Goal: Information Seeking & Learning: Check status

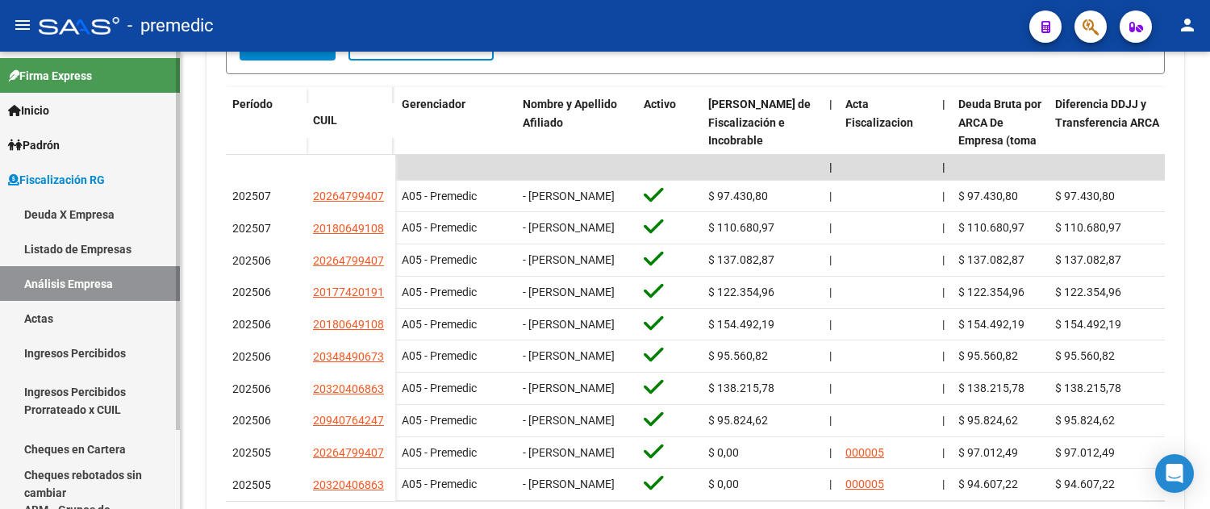
scroll to position [439, 0]
click at [83, 218] on link "Deuda X Empresa" at bounding box center [90, 214] width 180 height 35
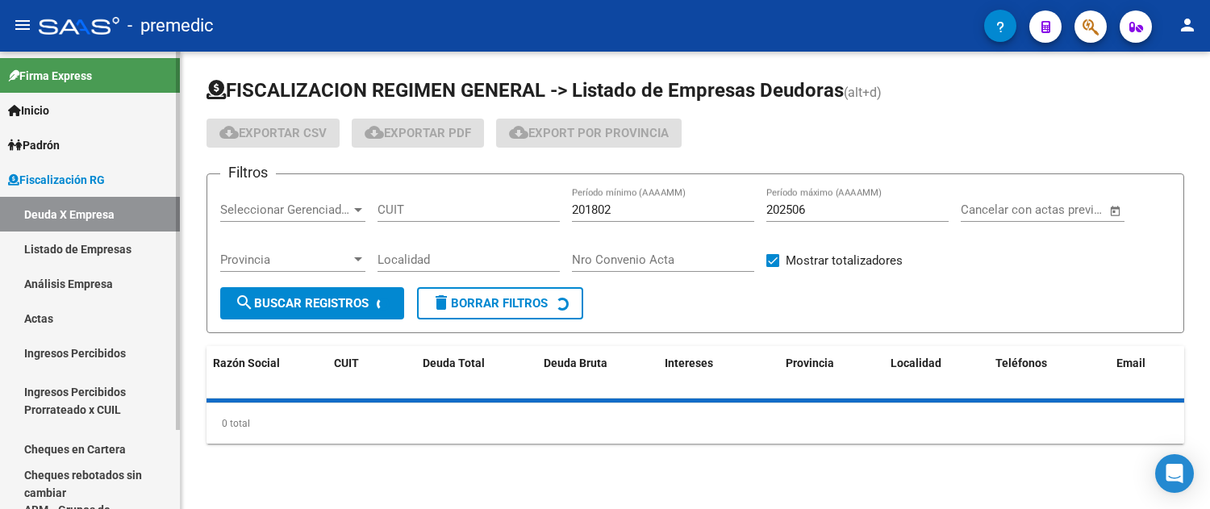
click at [98, 274] on link "Análisis Empresa" at bounding box center [90, 283] width 180 height 35
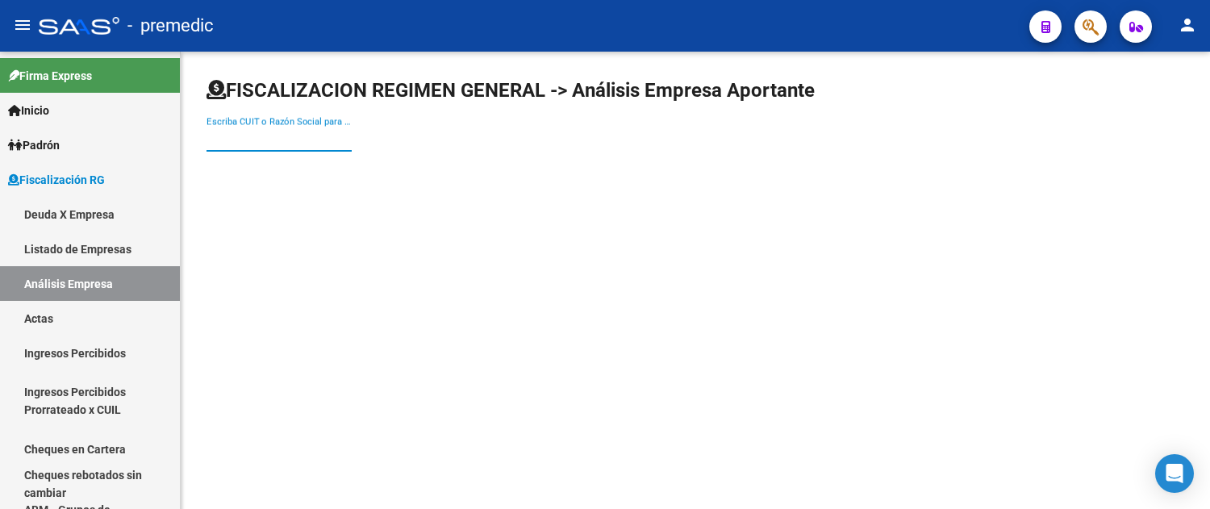
click at [325, 136] on input "Escriba CUIT o Razón Social para buscar" at bounding box center [279, 139] width 145 height 15
paste input "Esat S.A"
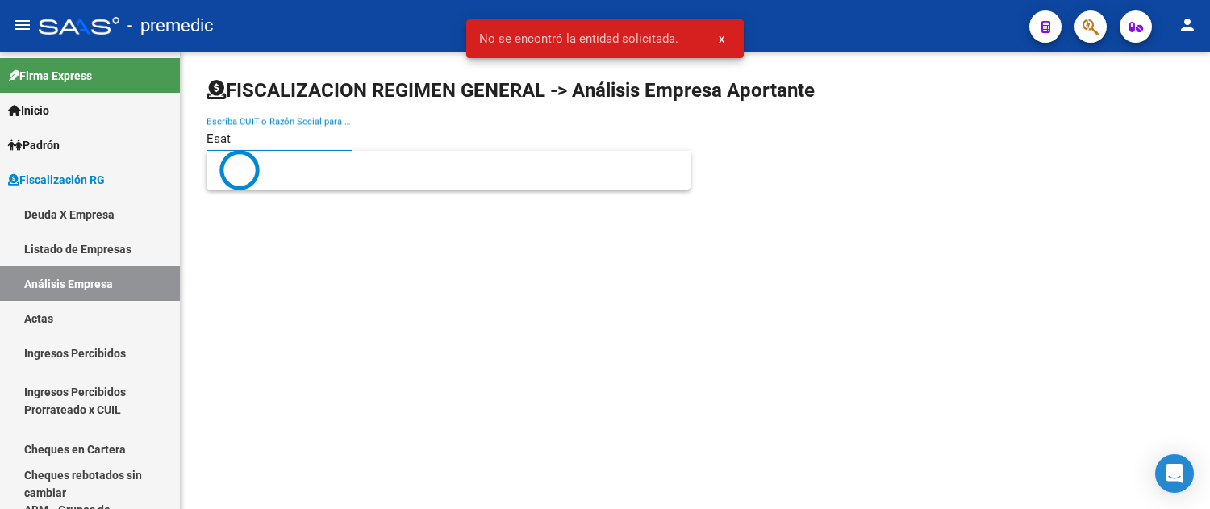
type input "Esat"
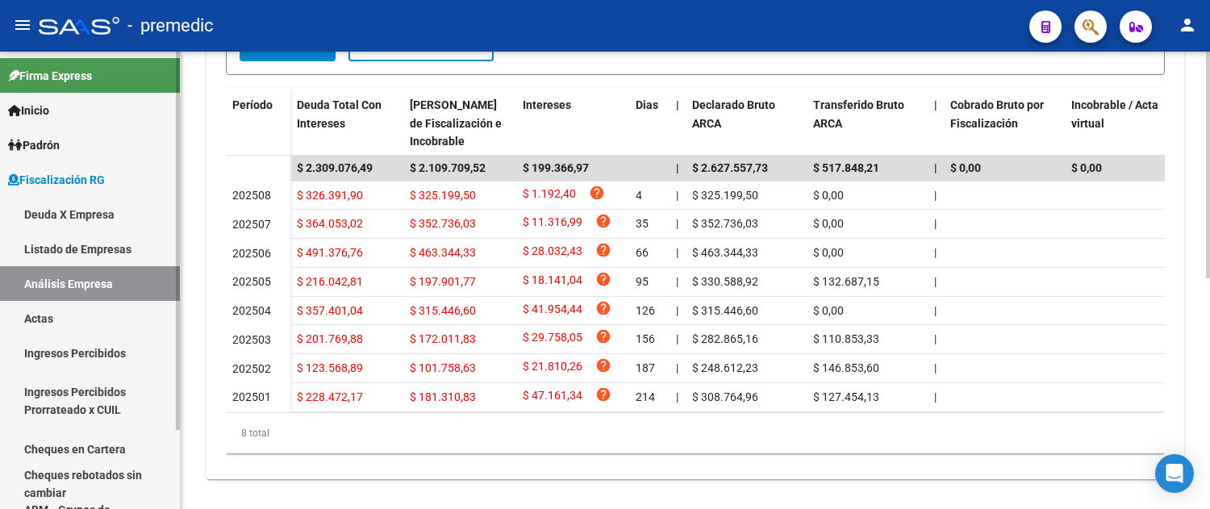
scroll to position [464, 0]
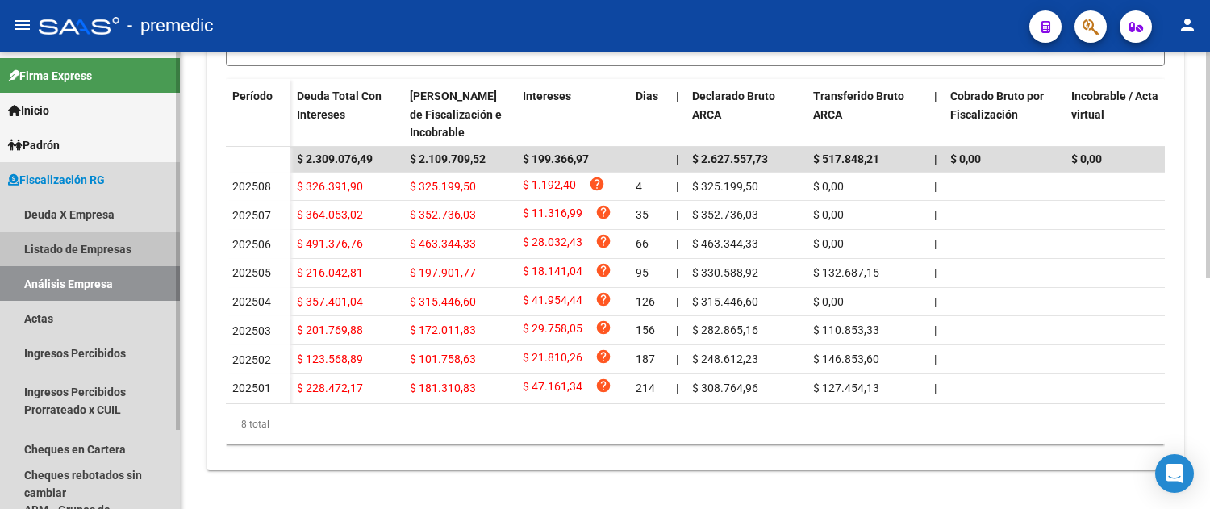
click at [86, 254] on link "Listado de Empresas" at bounding box center [90, 249] width 180 height 35
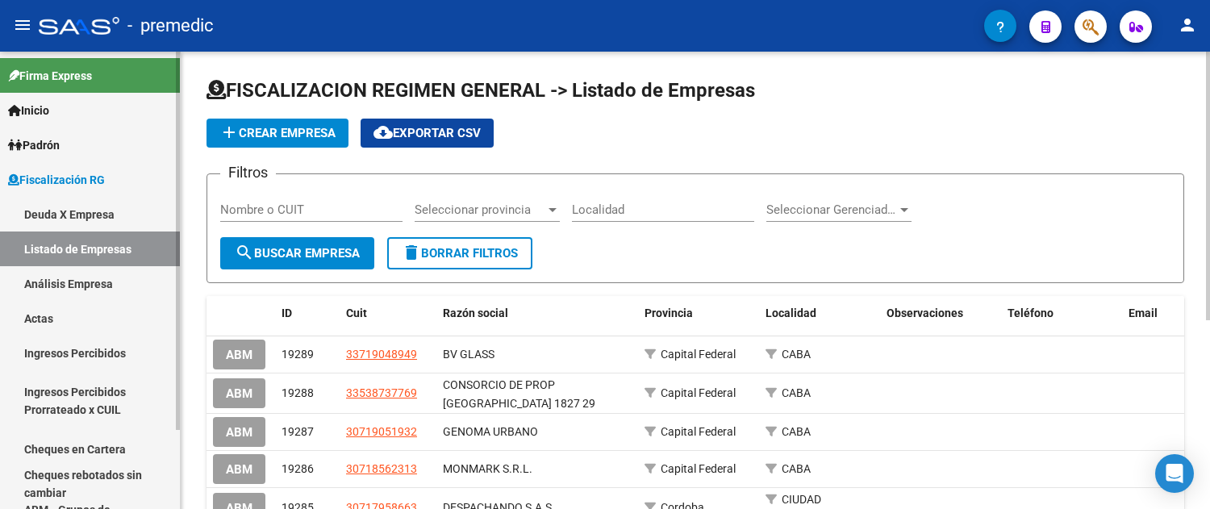
click at [111, 274] on link "Análisis Empresa" at bounding box center [90, 283] width 180 height 35
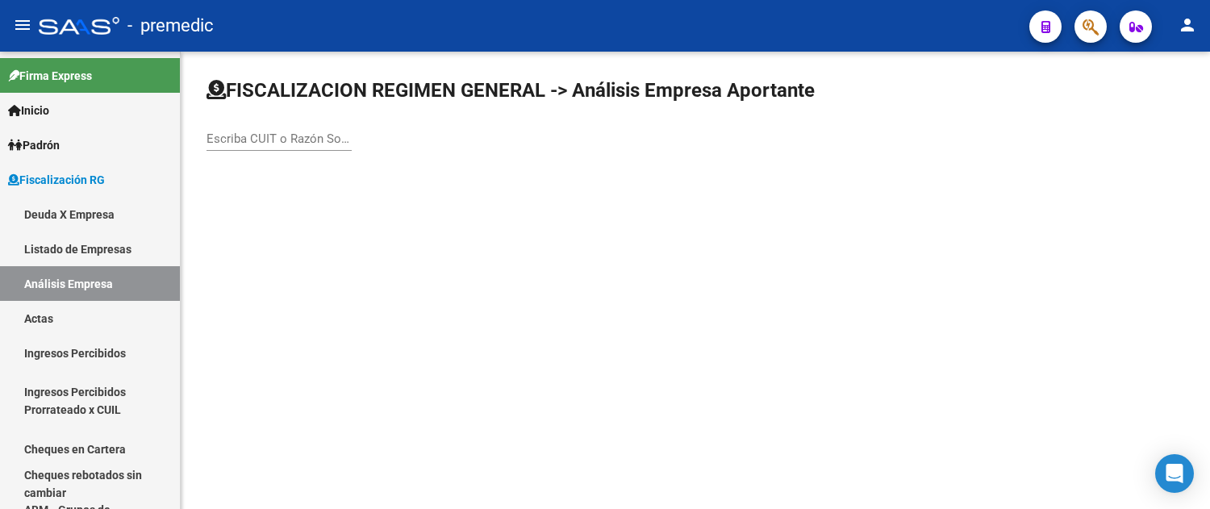
click at [244, 144] on input "Escriba CUIT o Razón Social para buscar" at bounding box center [279, 139] width 145 height 15
paste input "CALABRISELLA S.A"
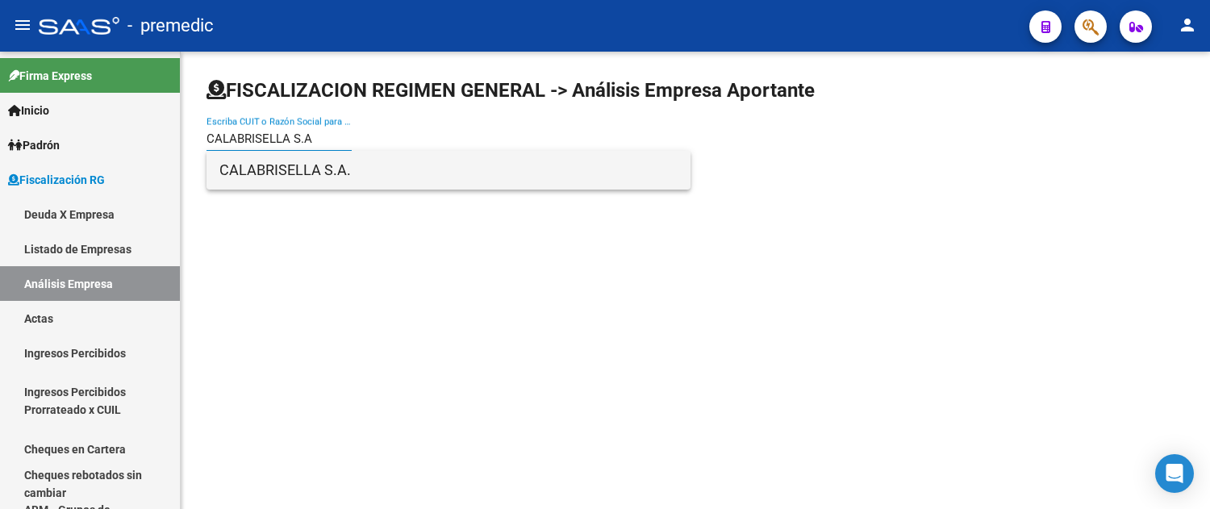
type input "CALABRISELLA S.A"
click at [266, 167] on span "CALABRISELLA S.A." at bounding box center [448, 170] width 458 height 39
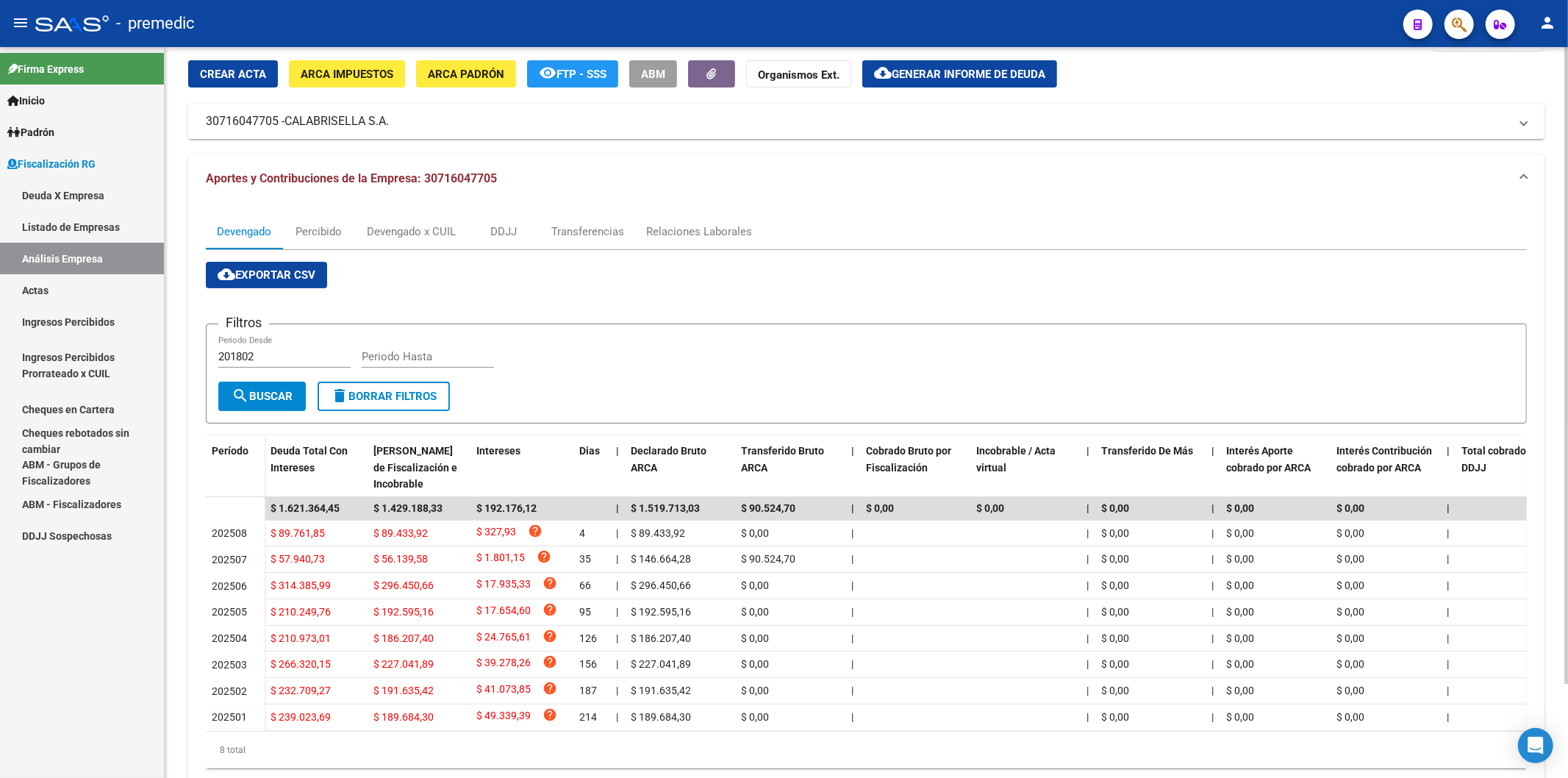
scroll to position [108, 0]
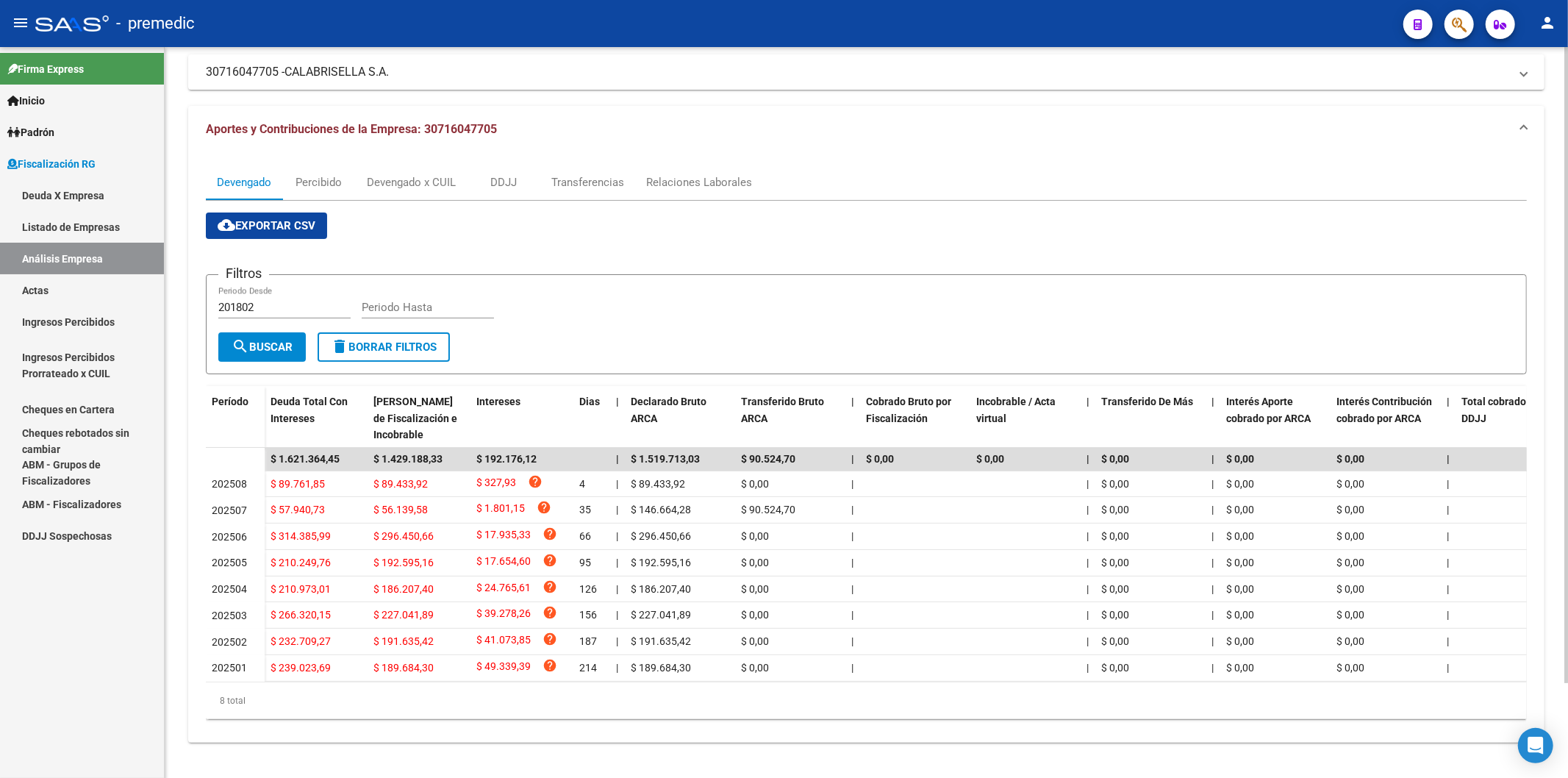
click at [860, 212] on div "cloud_download Exportar CSV Filtros 201802 Periodo Desde Periodo Hasta search B…" at bounding box center [866, 466] width 1321 height 507
click at [579, 174] on div "Transferencias" at bounding box center [588, 182] width 73 height 16
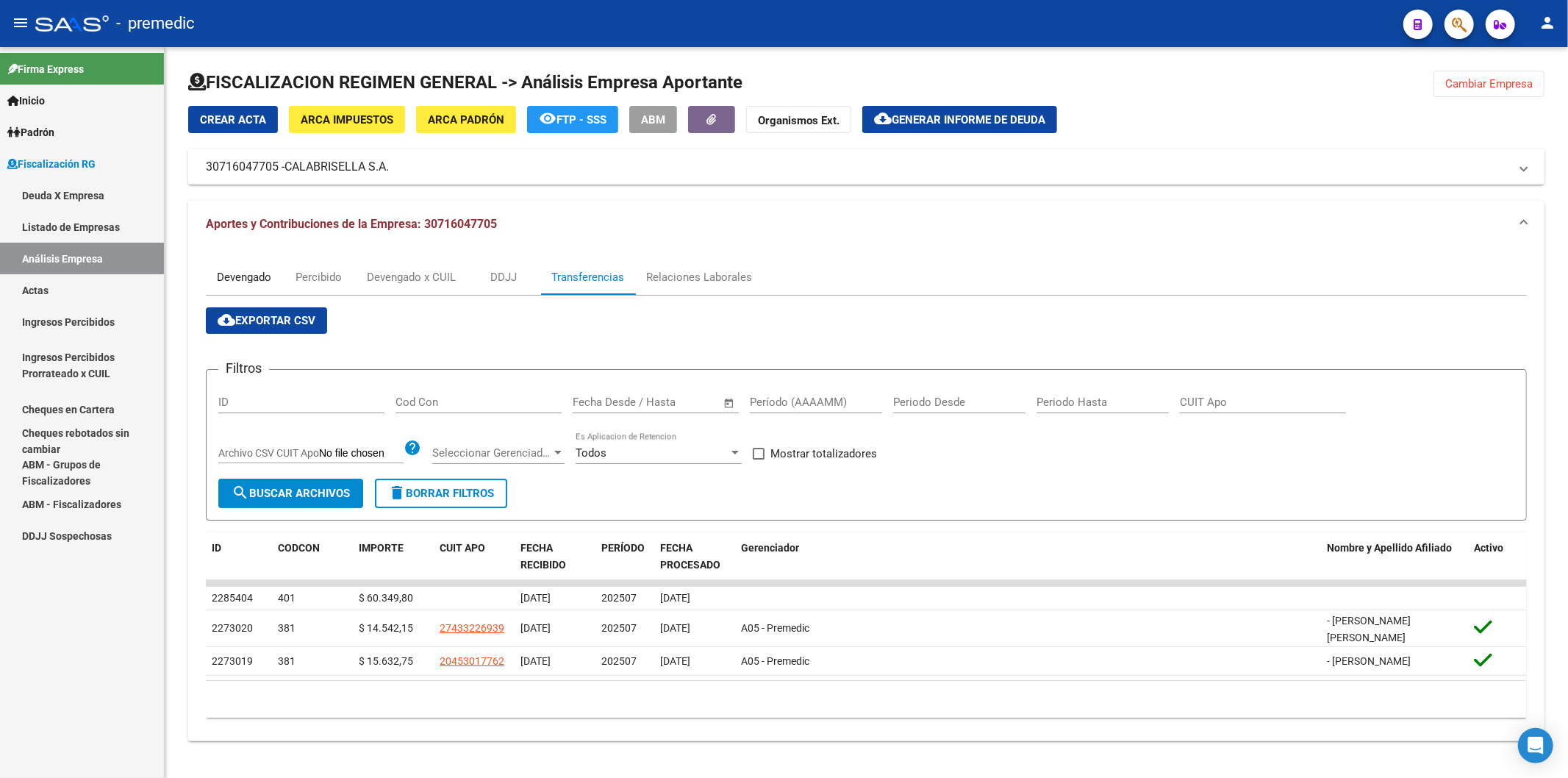
click at [236, 269] on div "Devengado" at bounding box center [244, 277] width 55 height 16
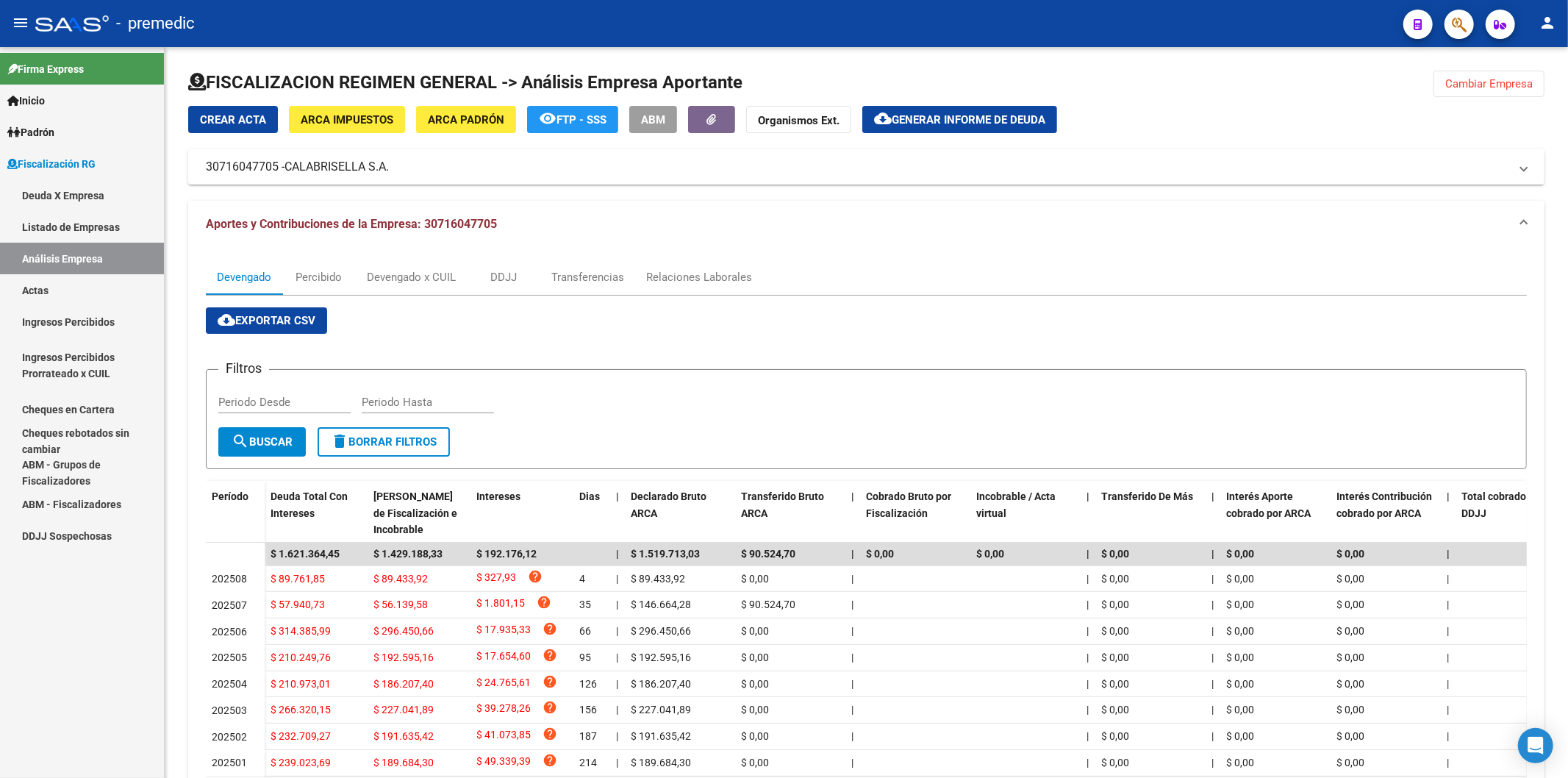
click at [71, 261] on link "Análisis Empresa" at bounding box center [82, 258] width 164 height 32
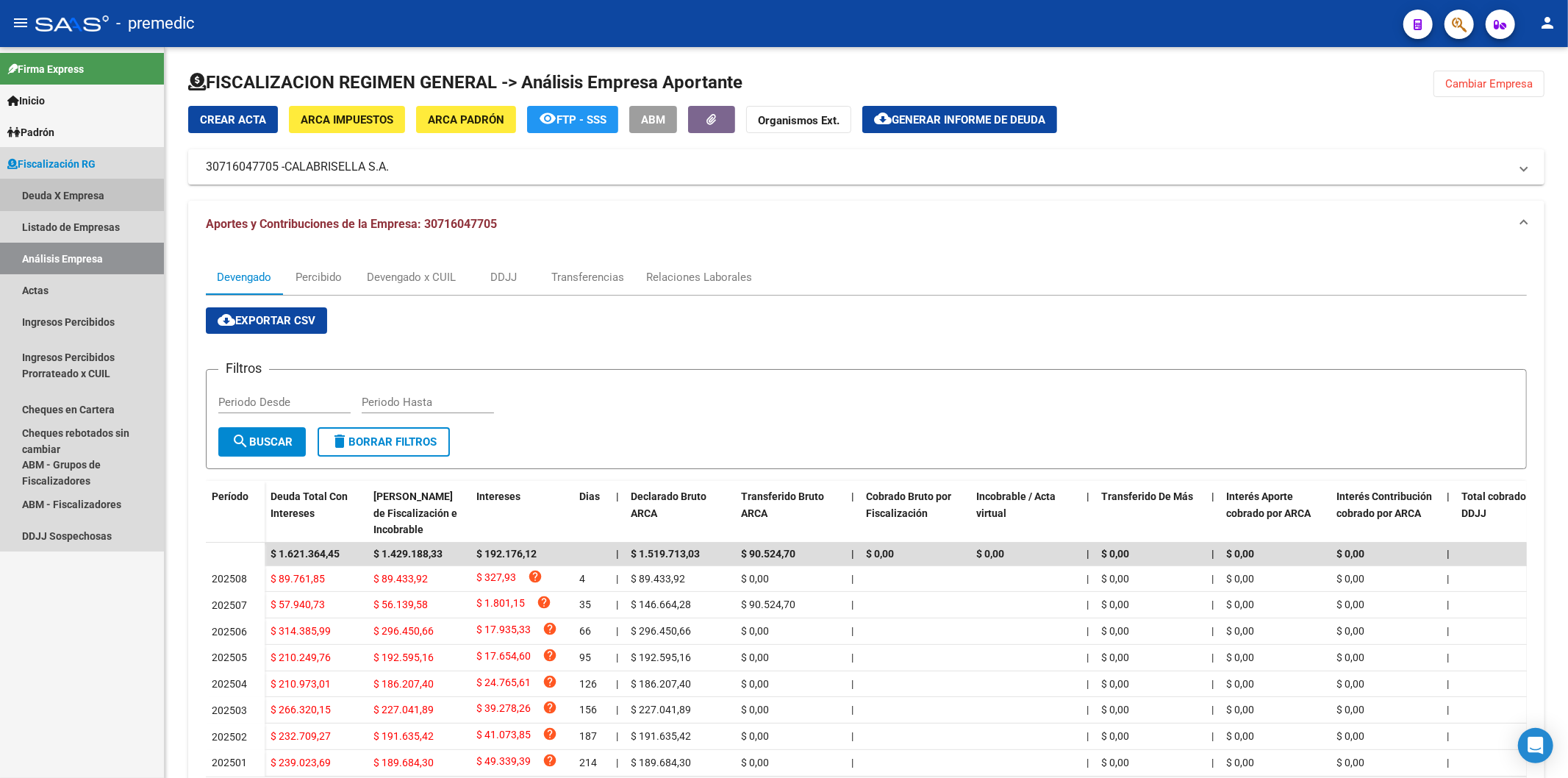
click at [78, 196] on link "Deuda X Empresa" at bounding box center [82, 195] width 164 height 32
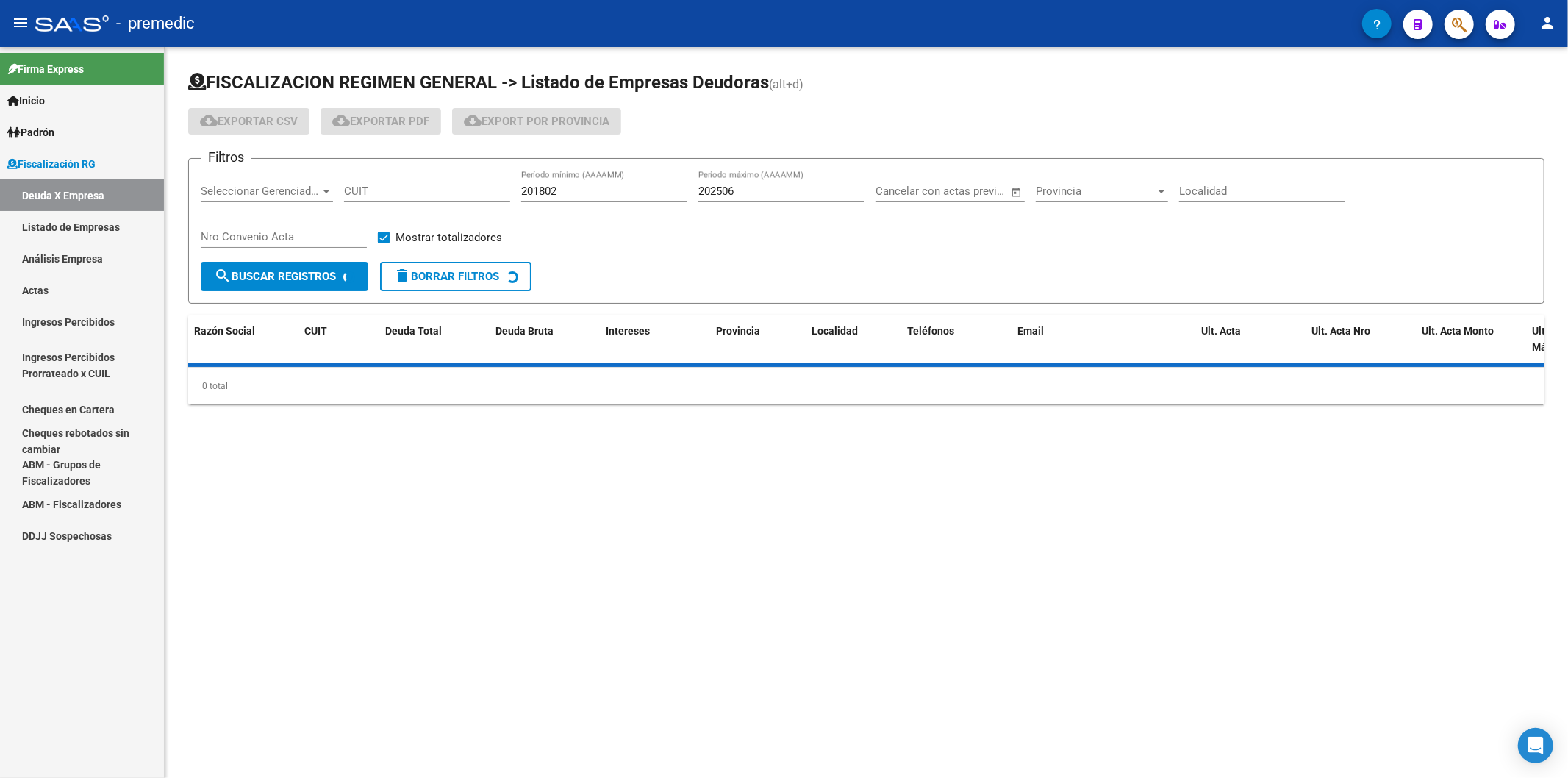
click at [101, 247] on link "Análisis Empresa" at bounding box center [82, 258] width 164 height 32
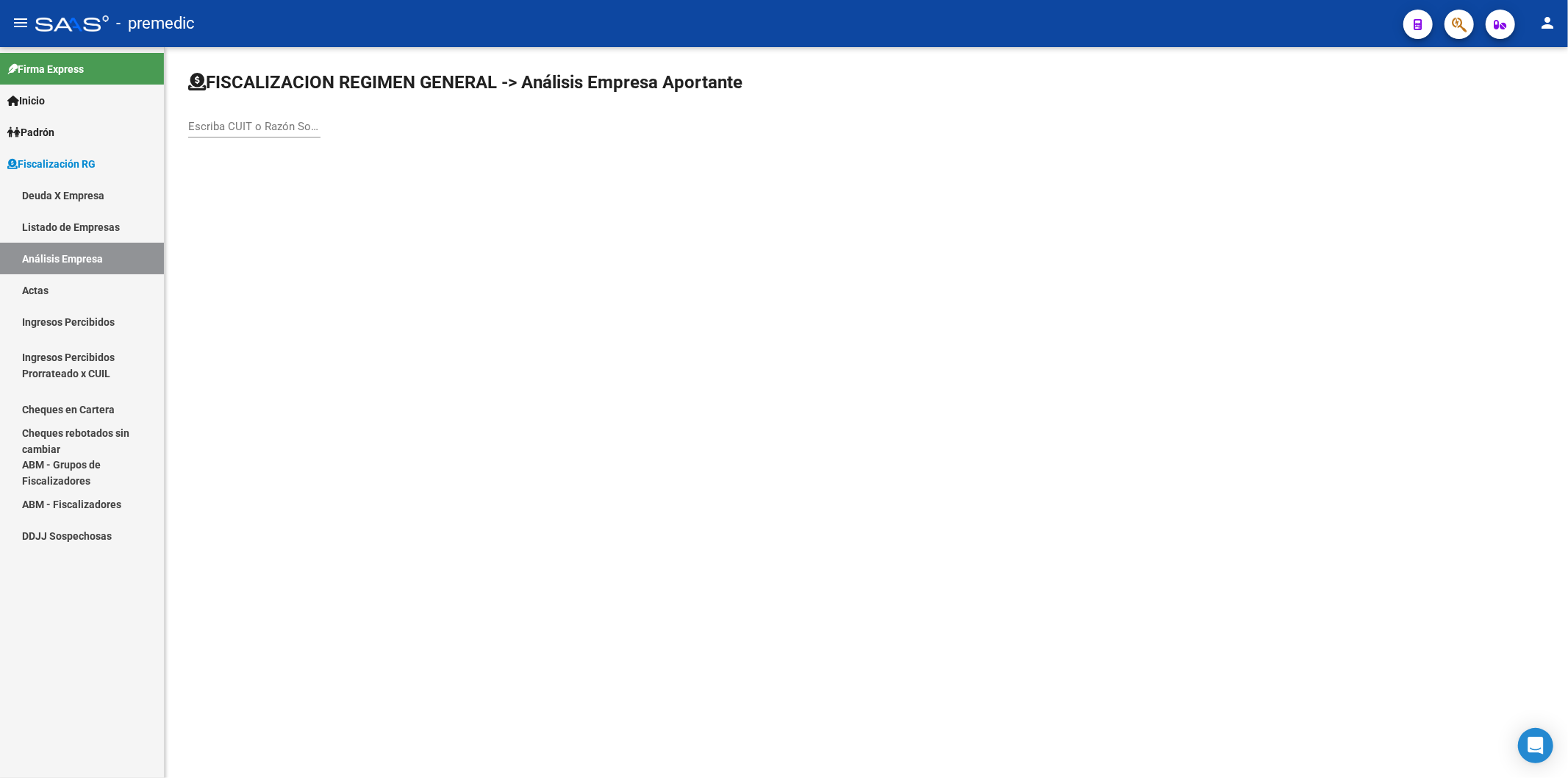
click at [221, 115] on div "Escriba CUIT o Razón Social para buscar" at bounding box center [254, 121] width 132 height 32
paste input "KEYFACTOR S.A"
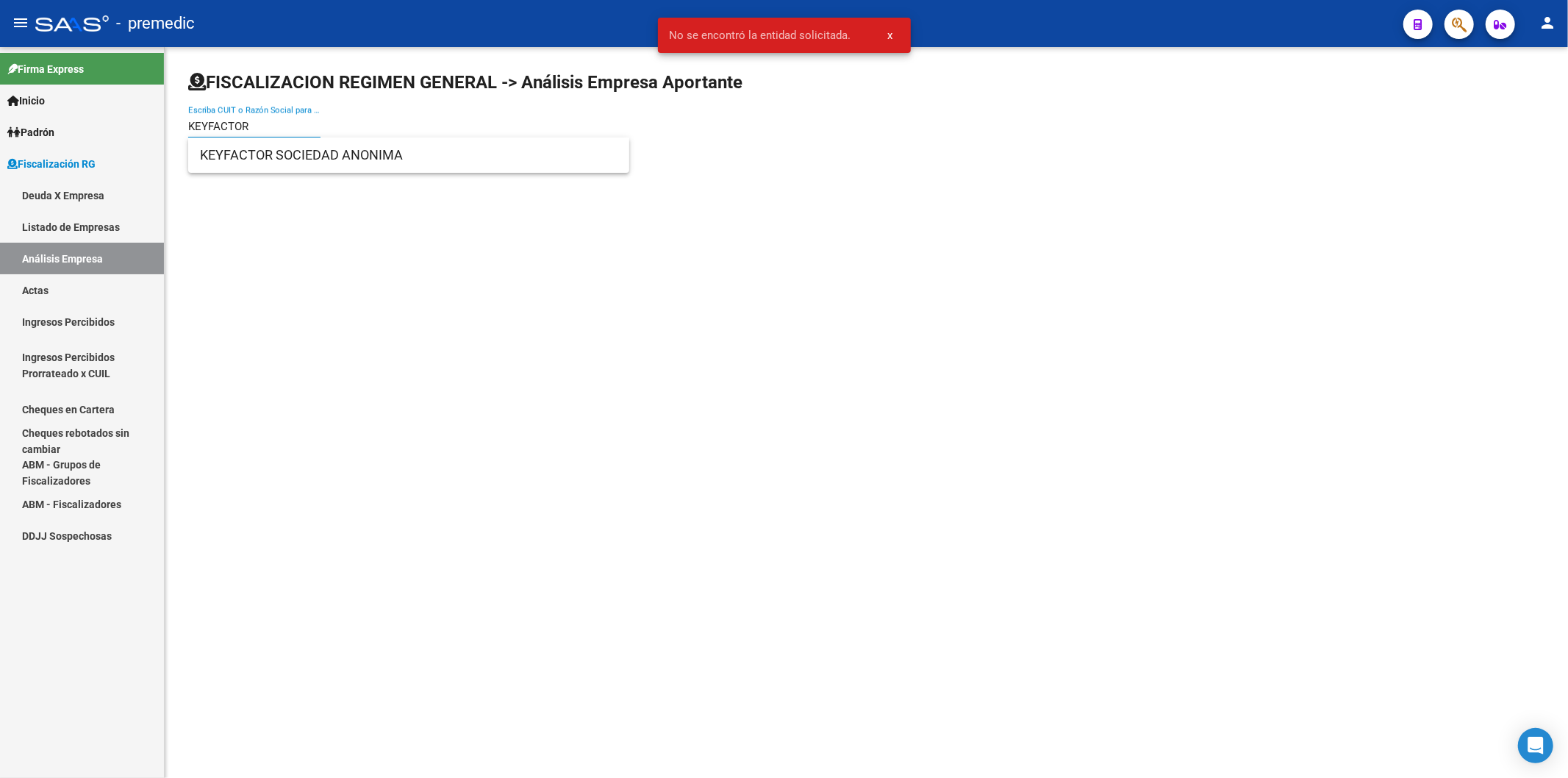
type input "KEYFACTOR"
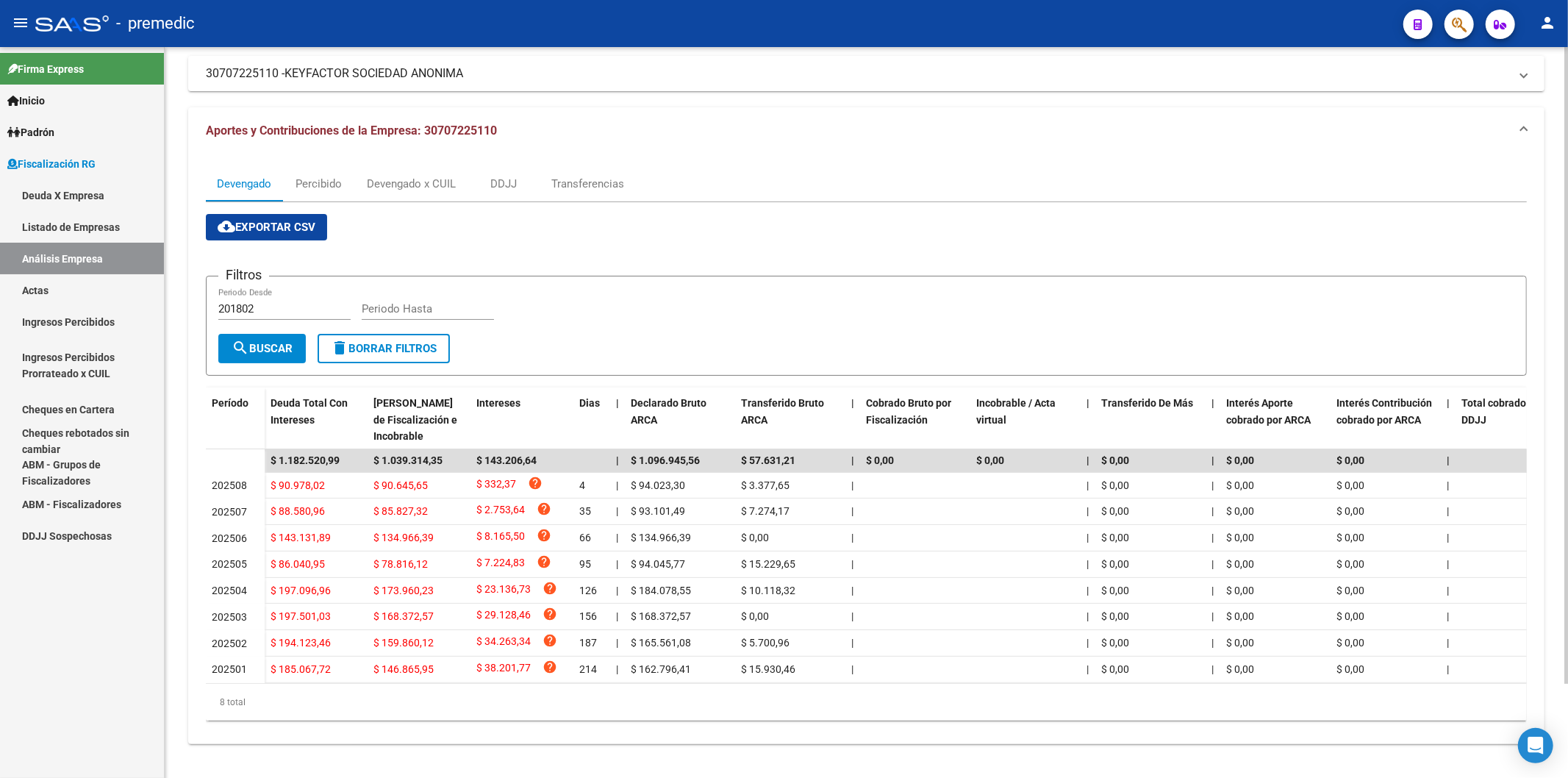
scroll to position [108, 0]
click at [388, 174] on div "Devengado x CUIL" at bounding box center [412, 182] width 89 height 16
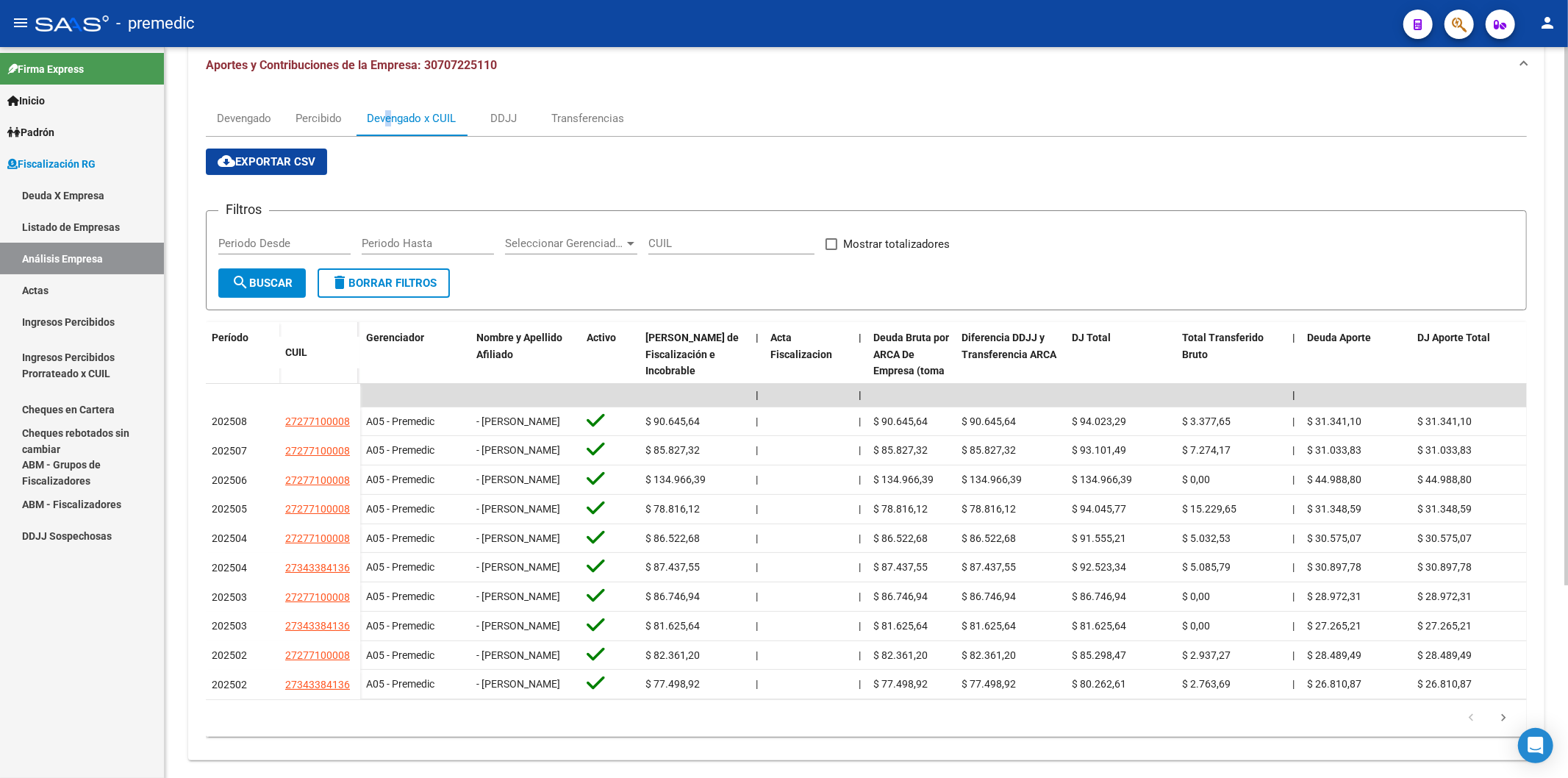
scroll to position [163, 0]
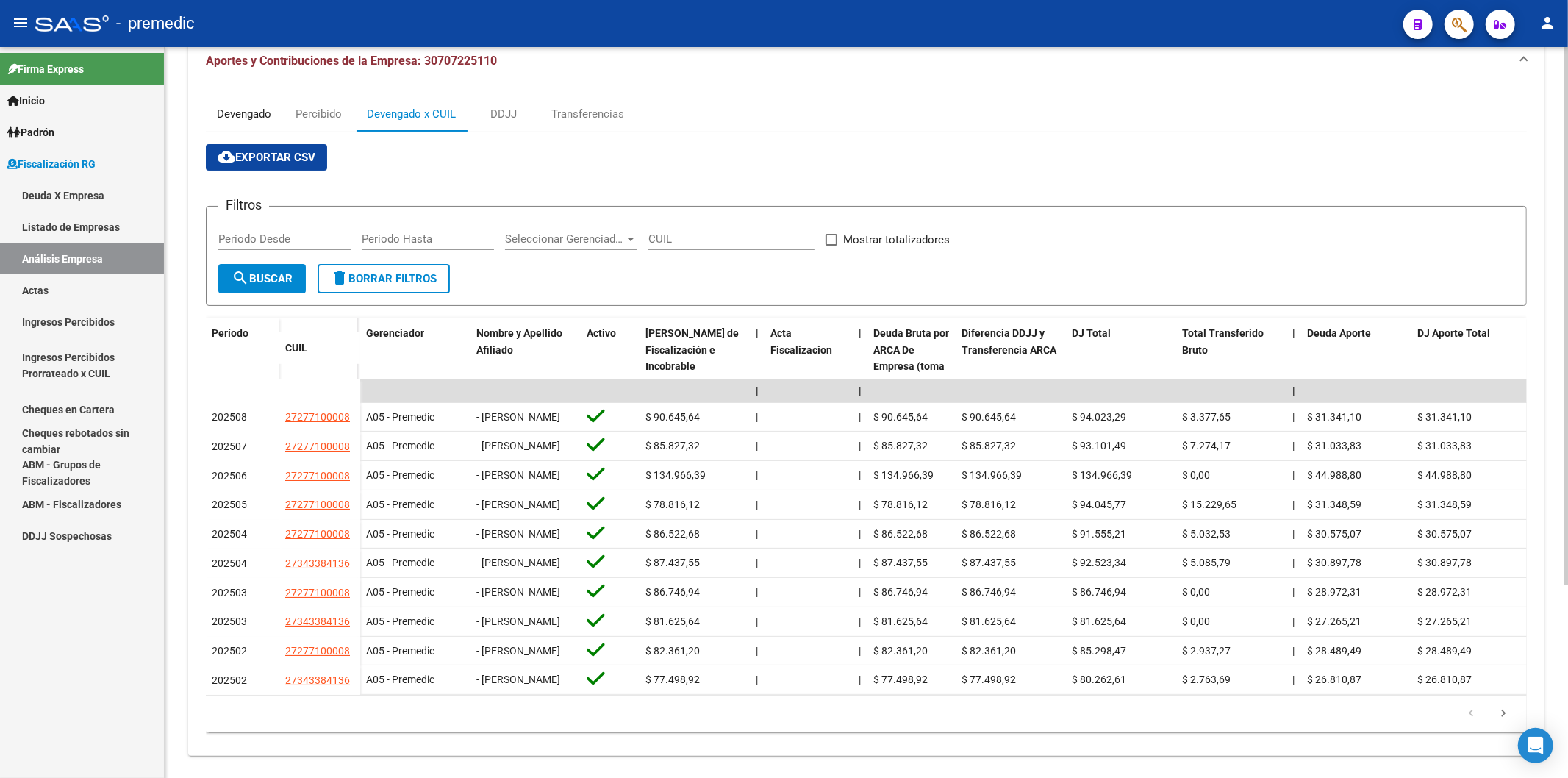
click at [217, 118] on div "Devengado" at bounding box center [244, 114] width 55 height 16
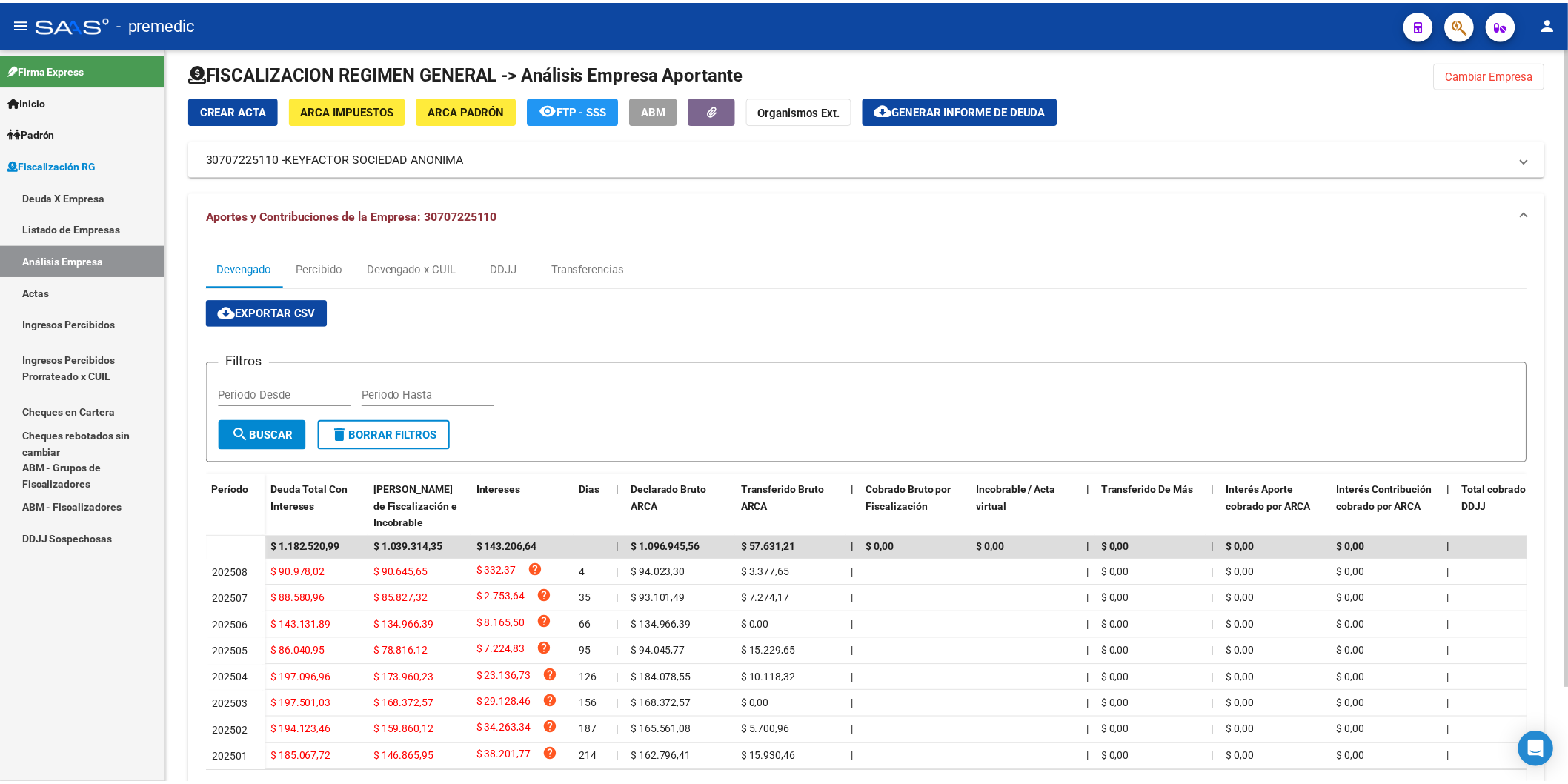
scroll to position [0, 0]
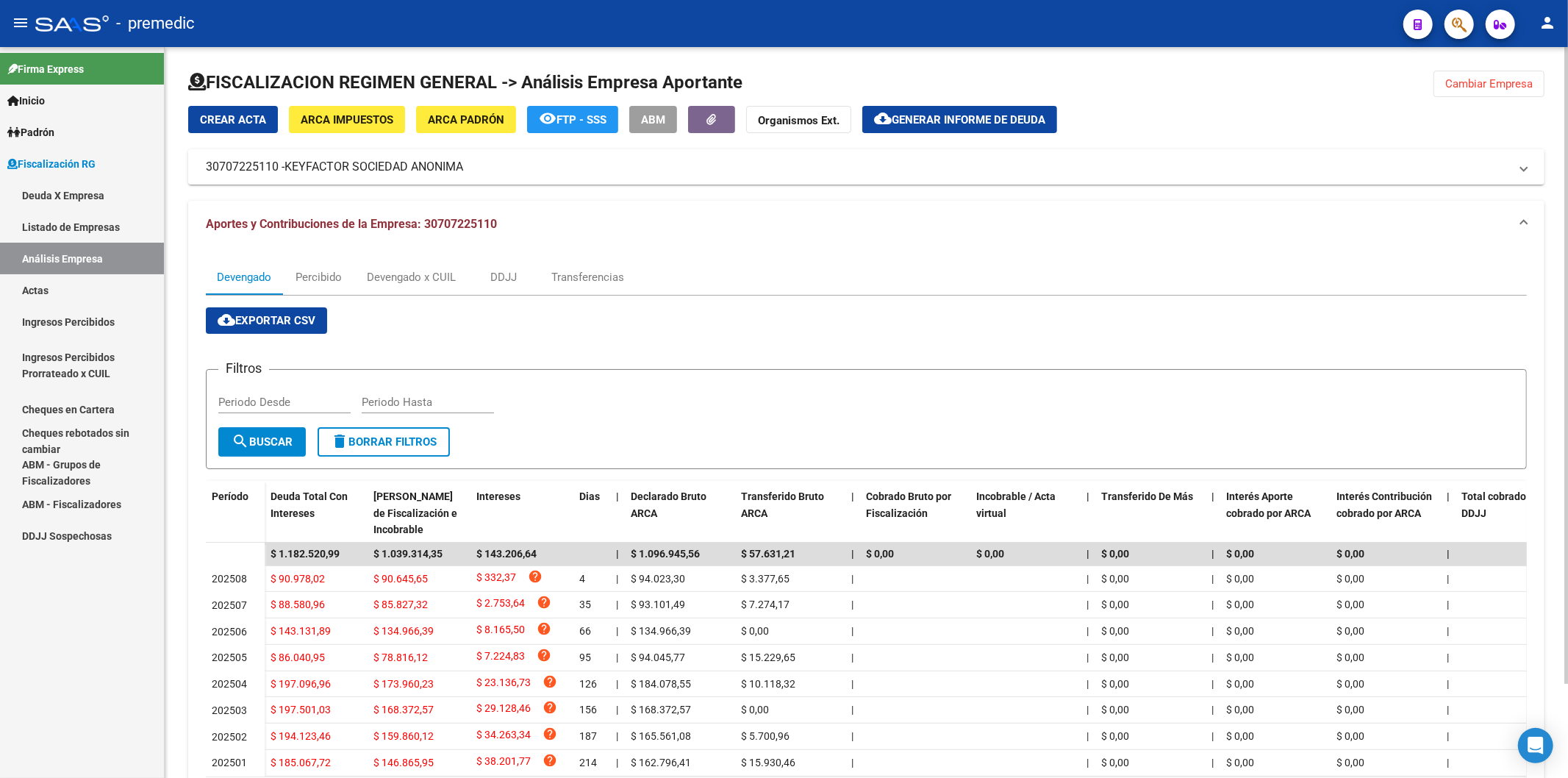
click at [998, 112] on span "cloud_download Generar informe de deuda" at bounding box center [959, 118] width 171 height 14
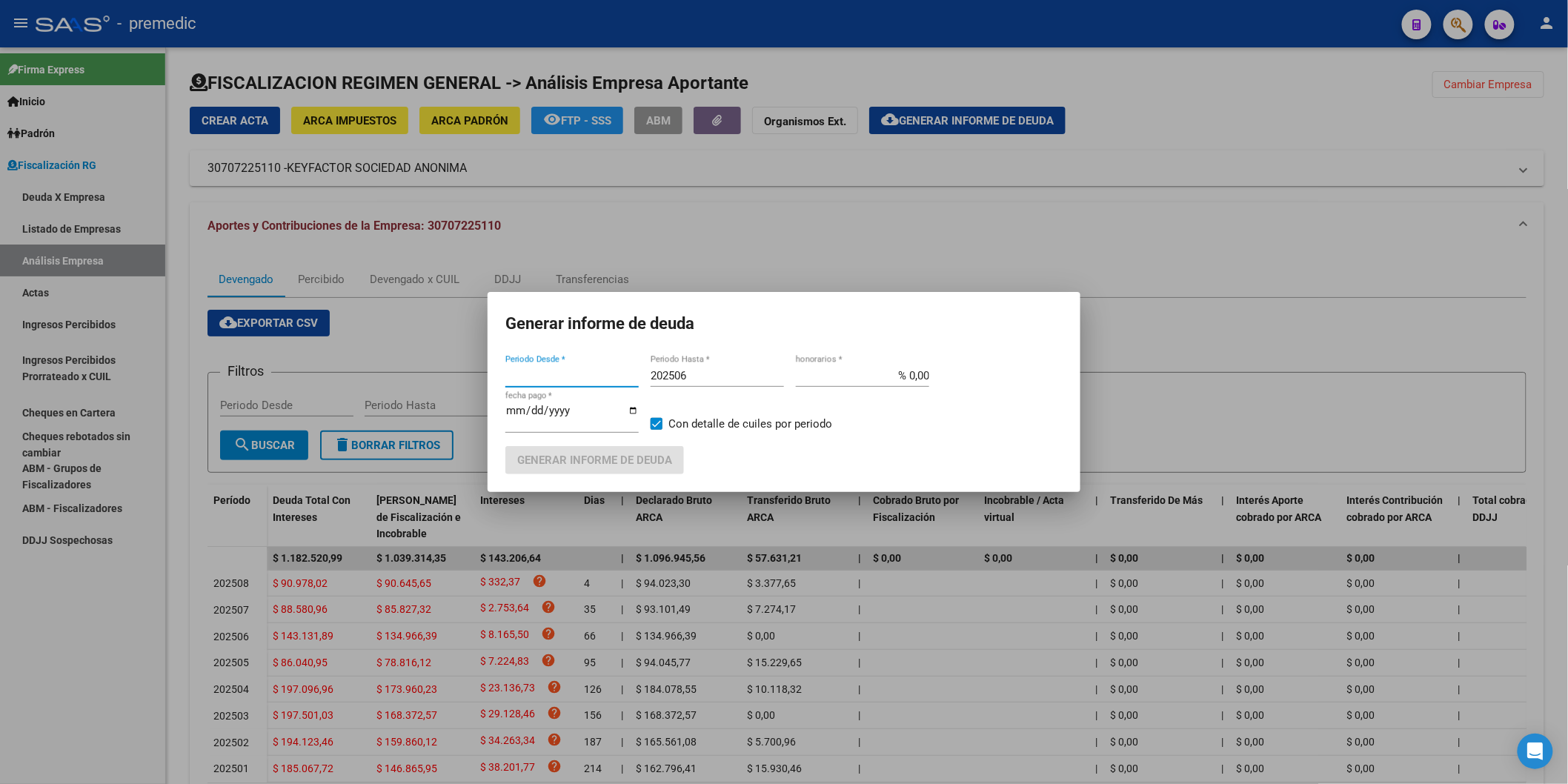
type input "201802"
click at [712, 370] on input "202506" at bounding box center [716, 375] width 133 height 14
type input "202508"
click at [563, 367] on div "201802 Periodo Desde *" at bounding box center [571, 375] width 133 height 22
type input "202501"
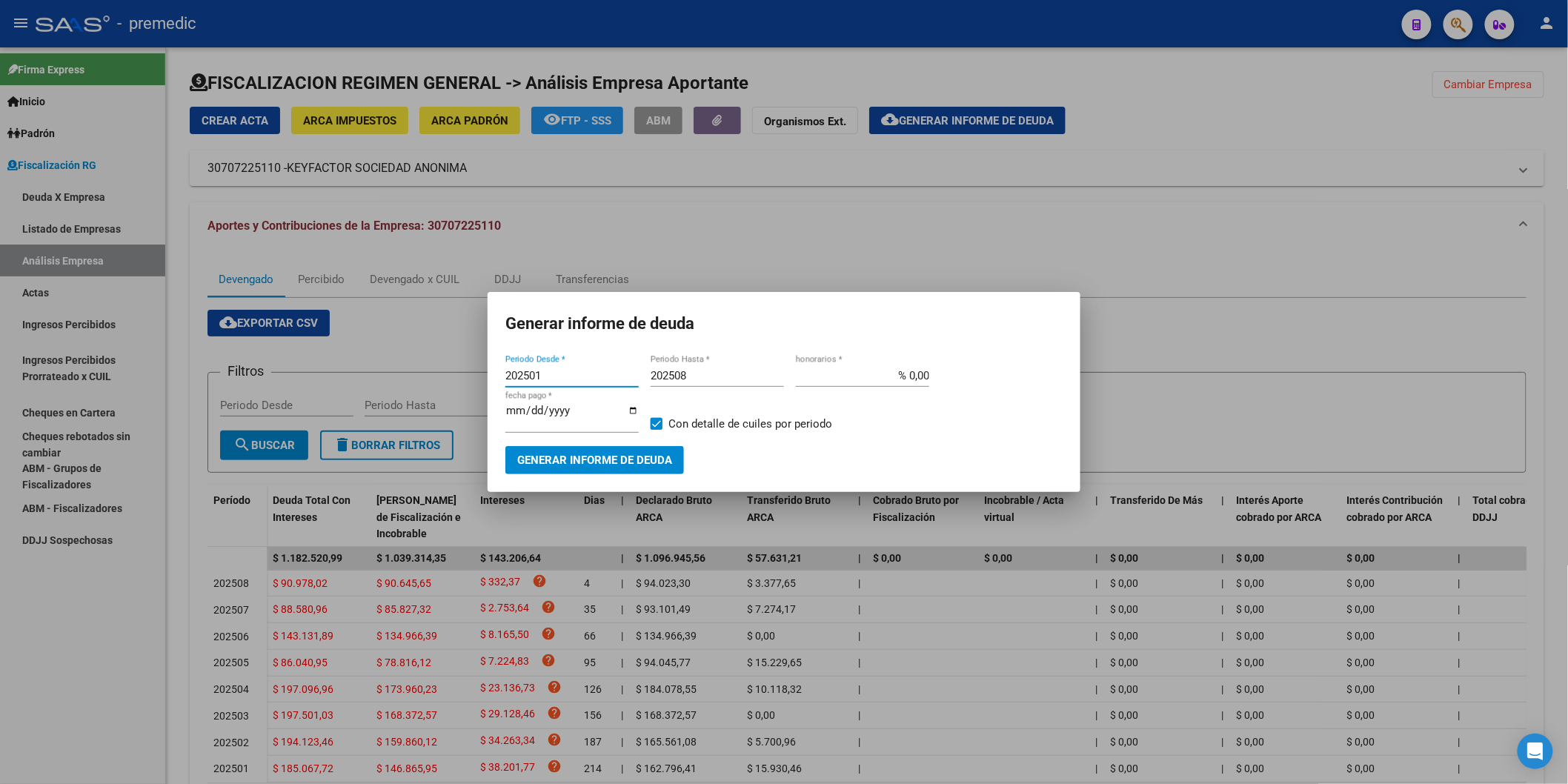
click at [545, 462] on span "Generar informe de deuda" at bounding box center [594, 461] width 155 height 14
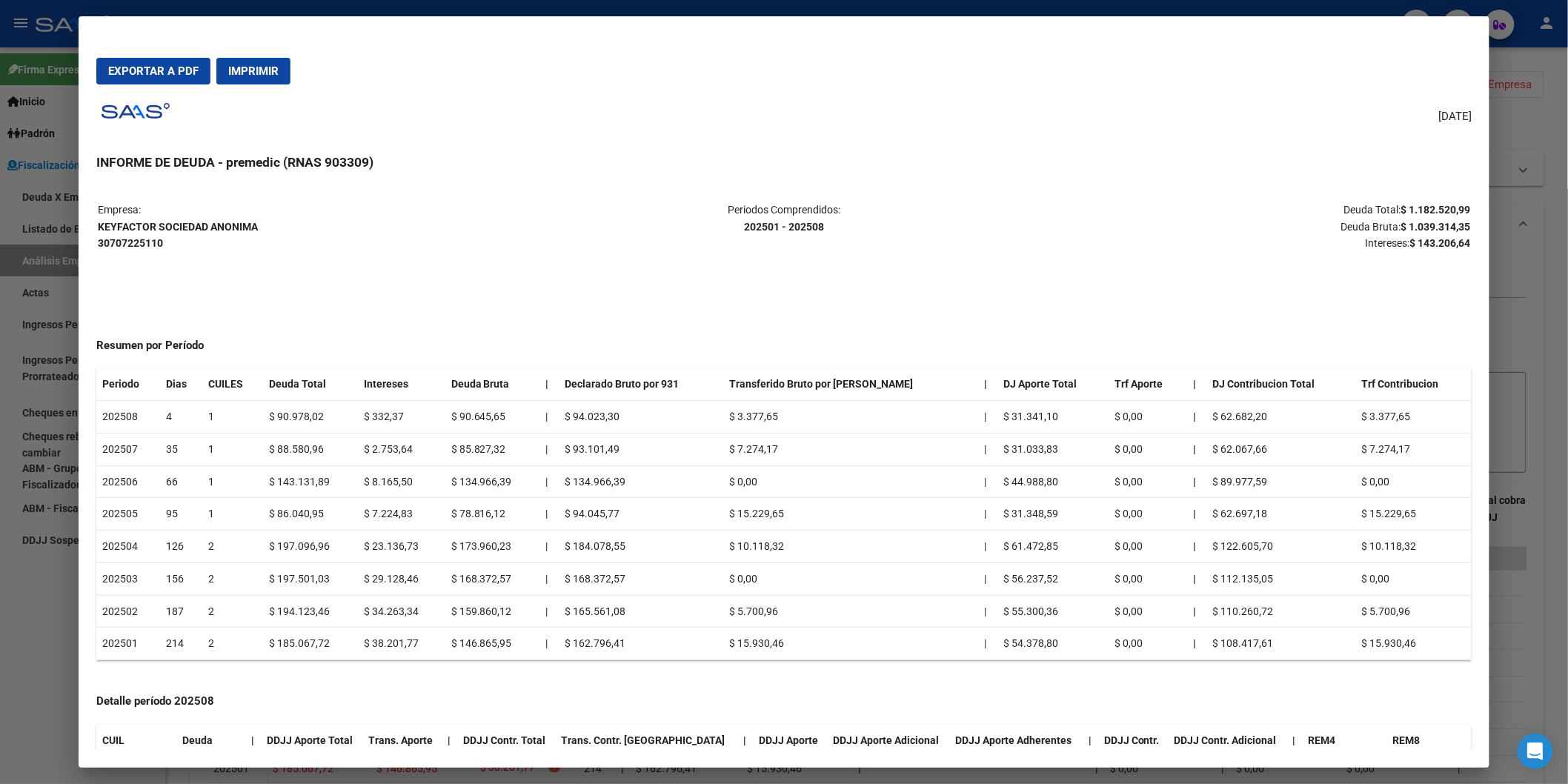
click at [165, 76] on span "Exportar a PDF" at bounding box center [153, 71] width 90 height 14
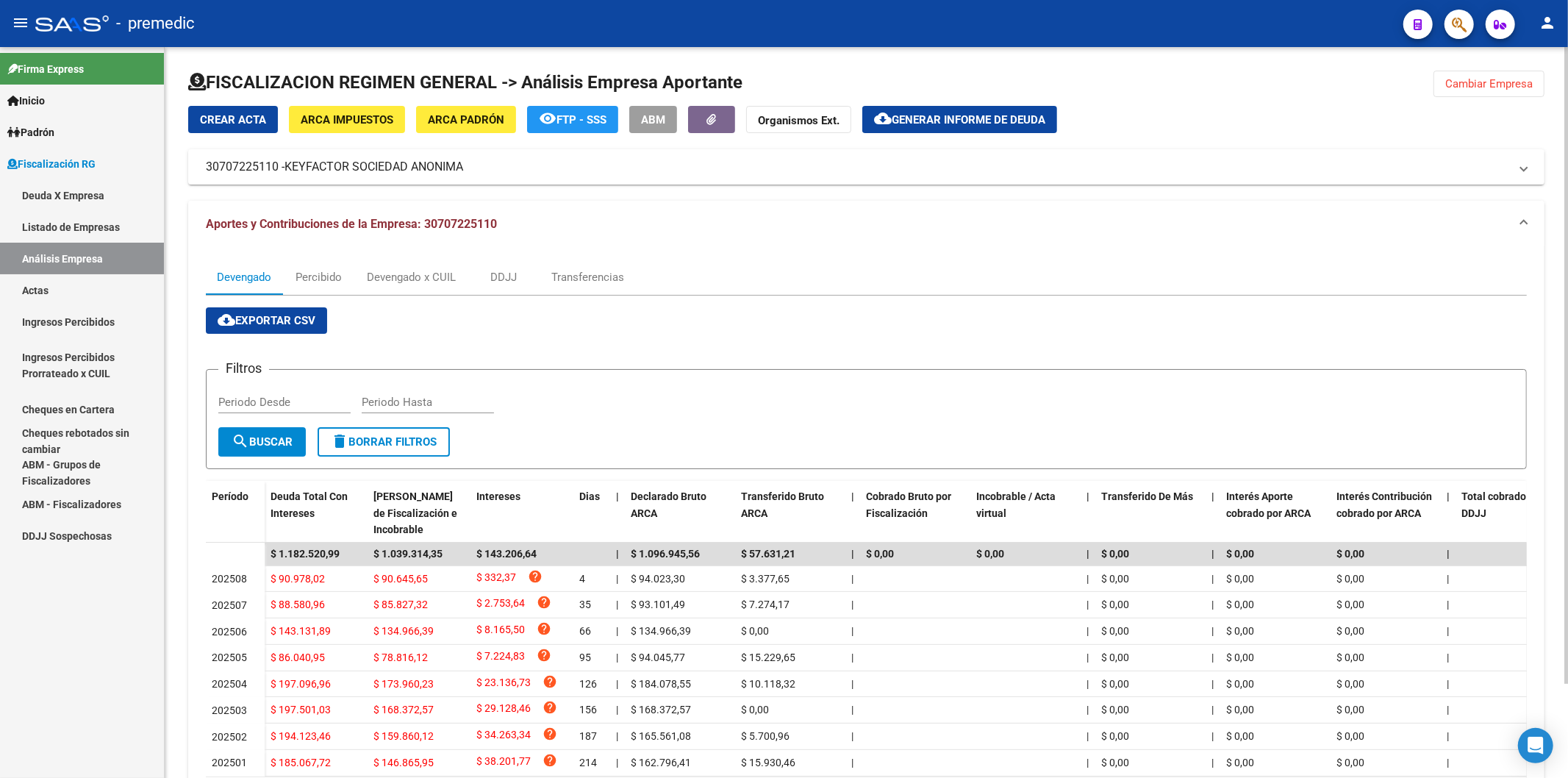
click at [934, 243] on mat-expansion-panel-header "Aportes y Contribuciones de la Empresa: 30707225110" at bounding box center [866, 224] width 1357 height 47
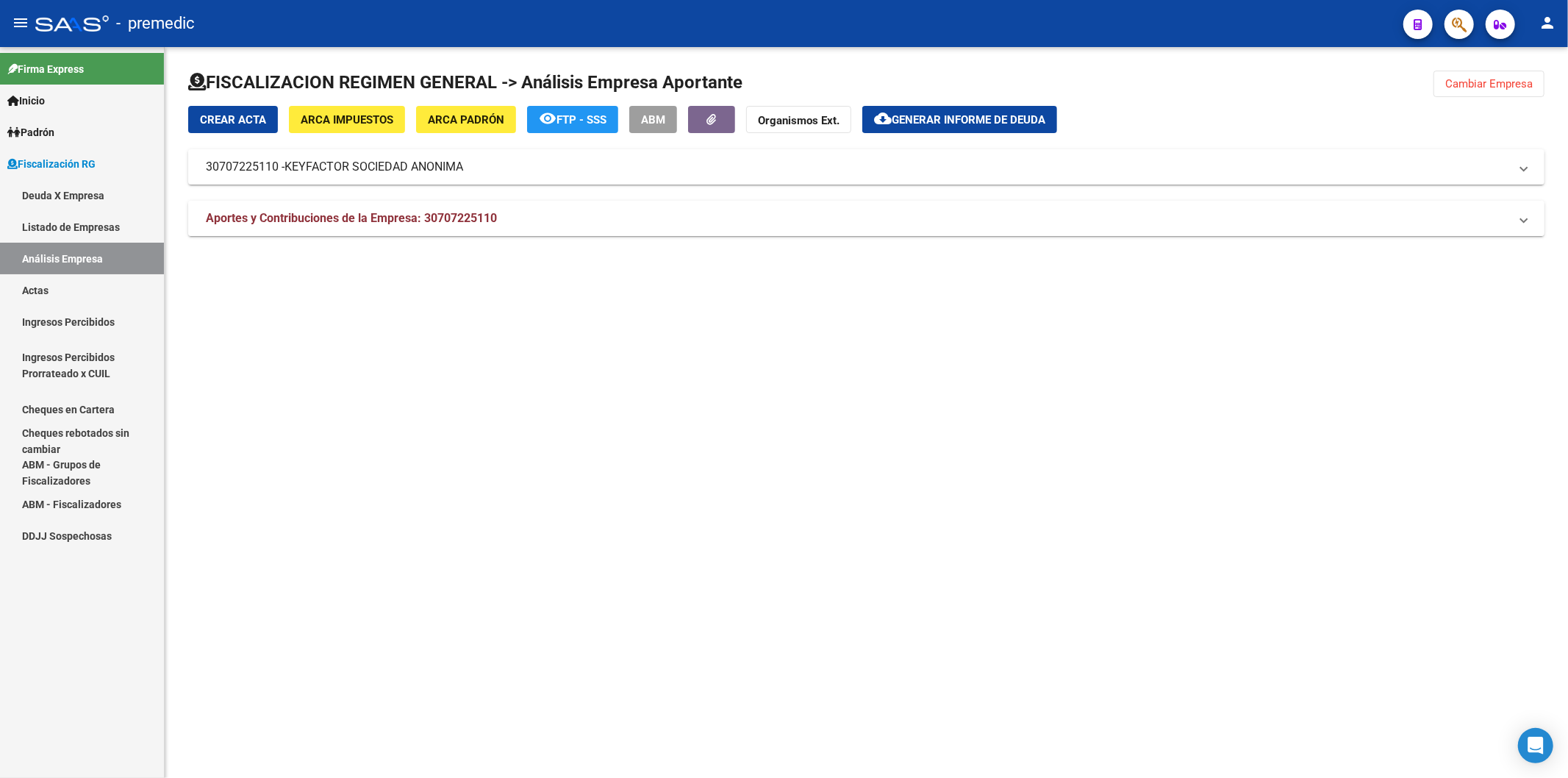
click at [381, 211] on span "Aportes y Contribuciones de la Empresa: 30707225110" at bounding box center [352, 218] width 292 height 14
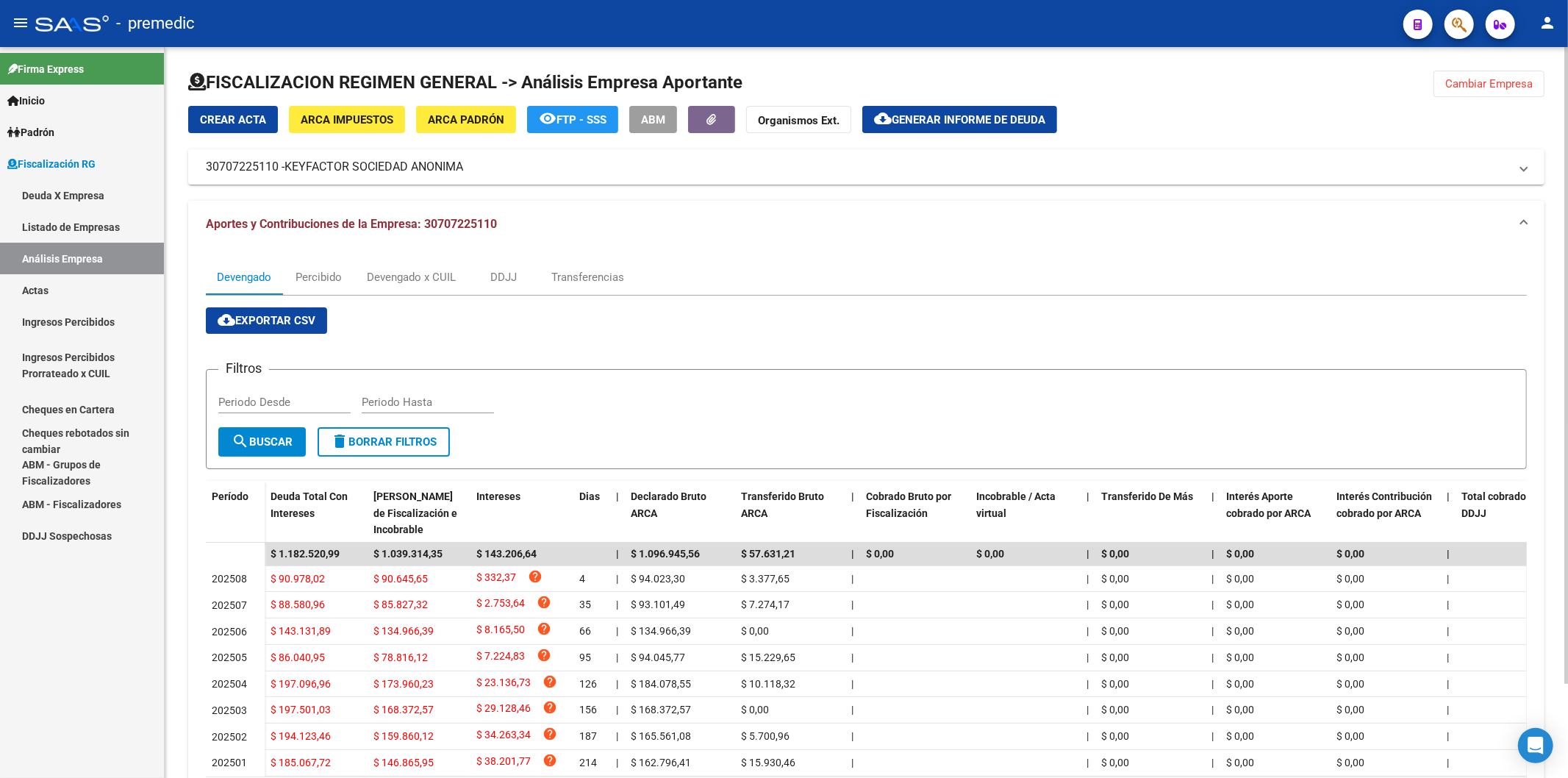
click at [954, 120] on span "Generar informe de deuda" at bounding box center [968, 119] width 154 height 14
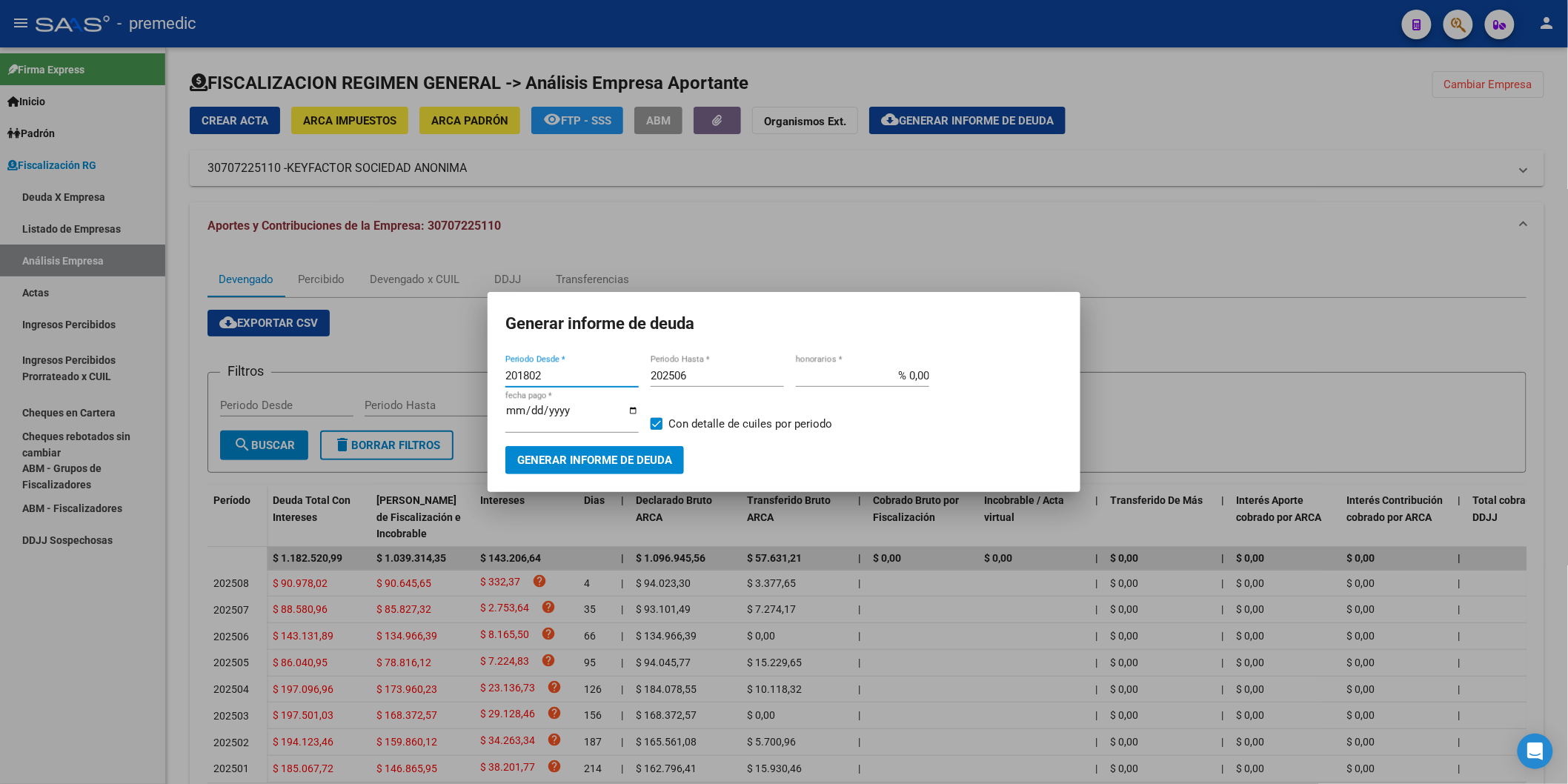
click at [544, 372] on input "201802" at bounding box center [571, 375] width 133 height 14
type input "202501"
type input "202508"
click at [571, 450] on button "Generar informe de deuda" at bounding box center [594, 460] width 178 height 28
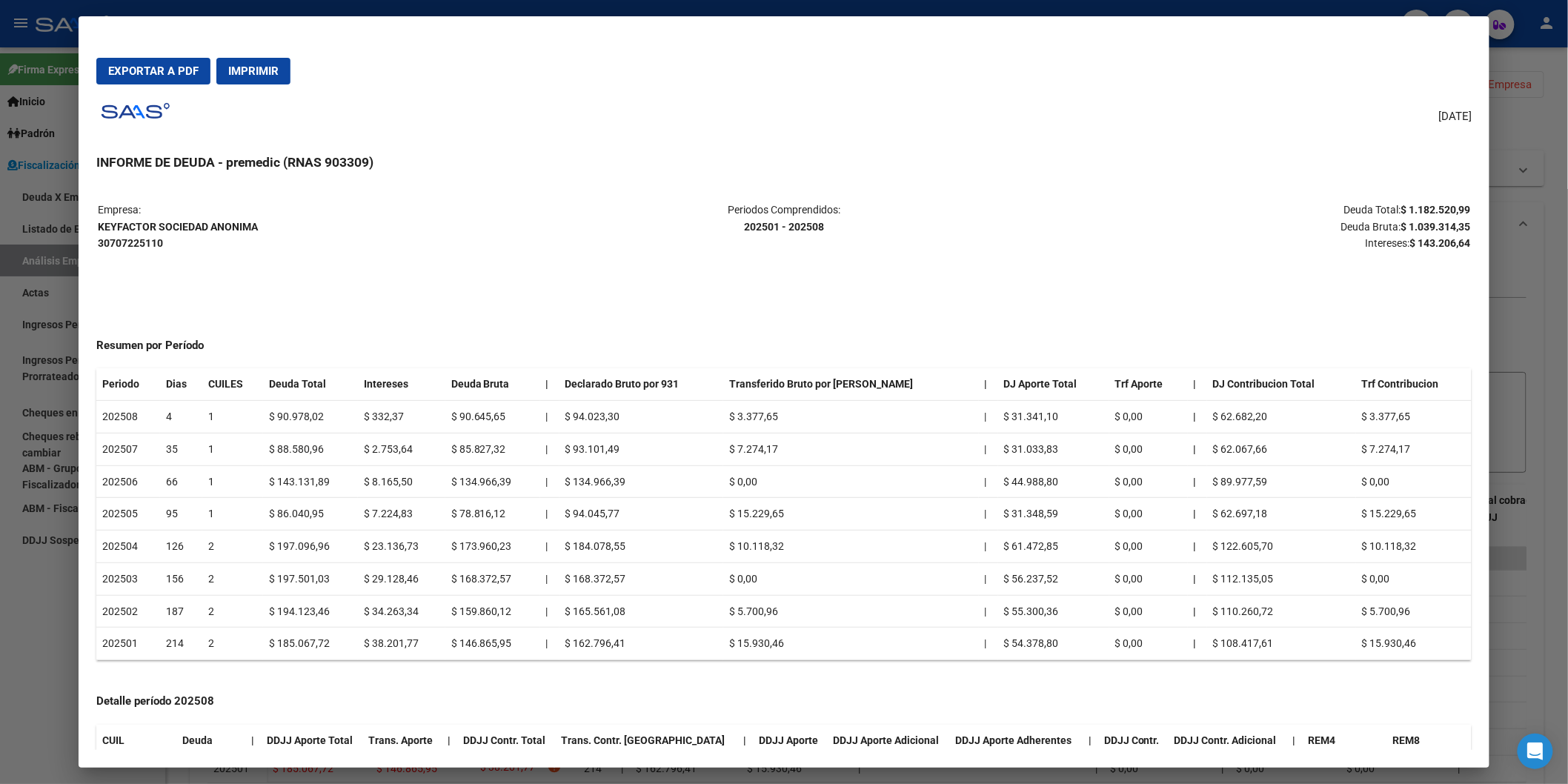
drag, startPoint x: 1403, startPoint y: 206, endPoint x: 1464, endPoint y: 205, distance: 61.0
click at [1111, 205] on strong "$ 1.182.520,99" at bounding box center [1436, 209] width 70 height 12
copy strong "1.182.520,99"
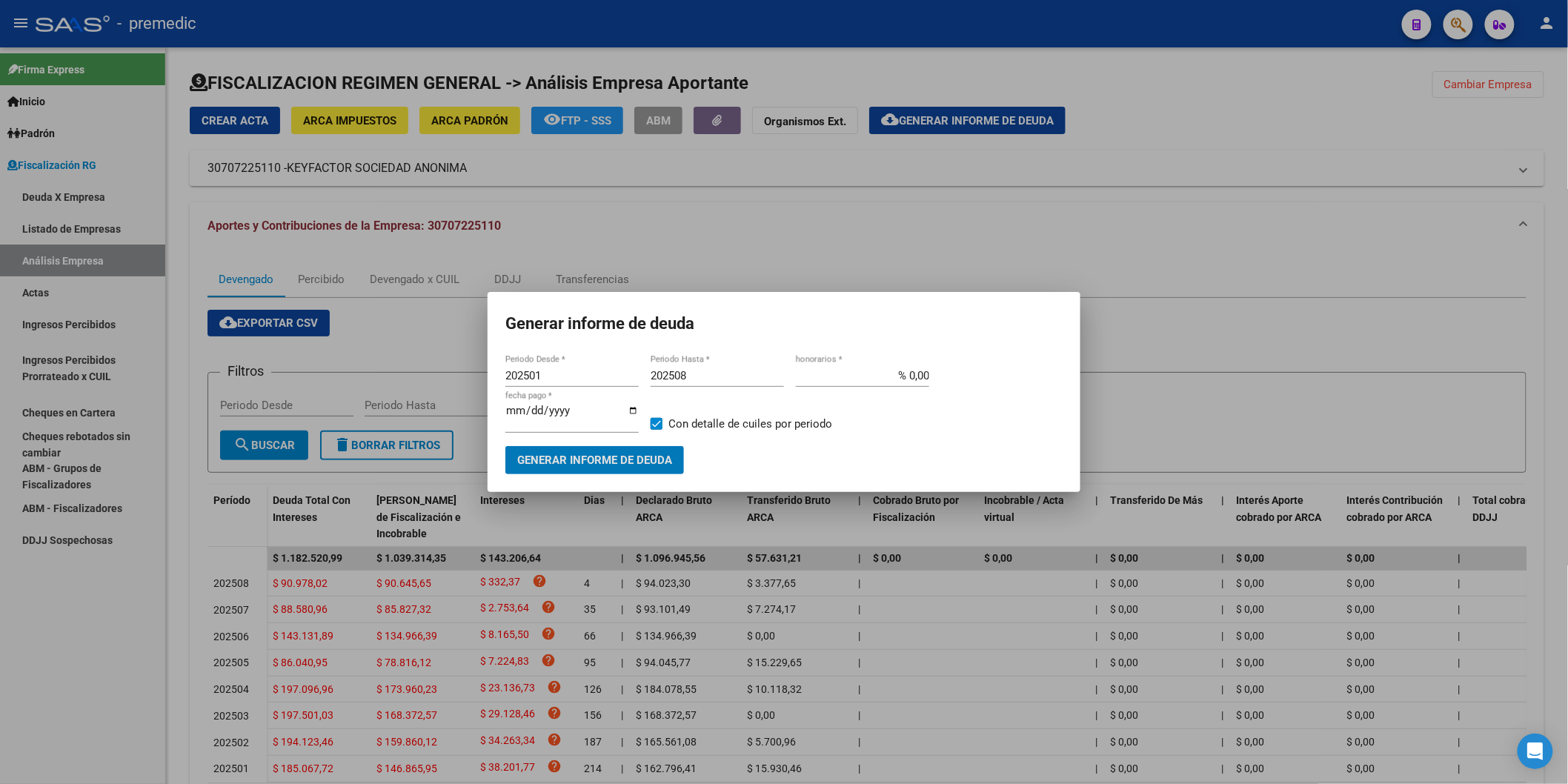
click at [928, 186] on div at bounding box center [784, 392] width 1568 height 784
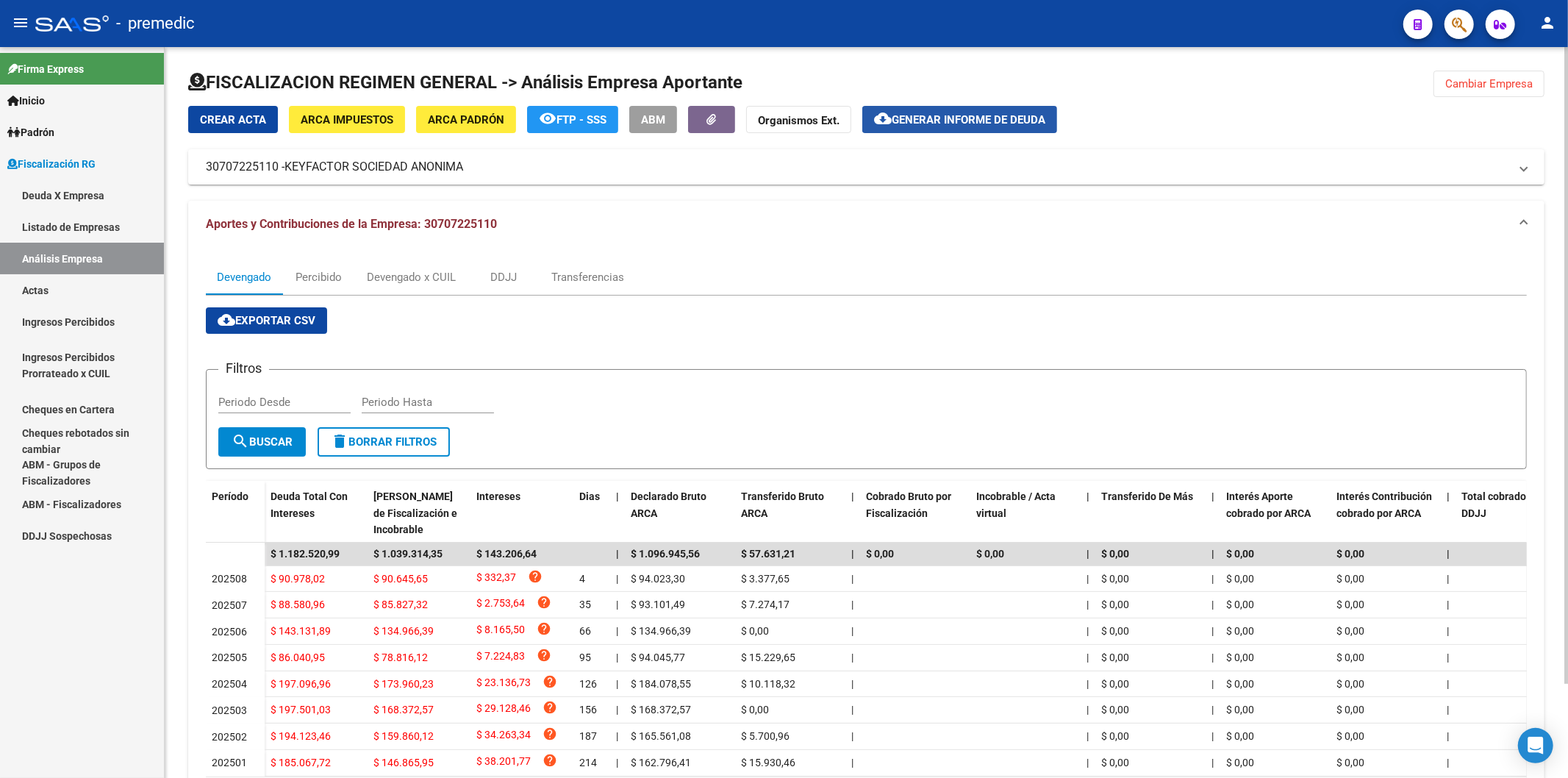
click at [949, 118] on span "Generar informe de deuda" at bounding box center [968, 119] width 154 height 14
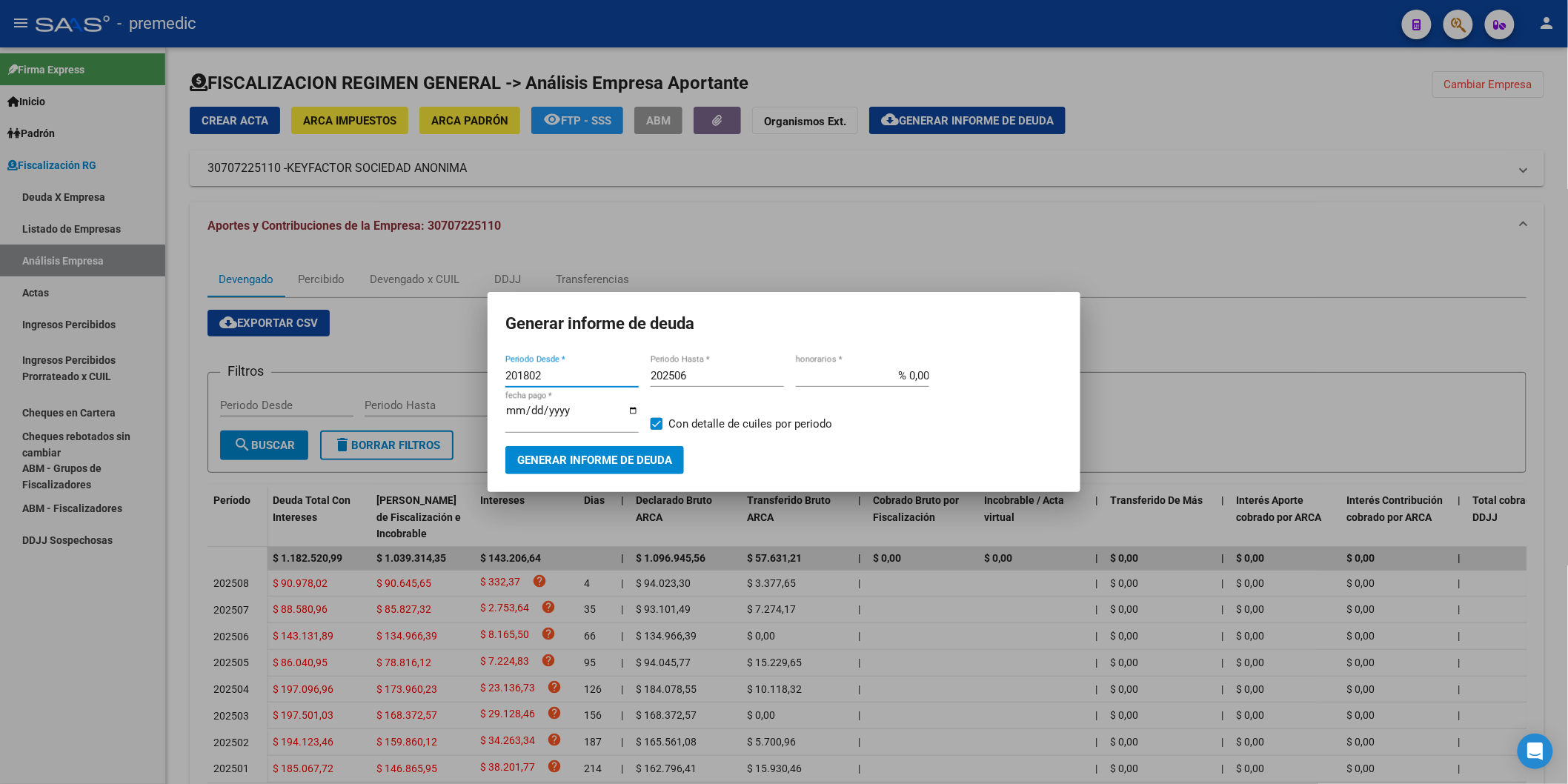
click at [590, 378] on input "201802" at bounding box center [571, 375] width 133 height 14
type input "202501"
type input "202508"
click at [598, 454] on button "Generar informe de deuda" at bounding box center [594, 460] width 178 height 28
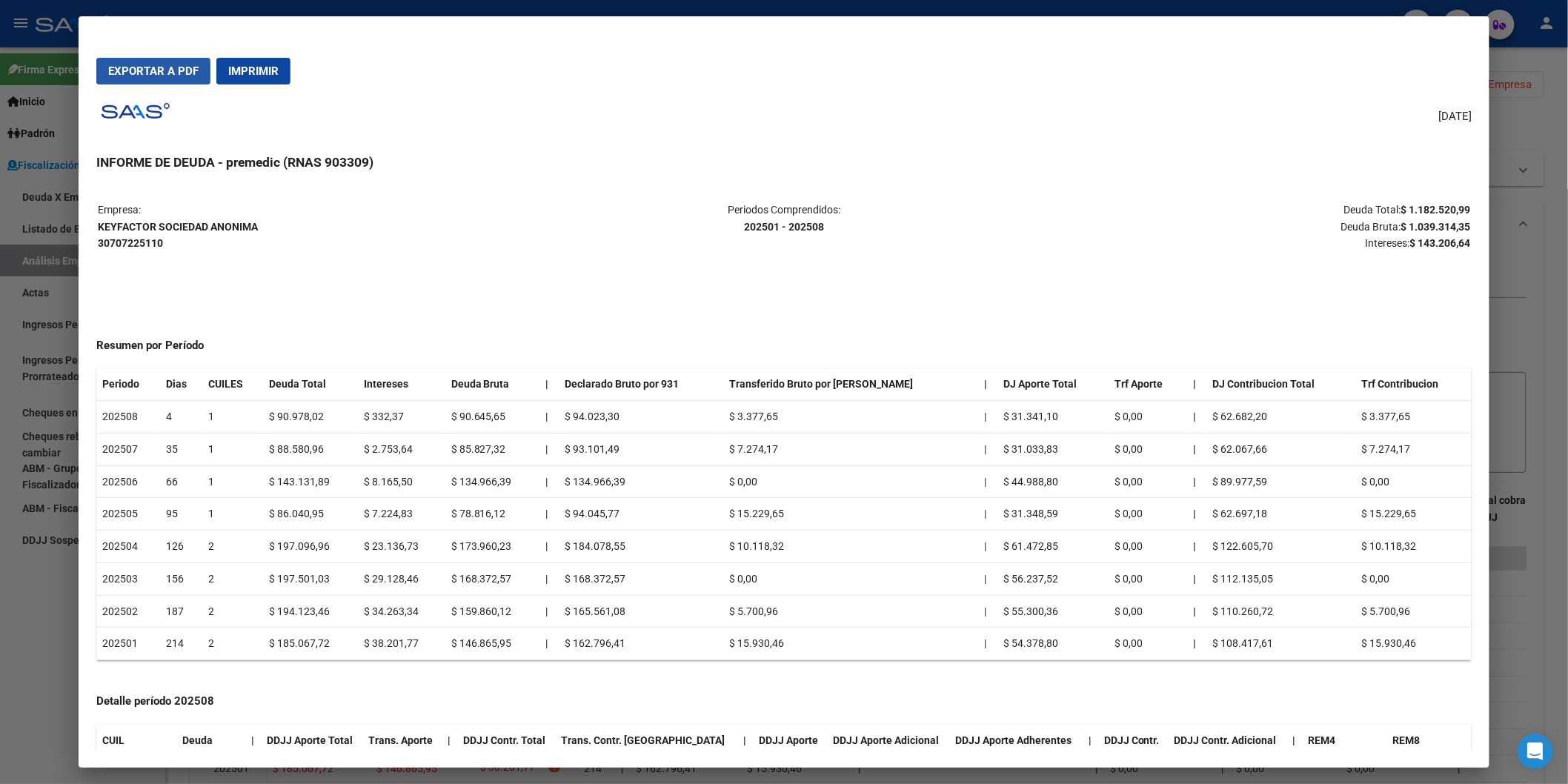
click at [158, 67] on span "Exportar a PDF" at bounding box center [153, 71] width 90 height 14
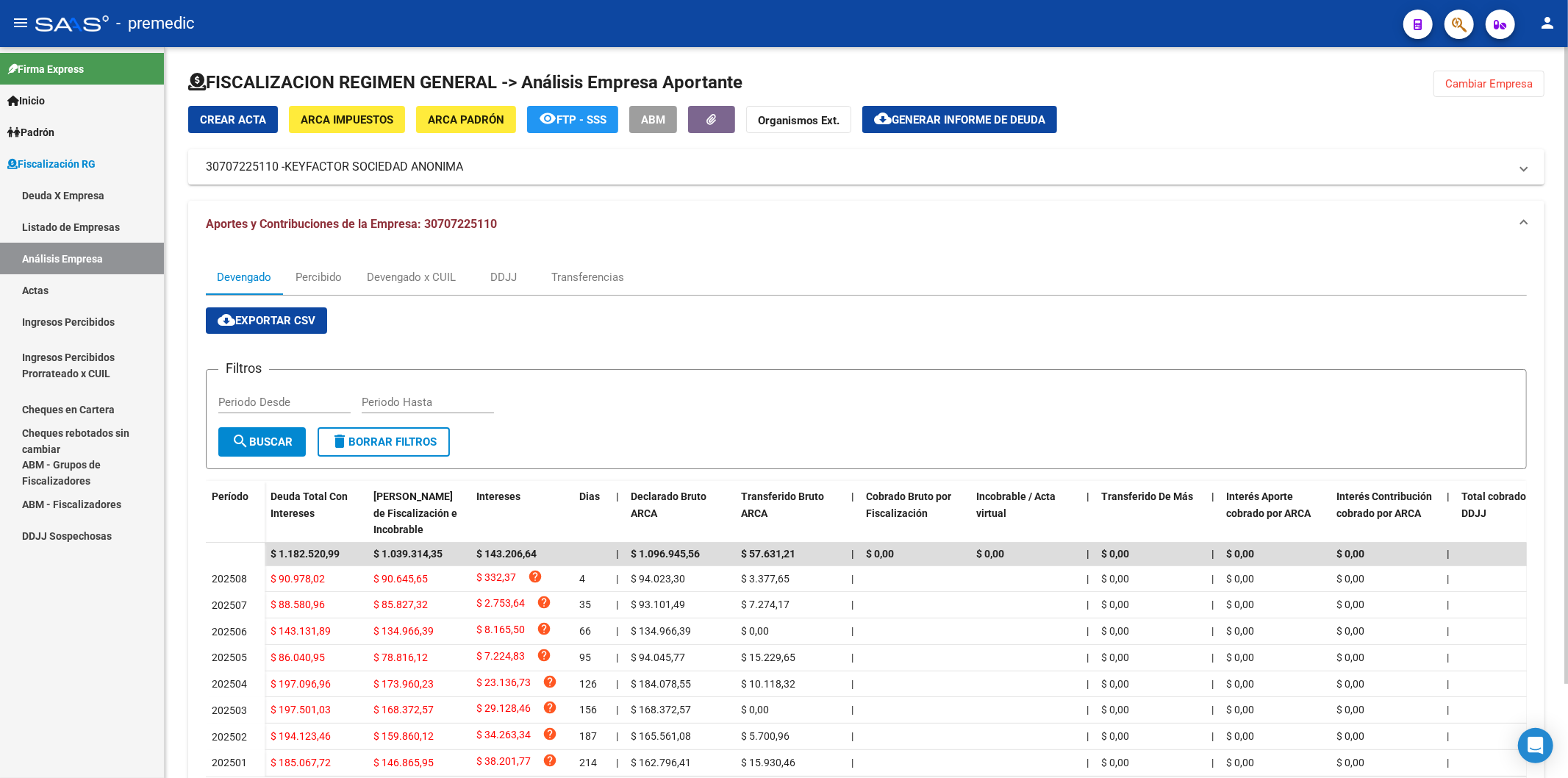
drag, startPoint x: 942, startPoint y: 270, endPoint x: 873, endPoint y: 272, distance: 69.0
click at [942, 268] on div "Devengado Percibido Devengado x CUIL DDJJ Transferencias" at bounding box center [866, 277] width 1321 height 36
click at [65, 197] on link "Deuda X Empresa" at bounding box center [82, 195] width 164 height 32
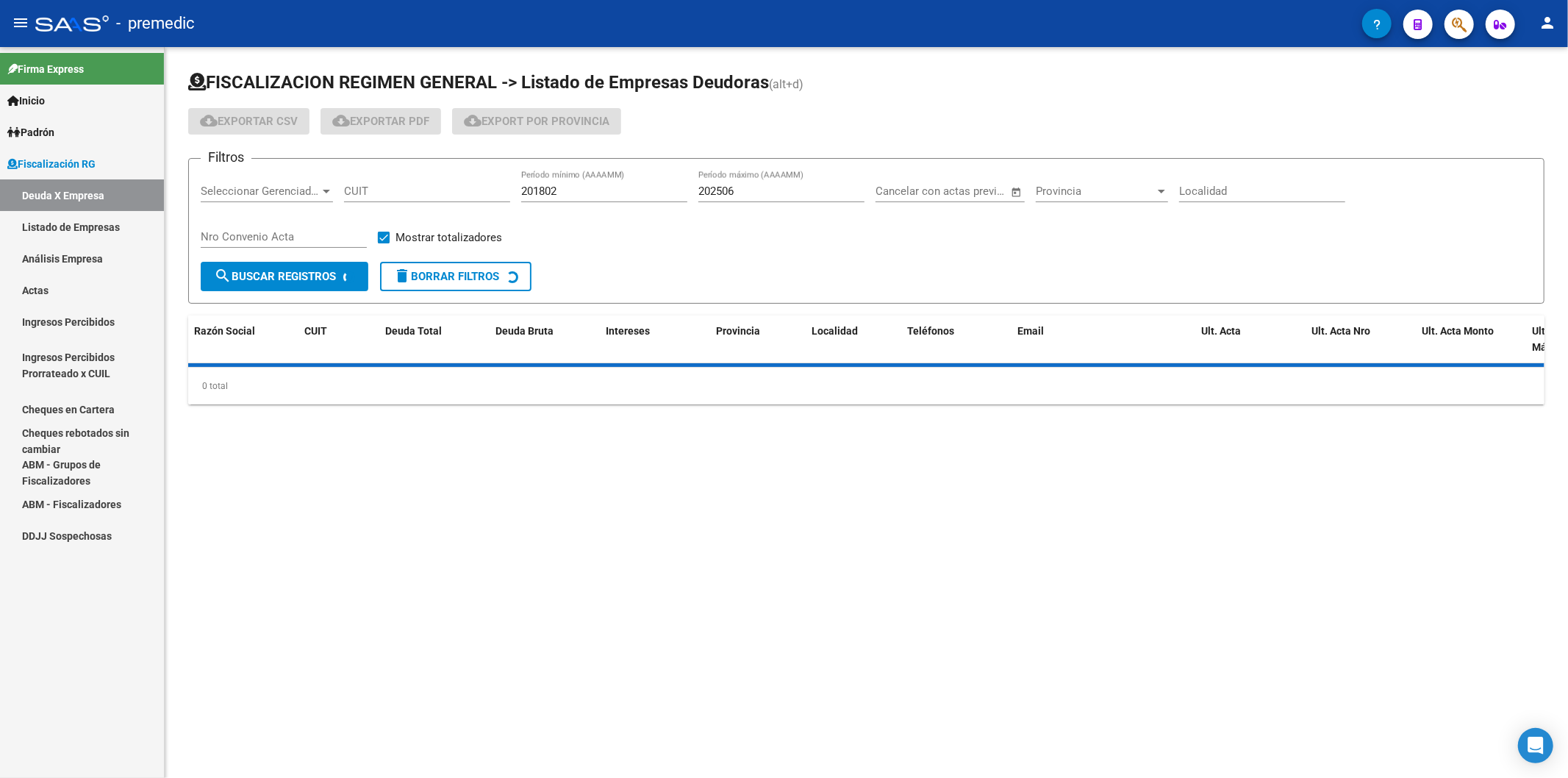
click at [744, 192] on input "202506" at bounding box center [782, 191] width 166 height 14
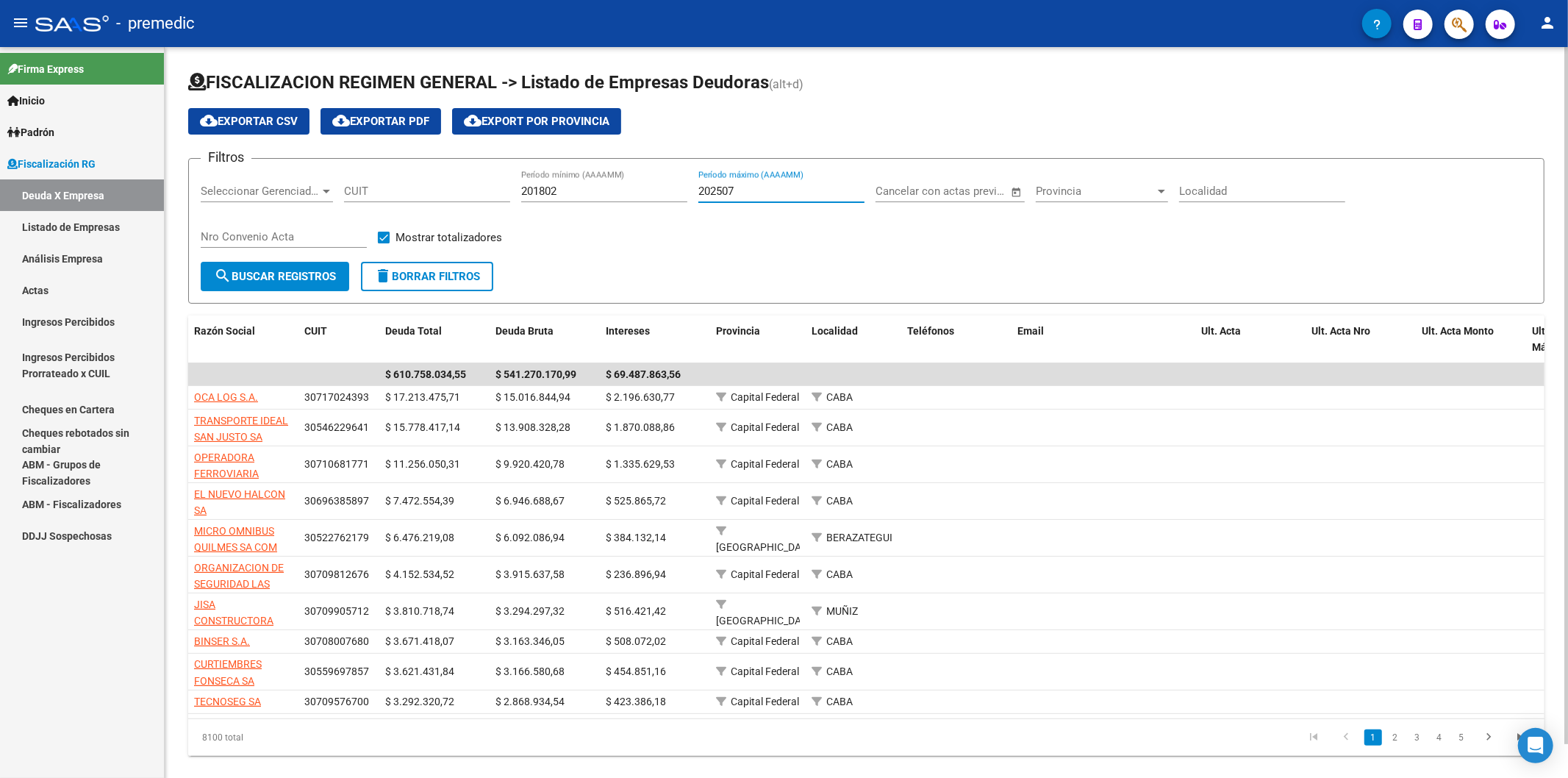
type input "202507"
click at [267, 281] on span "search Buscar Registros" at bounding box center [275, 276] width 122 height 14
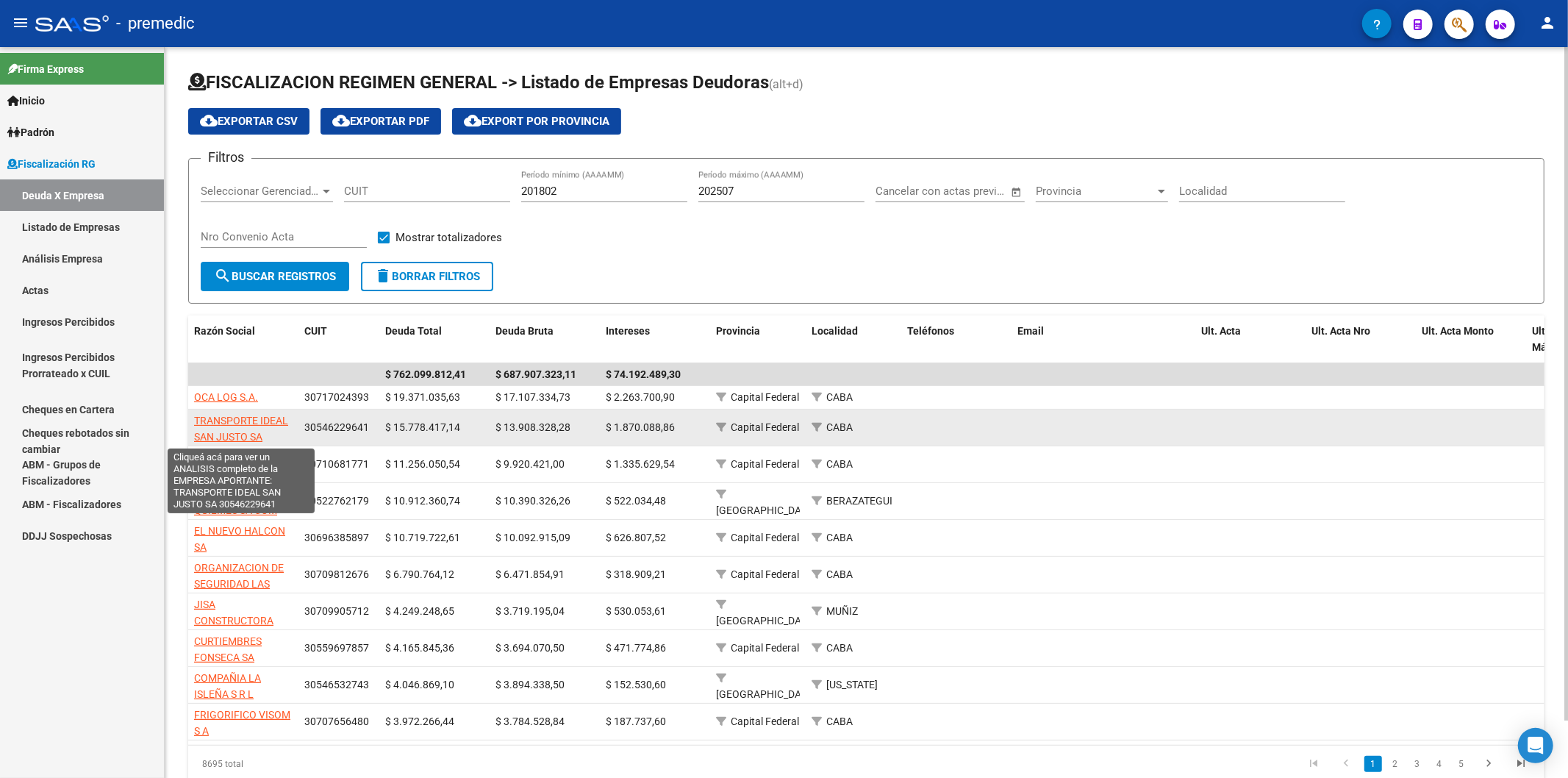
click at [263, 415] on span "TRANSPORTE IDEAL SAN JUSTO SA" at bounding box center [241, 428] width 94 height 28
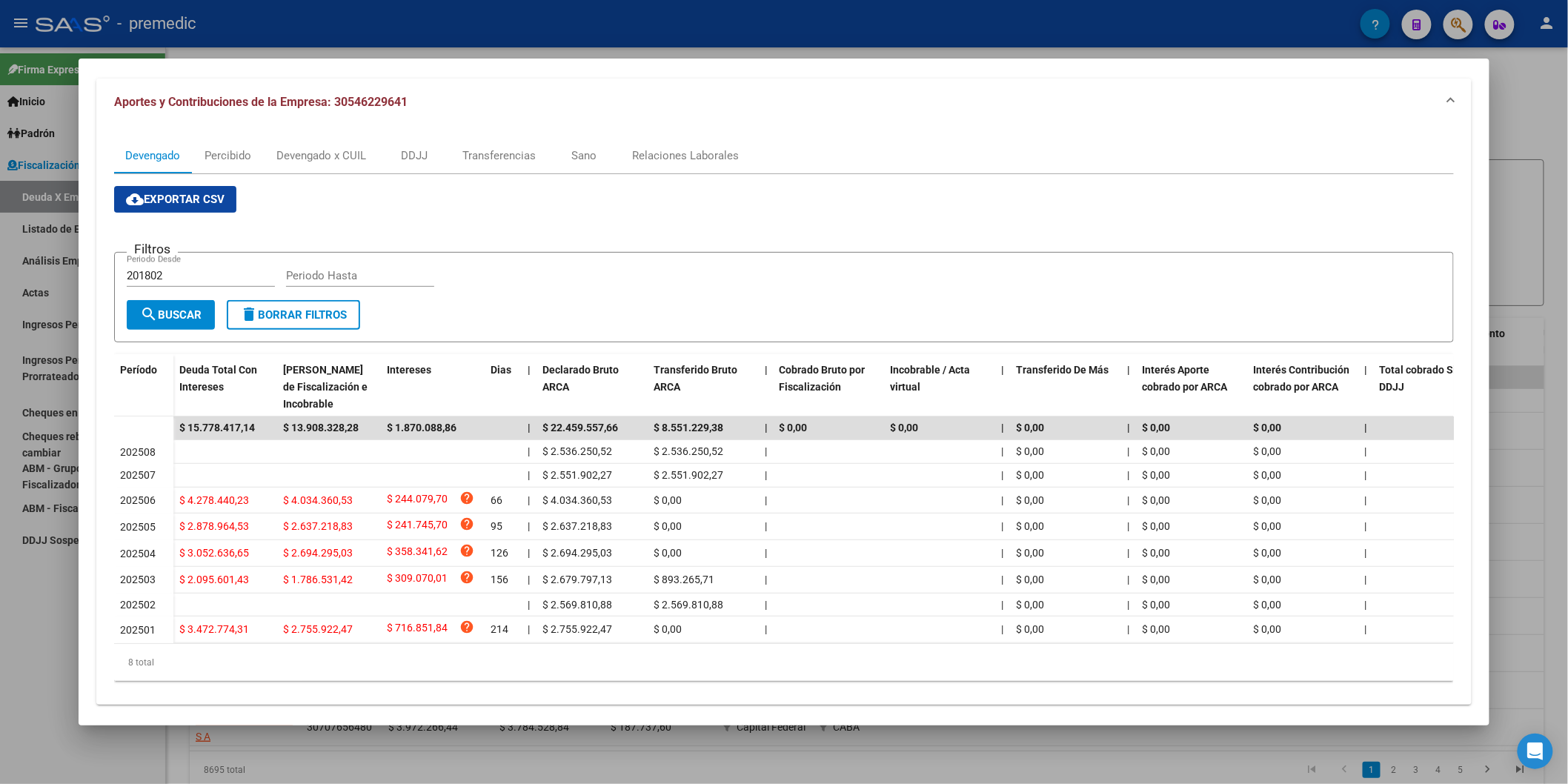
scroll to position [174, 0]
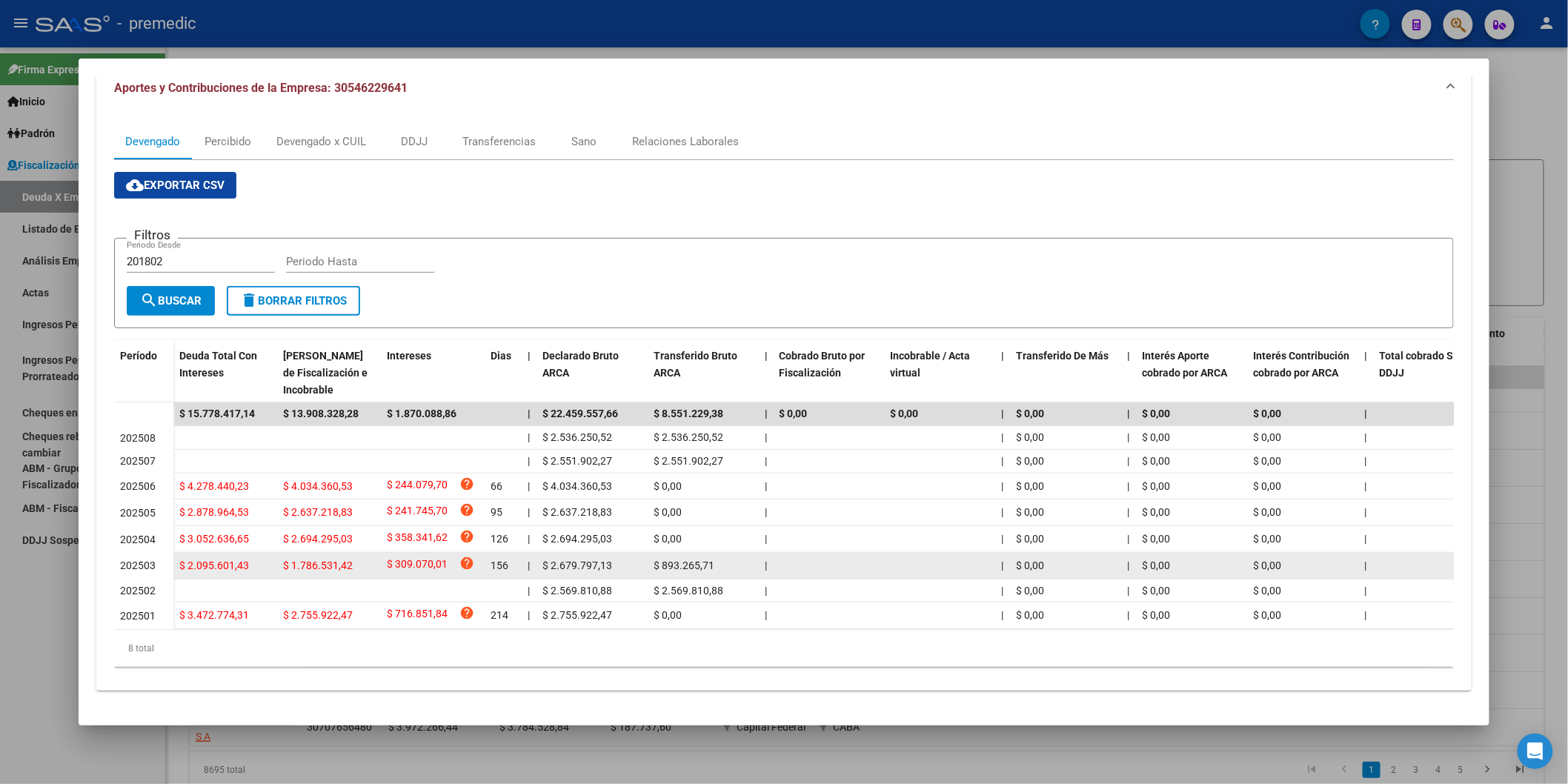
drag, startPoint x: 550, startPoint y: 466, endPoint x: 570, endPoint y: 554, distance: 90.2
click at [570, 466] on datatable-scroller "$ 15.778.417,14 $ 13.908.328,28 $ 1.870.088,86 | $ 22.459.557,66 $ 8.551.229,38…" at bounding box center [790, 515] width 1352 height 227
click at [570, 466] on span "$ 2.679.797,13" at bounding box center [578, 565] width 70 height 12
drag, startPoint x: 668, startPoint y: 555, endPoint x: 581, endPoint y: 543, distance: 87.8
click at [581, 466] on div "$ 2.095.601,43 $ 1.786.531,42 $ 309.070,01 help 156 | $ 2.679.797,13 $ 893.265,…" at bounding box center [1059, 566] width 1771 height 27
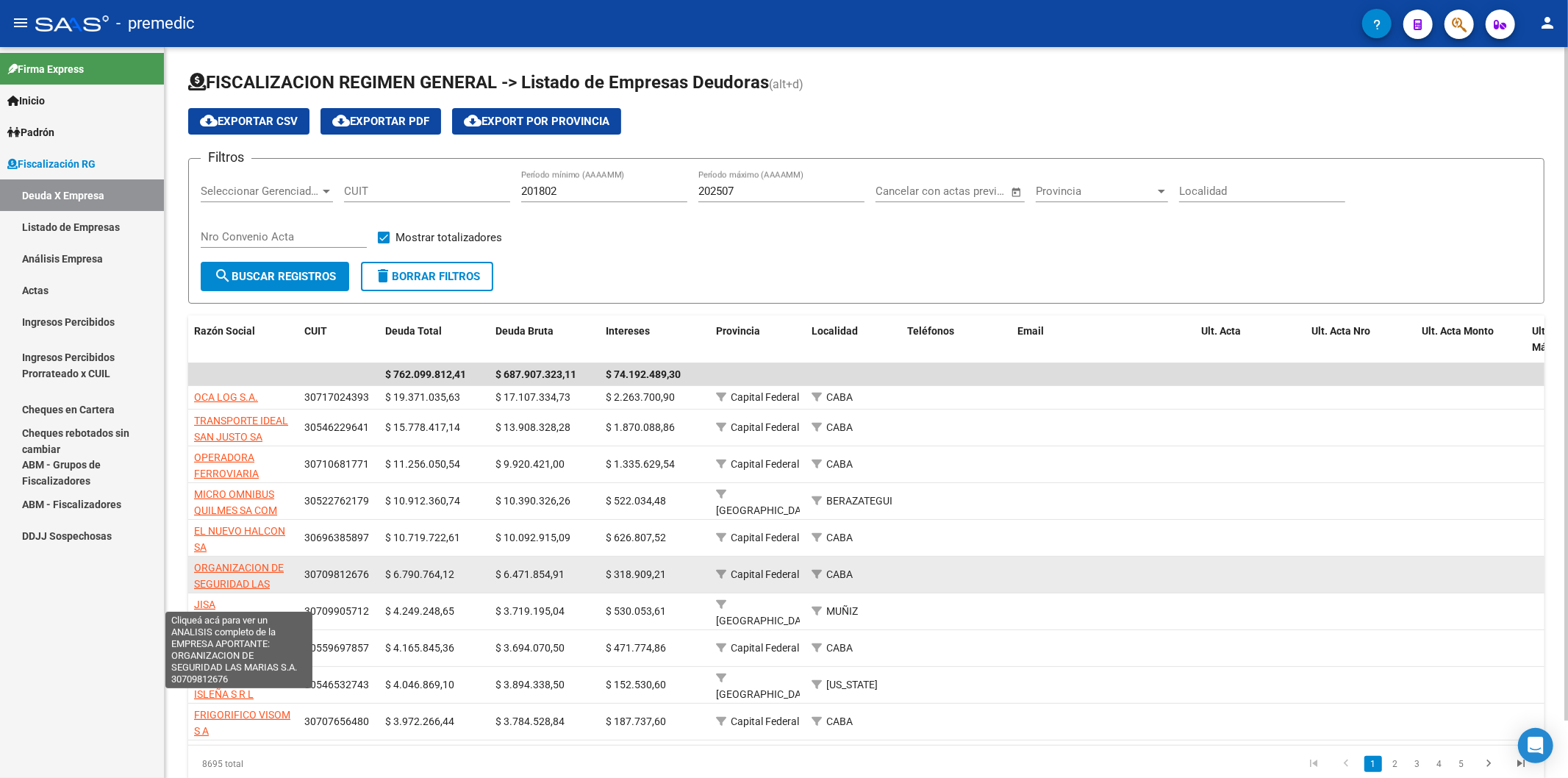
click at [252, 463] on span "ORGANIZACION DE SEGURIDAD LAS MARIAS S.A." at bounding box center [239, 584] width 89 height 46
type textarea "30709812676"
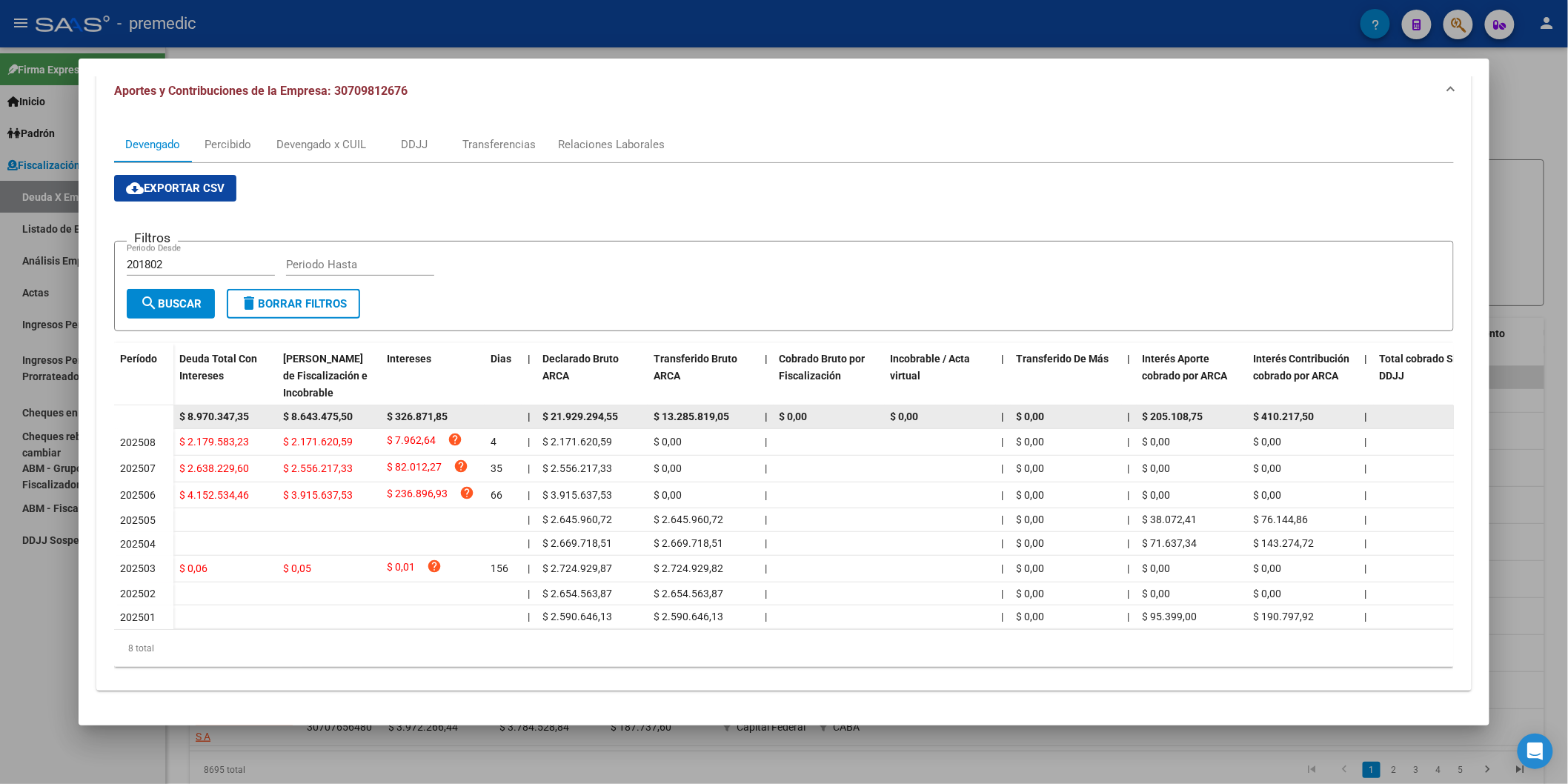
scroll to position [164, 0]
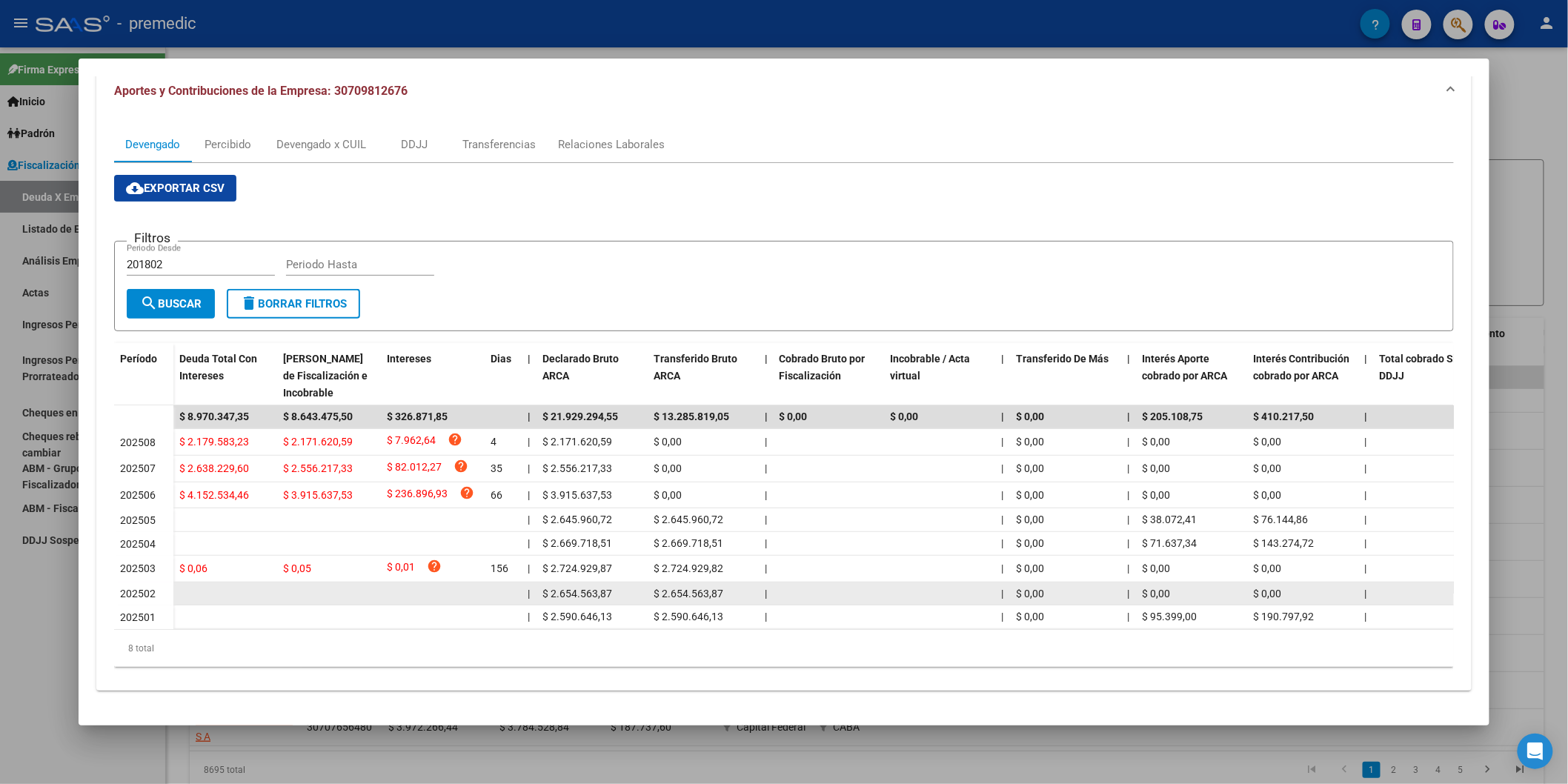
drag, startPoint x: 677, startPoint y: 565, endPoint x: 677, endPoint y: 591, distance: 26.0
click at [677, 466] on datatable-scroller "$ 8.970.347,35 $ 8.643.475,50 $ 326.871,85 | $ 21.929.294,55 $ 13.285.819,05 | …" at bounding box center [790, 517] width 1352 height 224
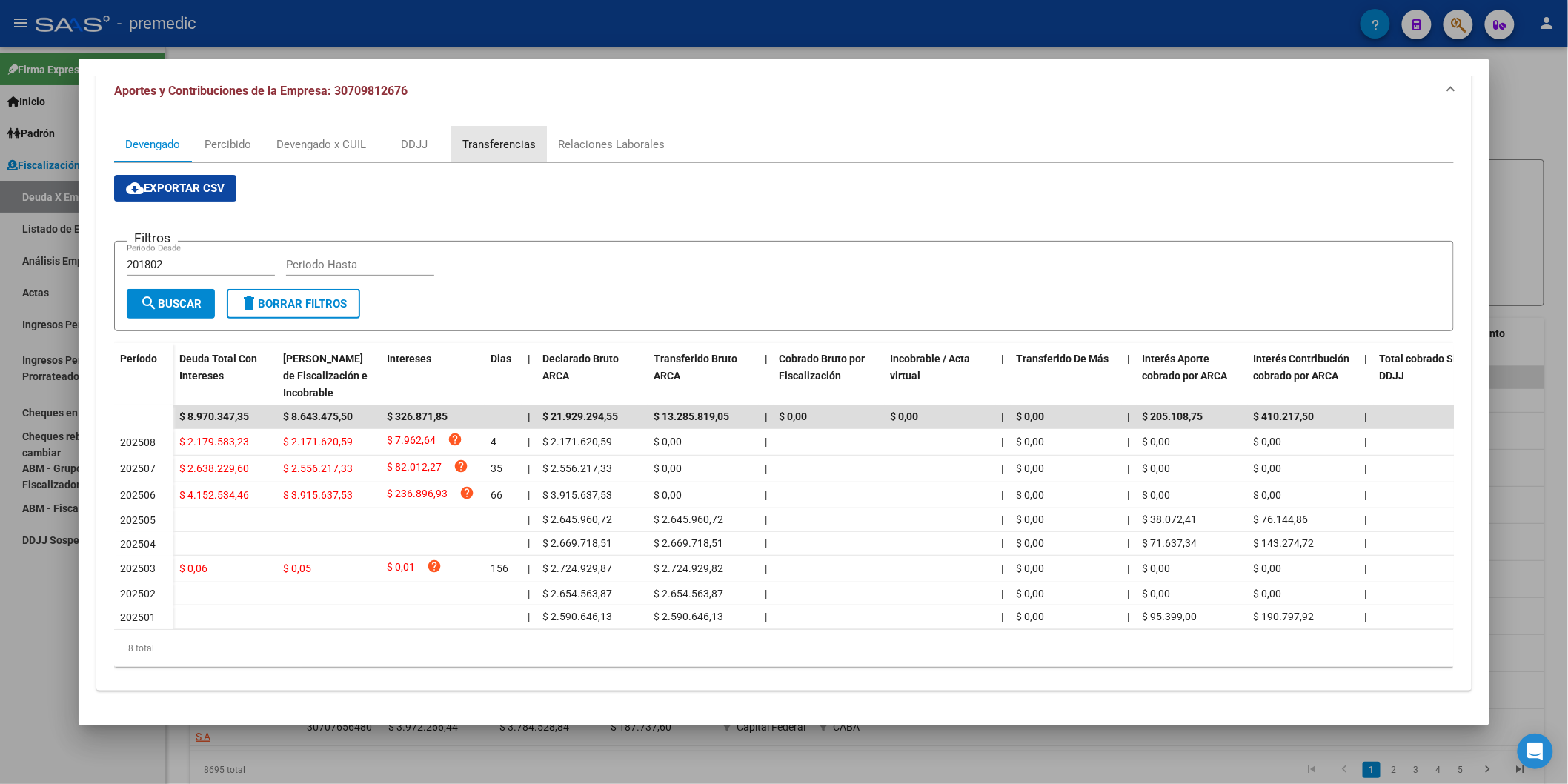
click at [510, 129] on div "Transferencias" at bounding box center [499, 144] width 96 height 36
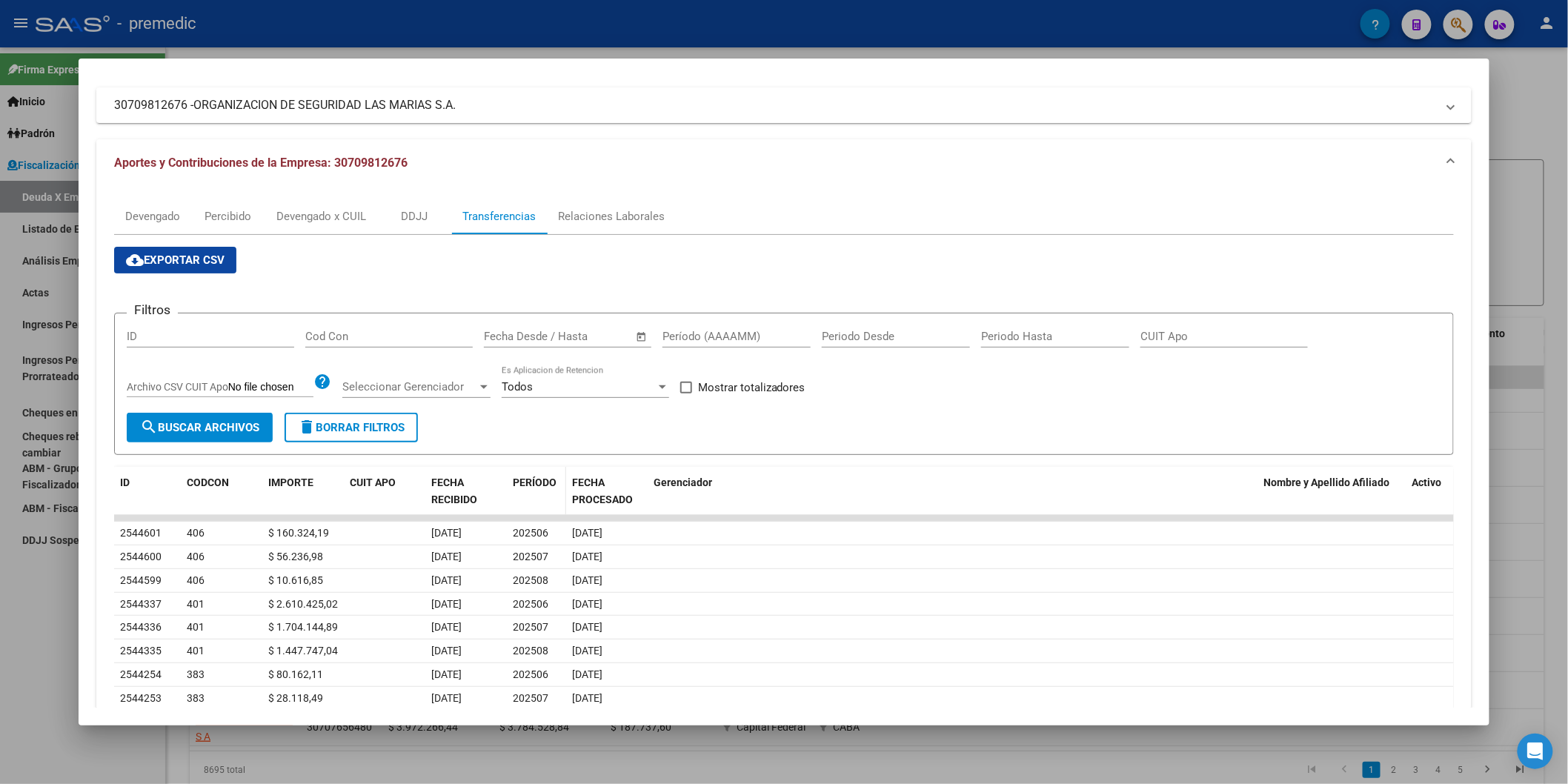
scroll to position [231, 0]
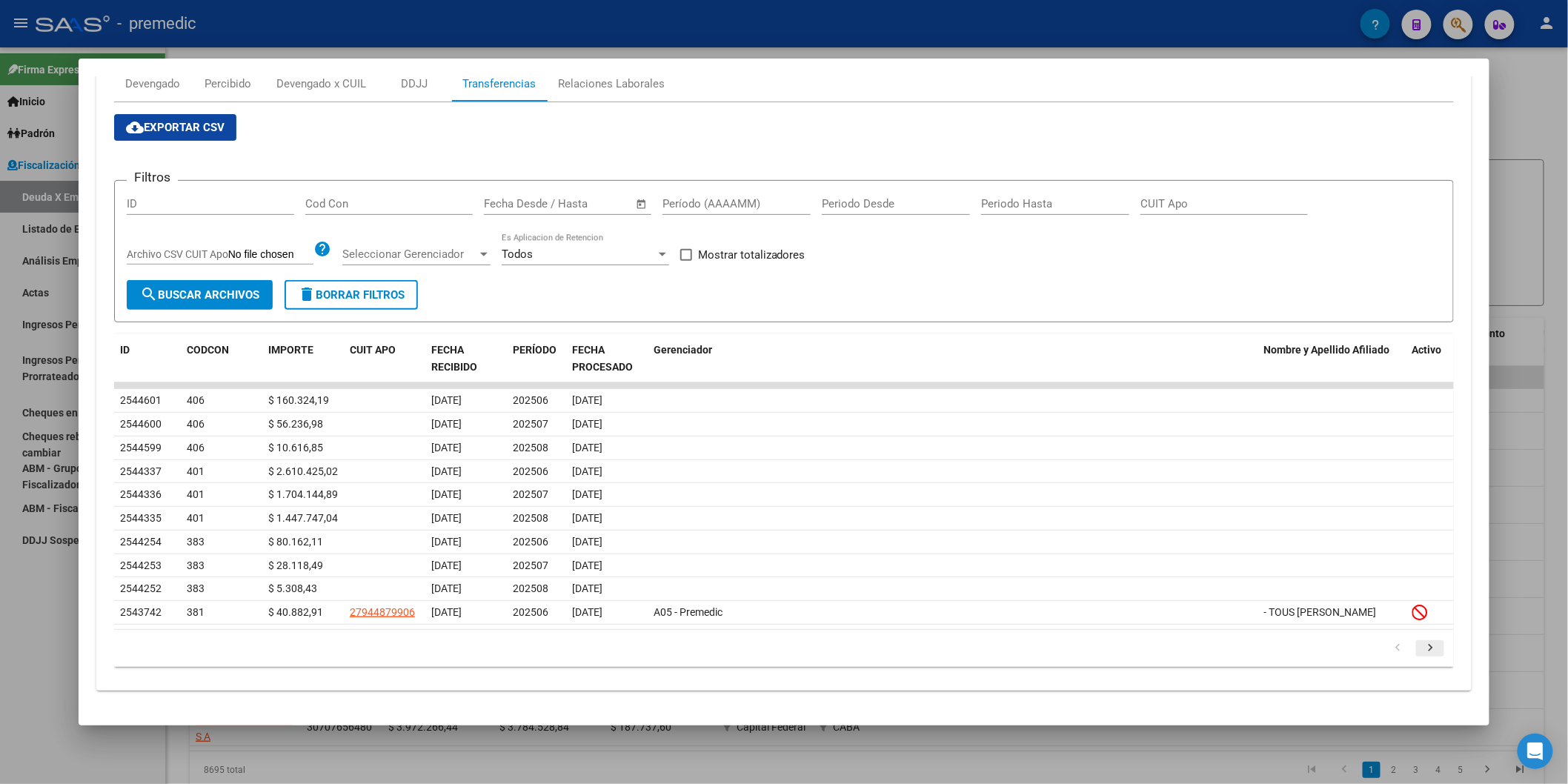
click at [1111, 466] on icon "go to next page" at bounding box center [1430, 649] width 19 height 17
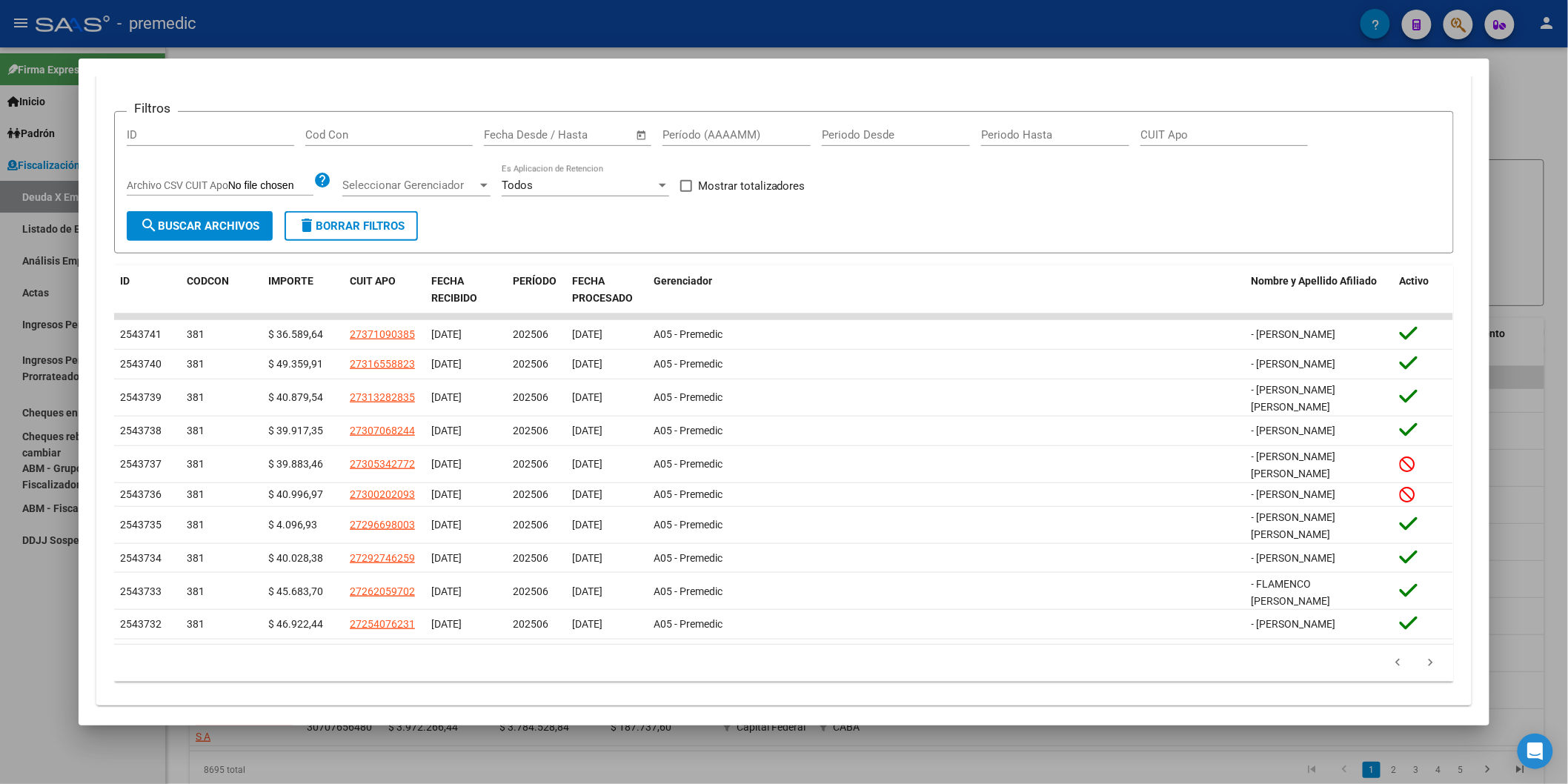
scroll to position [305, 0]
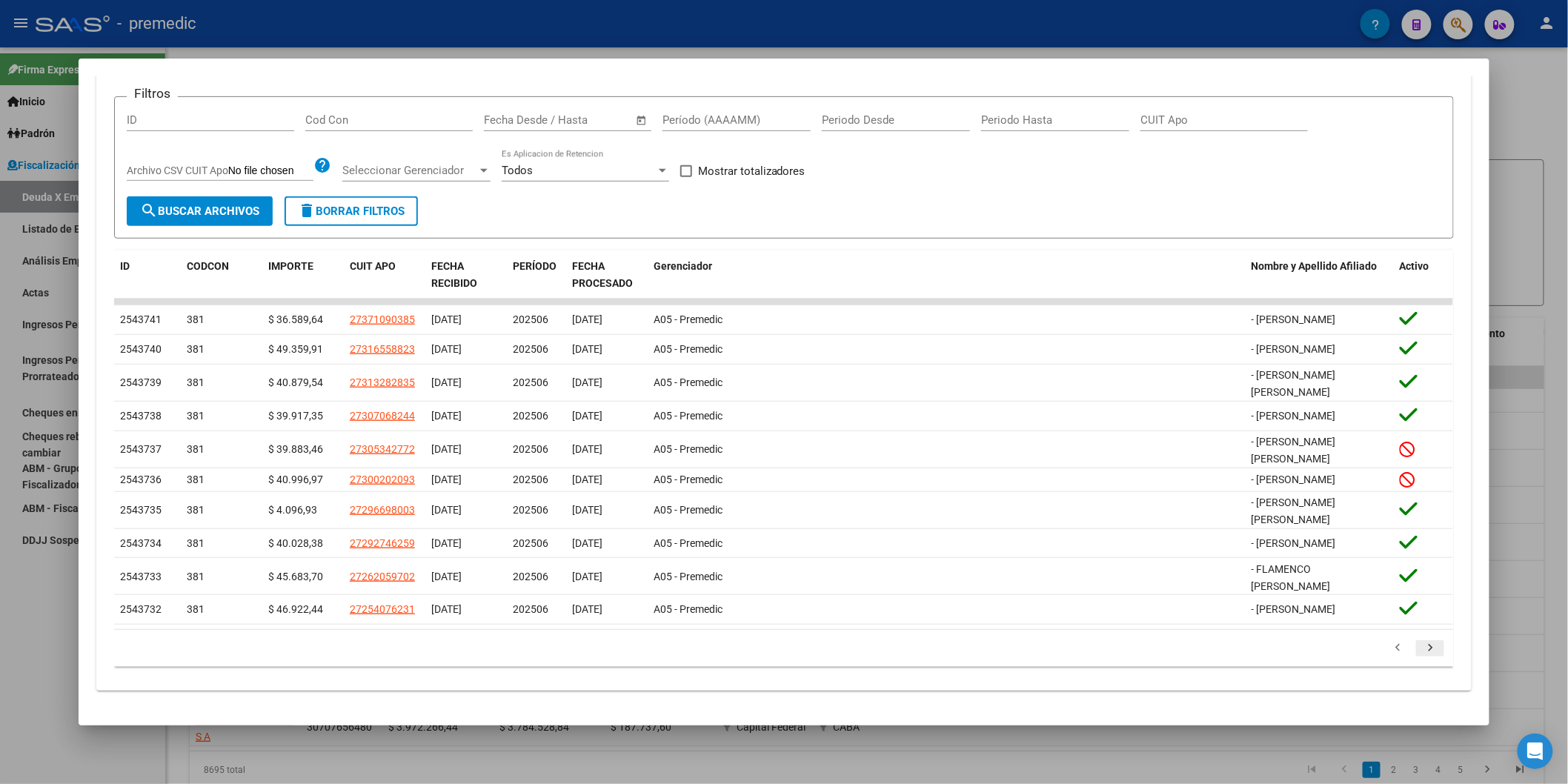
click at [1111, 466] on icon "go to next page" at bounding box center [1430, 649] width 19 height 17
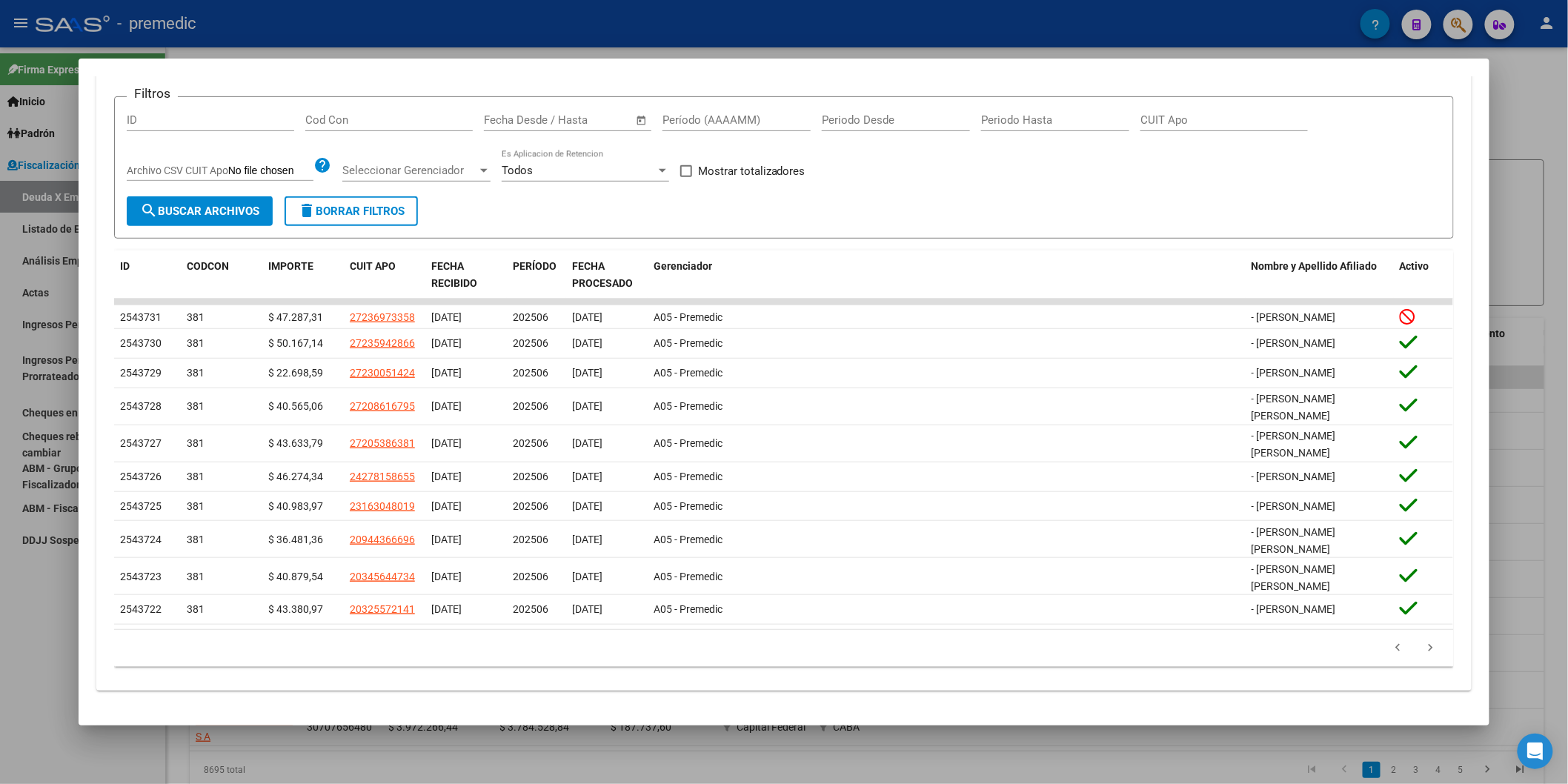
click at [1111, 466] on icon "go to next page" at bounding box center [1430, 649] width 19 height 17
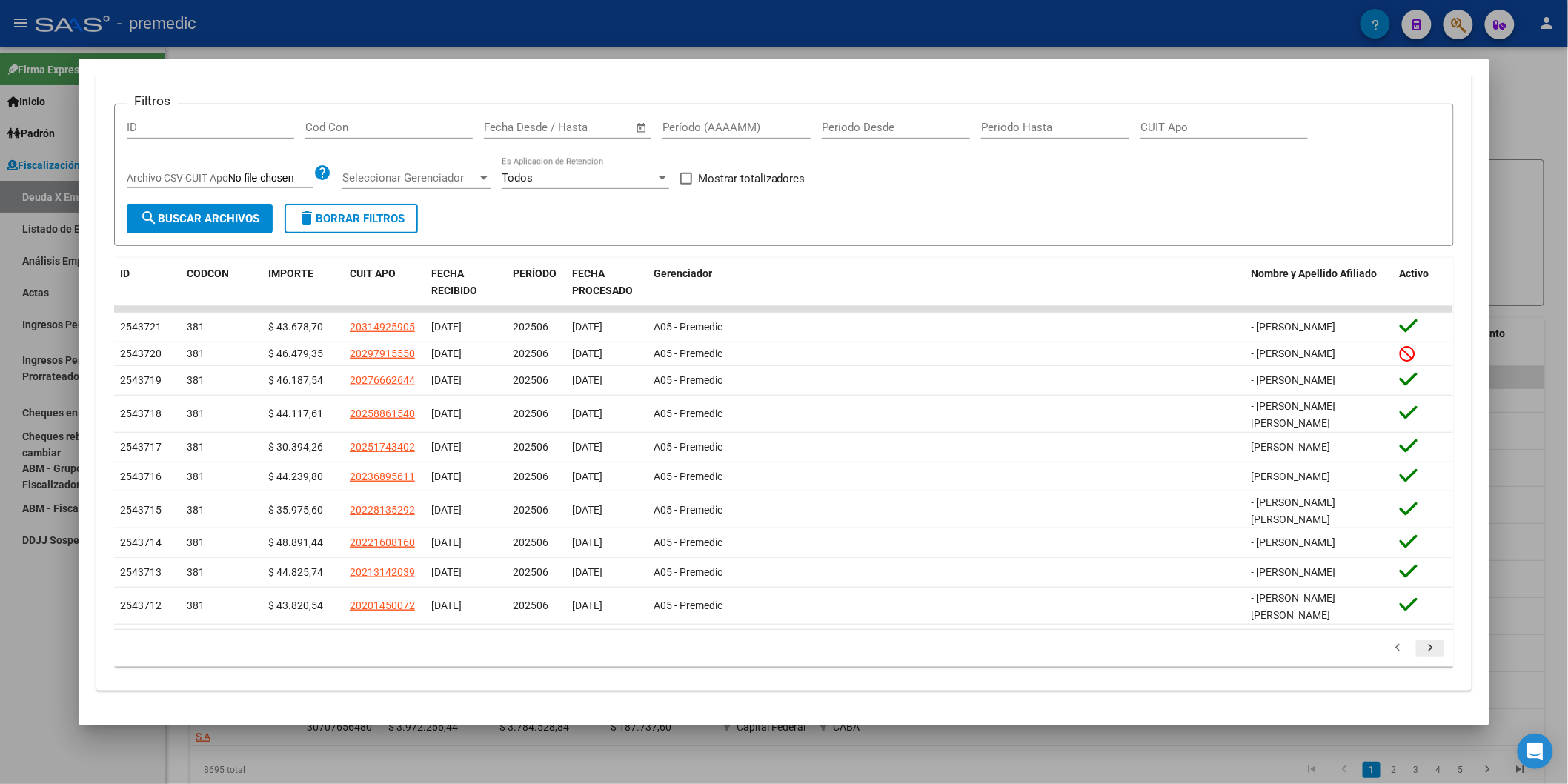
click at [1111, 466] on icon "go to next page" at bounding box center [1430, 649] width 19 height 17
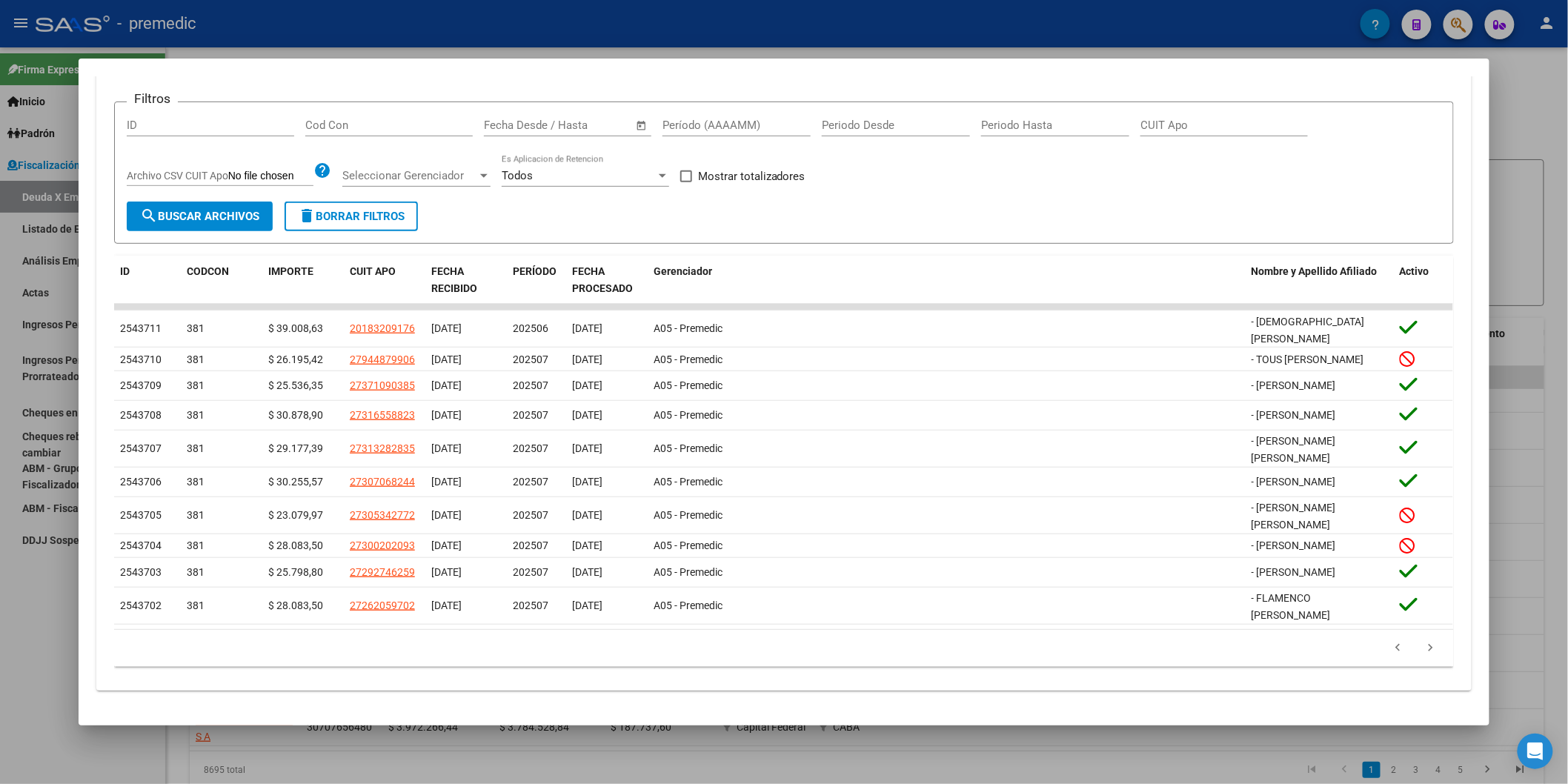
click at [1111, 466] on icon "go to next page" at bounding box center [1430, 649] width 19 height 17
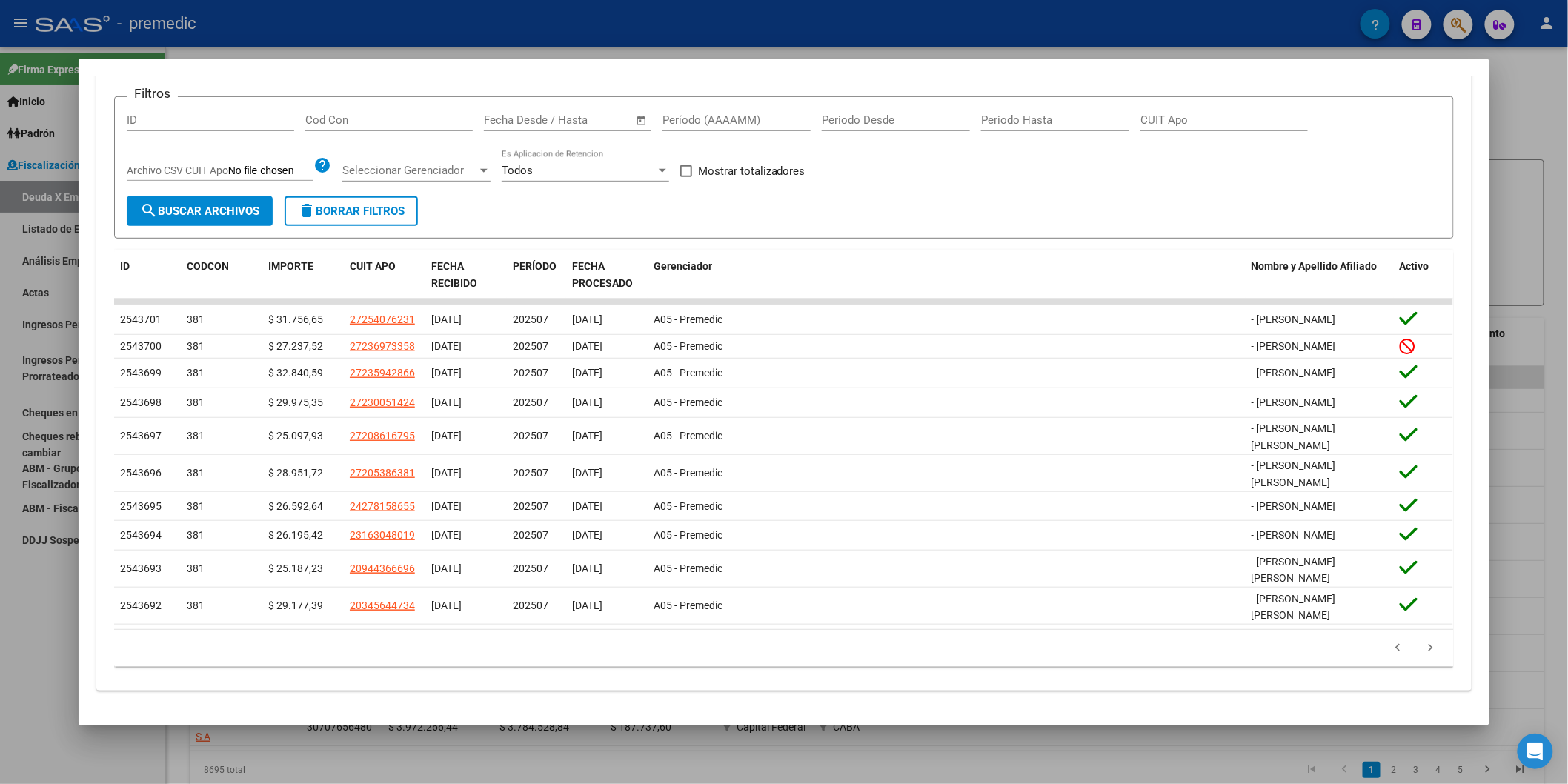
drag, startPoint x: 1426, startPoint y: 662, endPoint x: 973, endPoint y: 159, distance: 676.9
click at [973, 159] on div "Filtros ID Cod Con Fecha inicio – Fecha fin Fecha Desde / Hasta Período (AAAAMM…" at bounding box center [784, 153] width 1314 height 88
click at [1111, 466] on icon "go to next page" at bounding box center [1430, 649] width 19 height 17
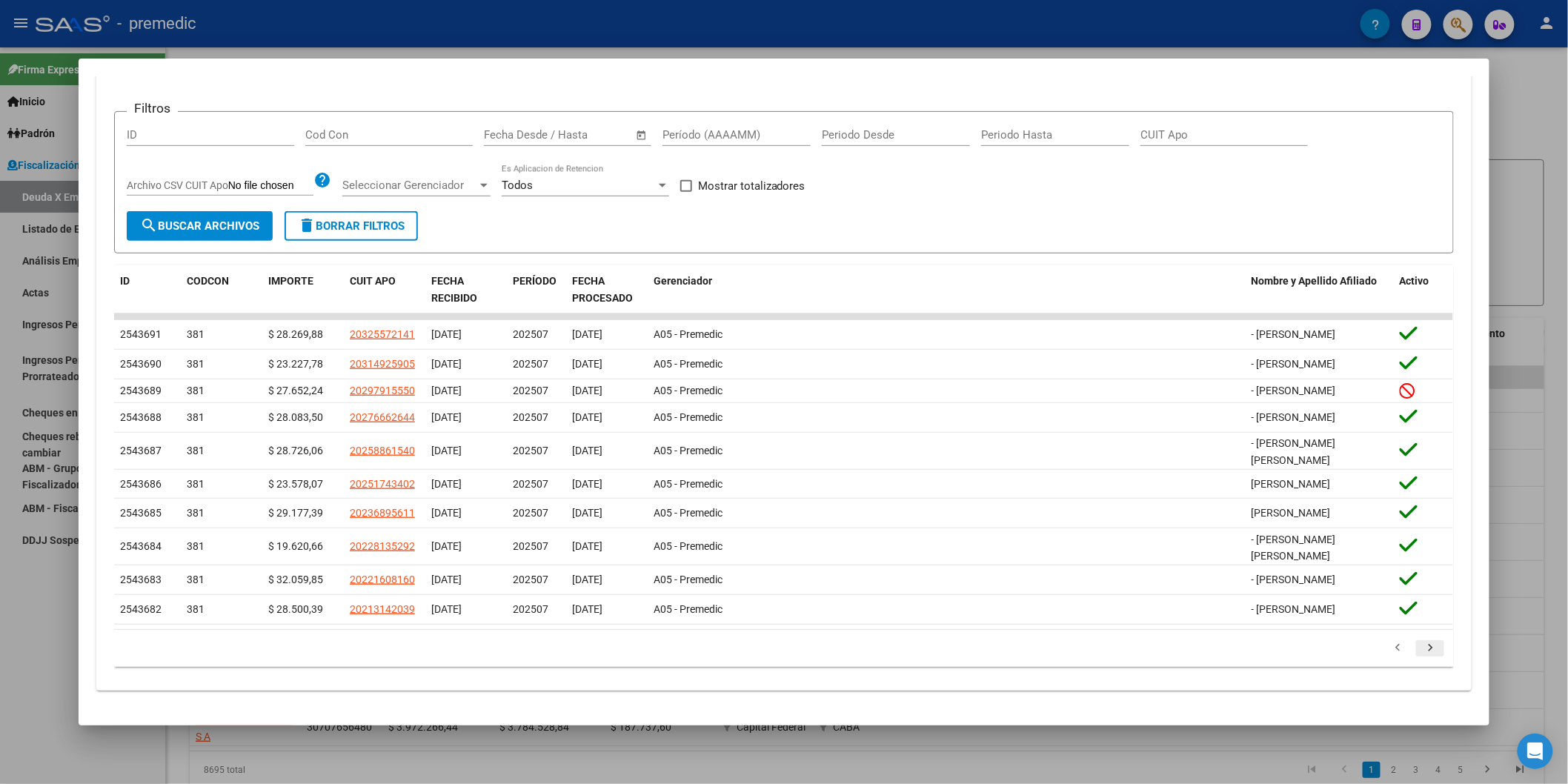
click at [1111, 466] on icon "go to next page" at bounding box center [1430, 649] width 19 height 17
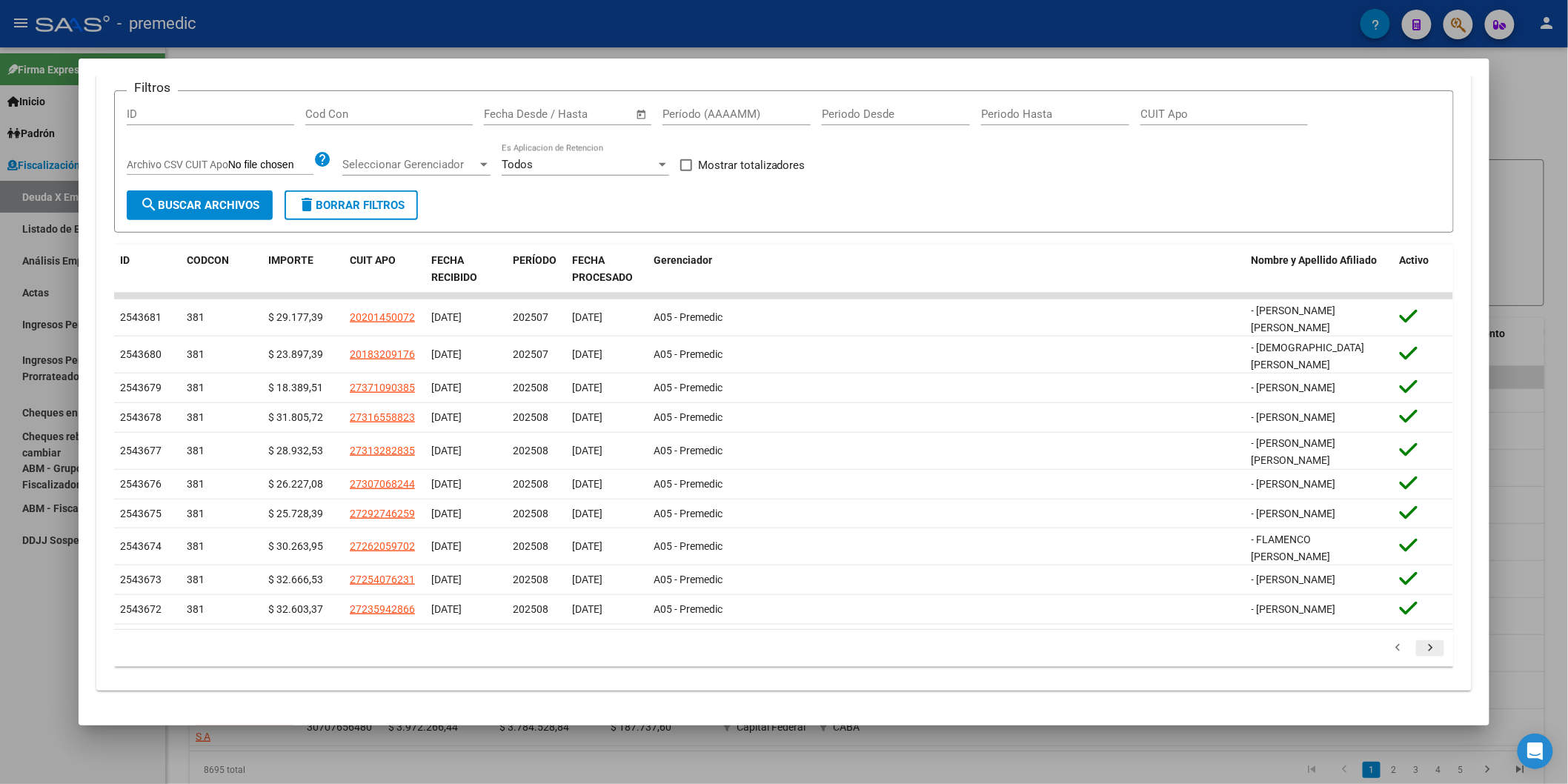
scroll to position [305, 0]
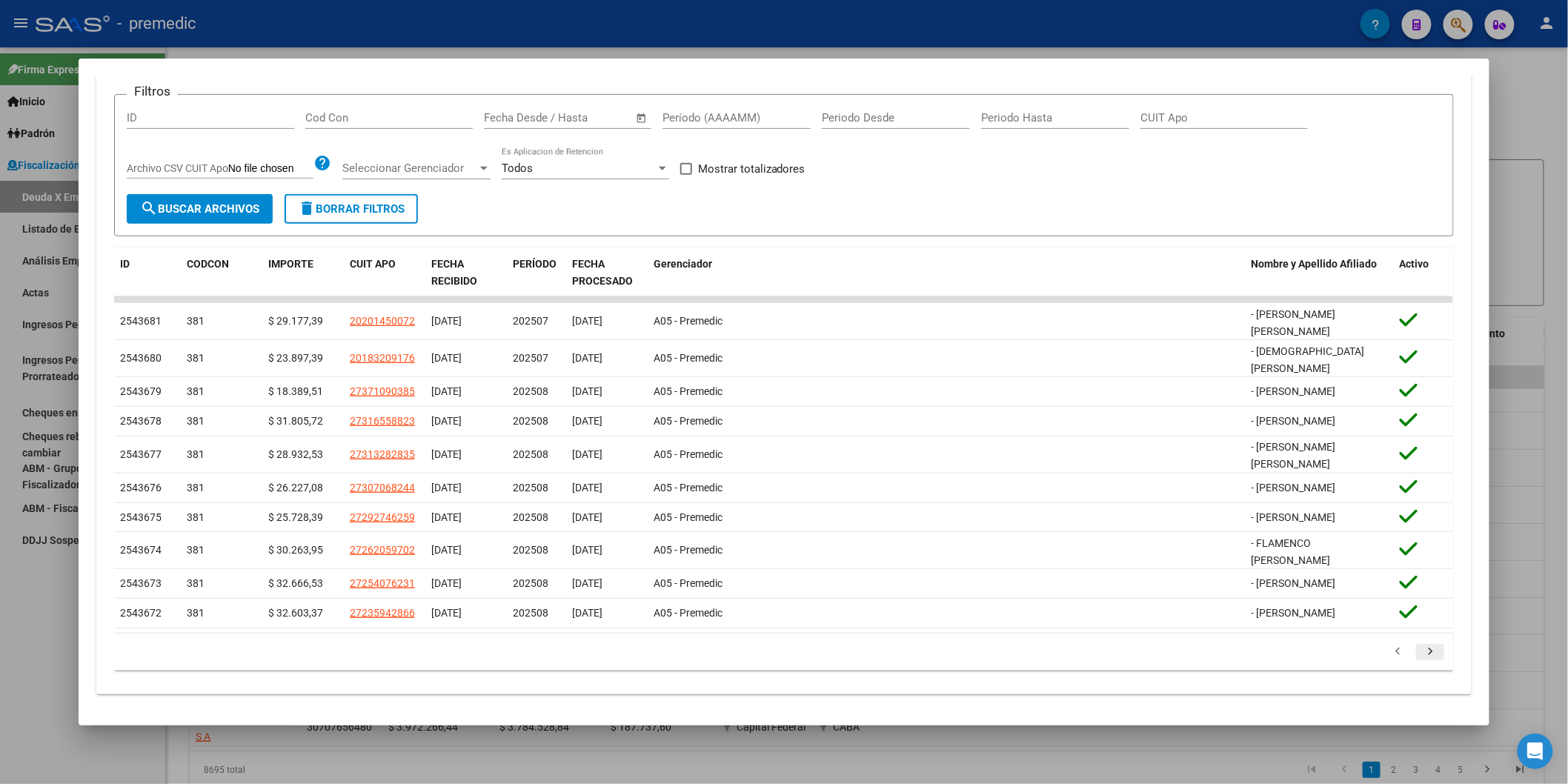
click at [1111, 466] on icon "go to next page" at bounding box center [1430, 653] width 19 height 17
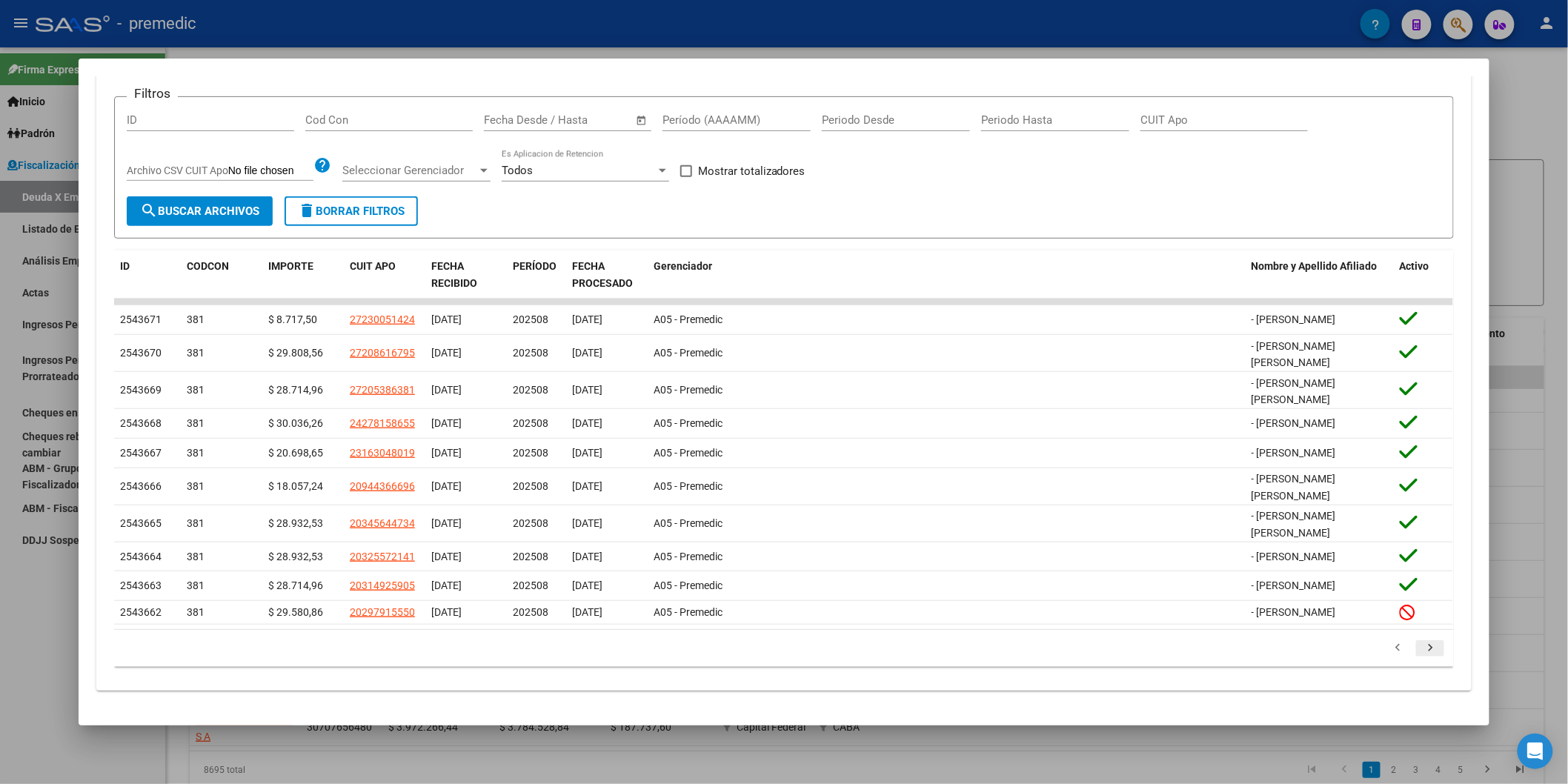
scroll to position [305, 0]
click at [1111, 466] on li at bounding box center [1431, 647] width 33 height 25
click at [1111, 466] on icon "go to next page" at bounding box center [1430, 649] width 19 height 17
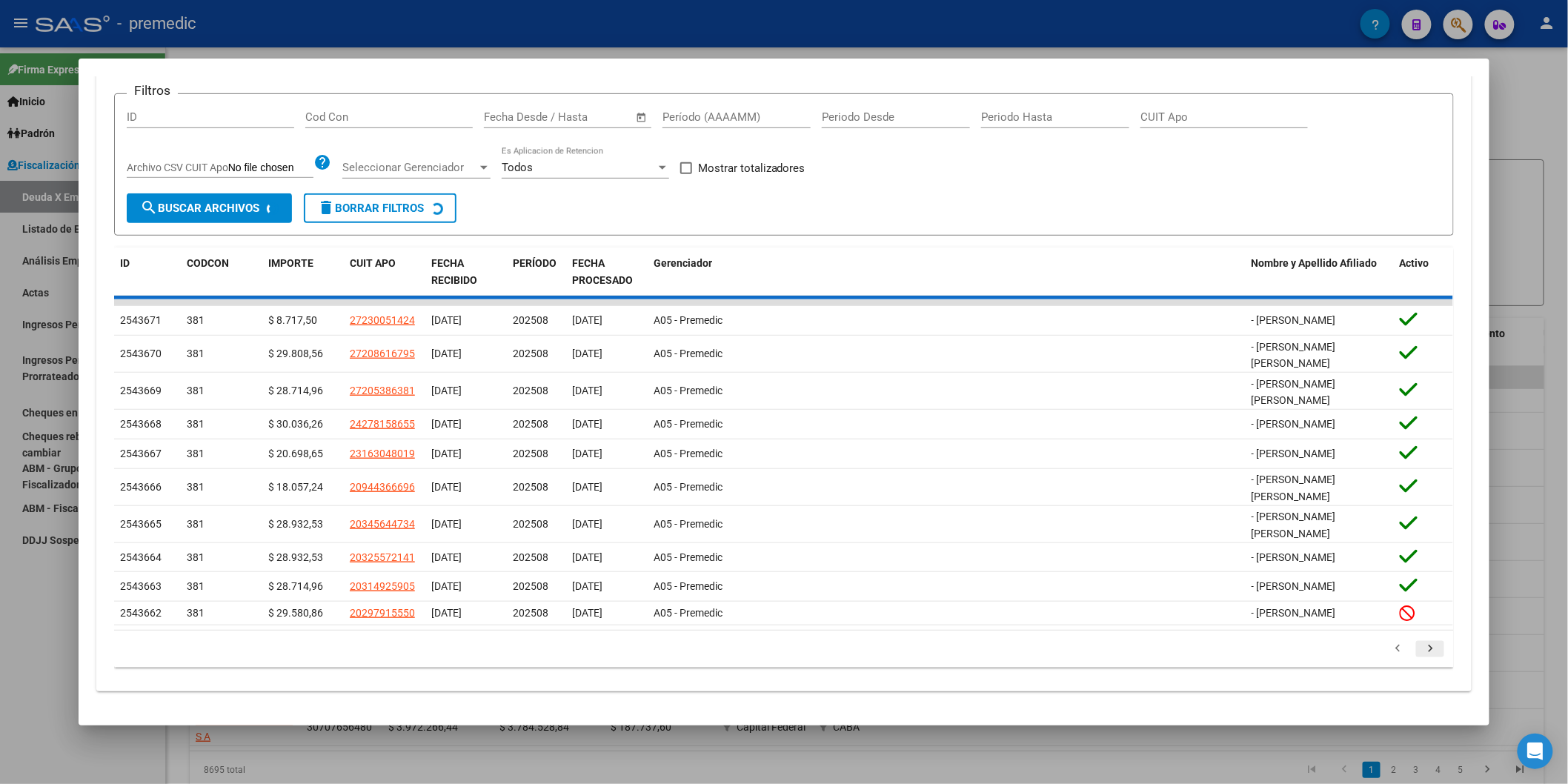
scroll to position [305, 0]
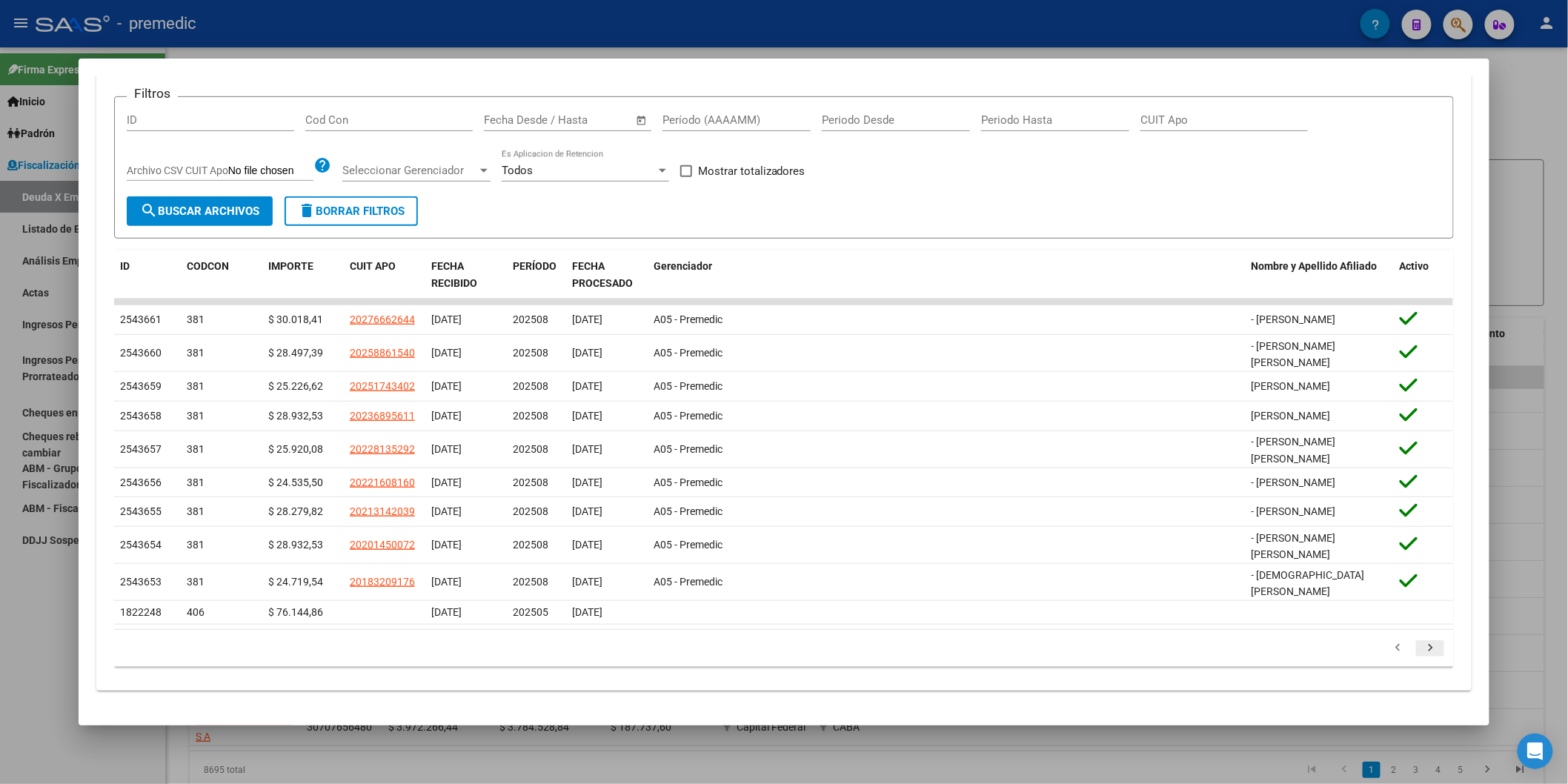
click at [1111, 466] on div "179.769.313.486.231.570.000.000.000.000.000.000.000.000.000.000.000.000.000.000…" at bounding box center [784, 648] width 1340 height 37
click at [1111, 466] on icon "go to next page" at bounding box center [1430, 649] width 19 height 17
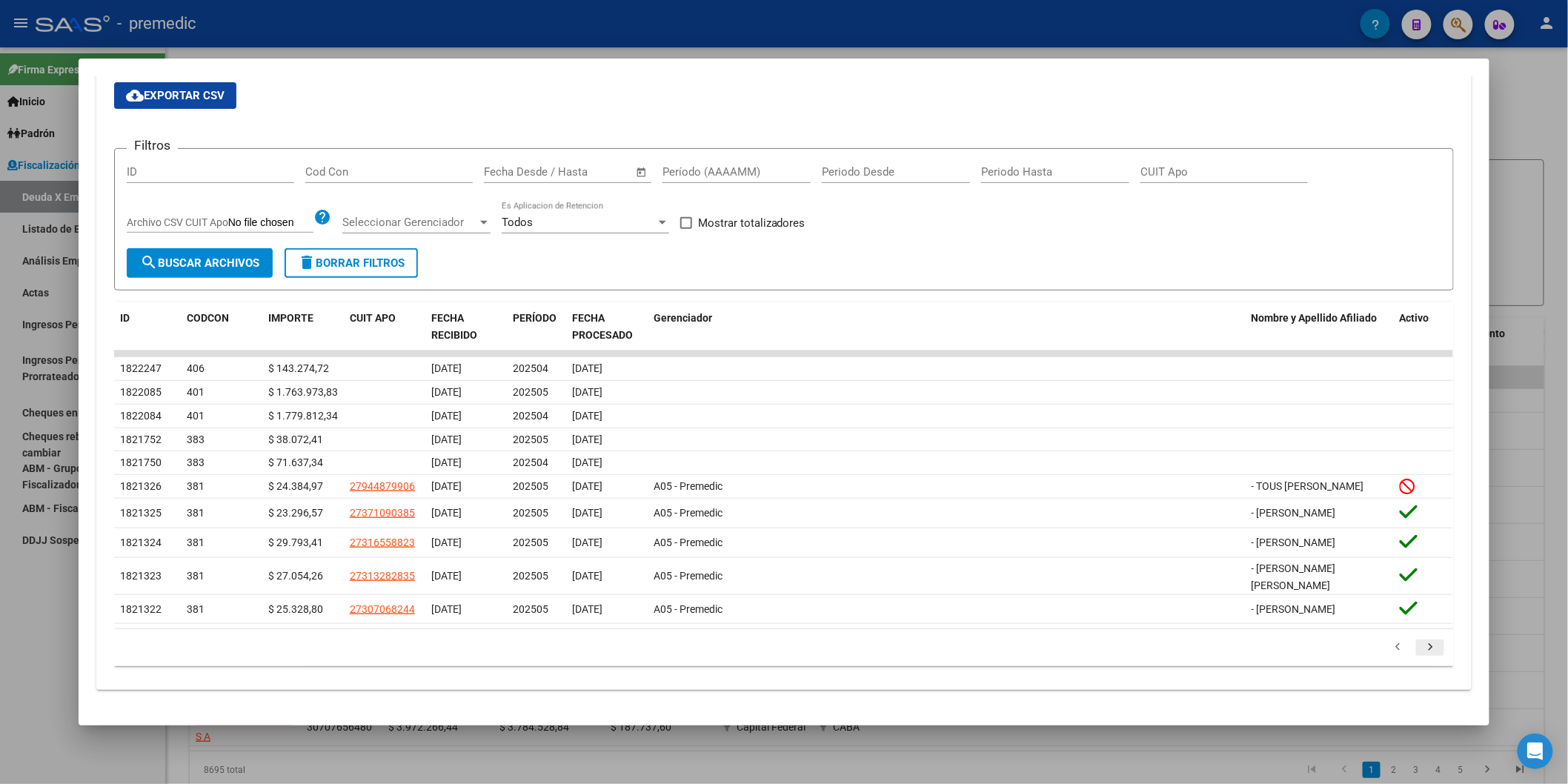
scroll to position [264, 0]
click at [1111, 466] on icon "go to previous page" at bounding box center [1397, 648] width 19 height 17
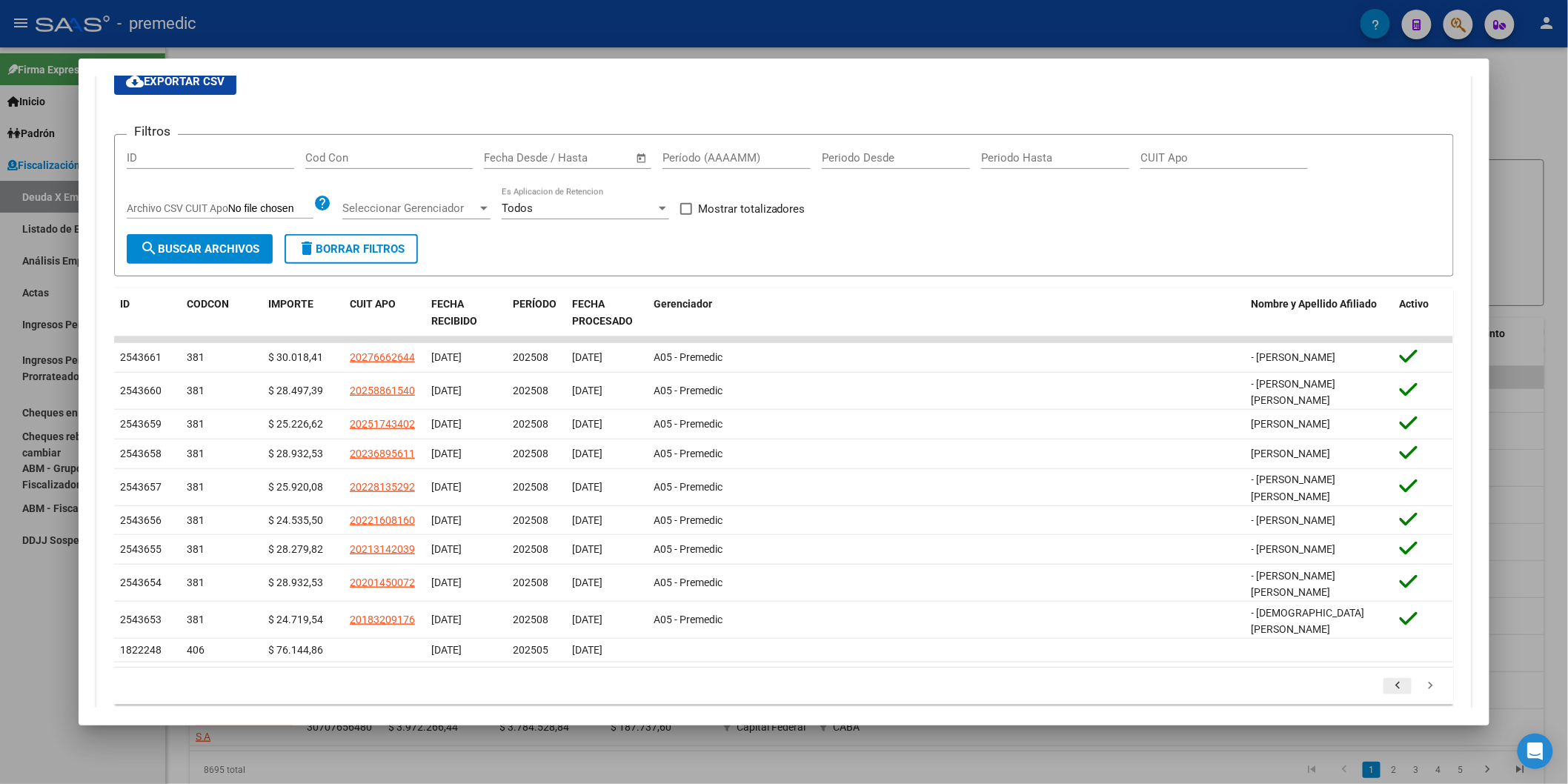
click at [1111, 466] on link "go to previous page" at bounding box center [1397, 686] width 28 height 17
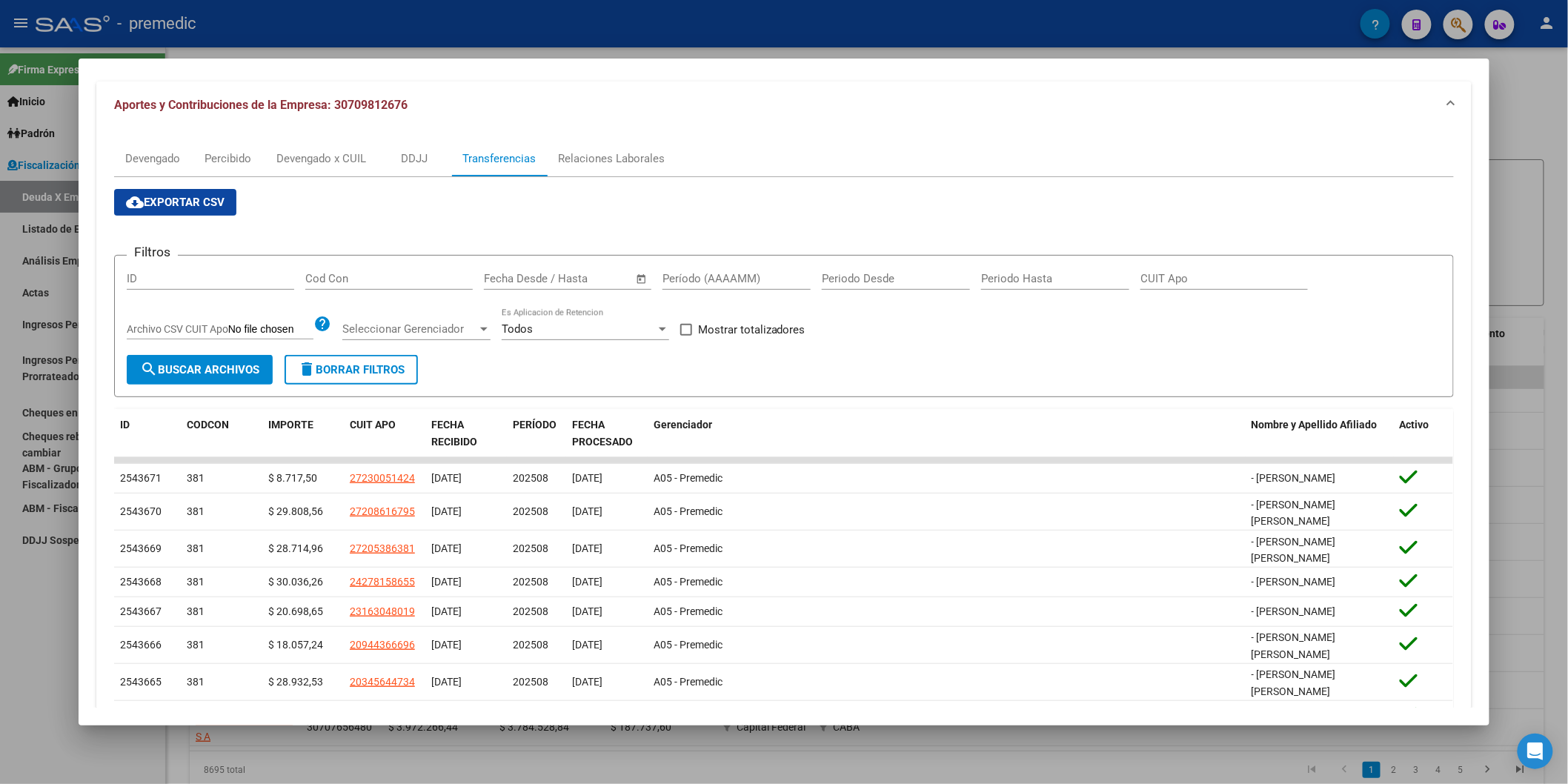
scroll to position [72, 0]
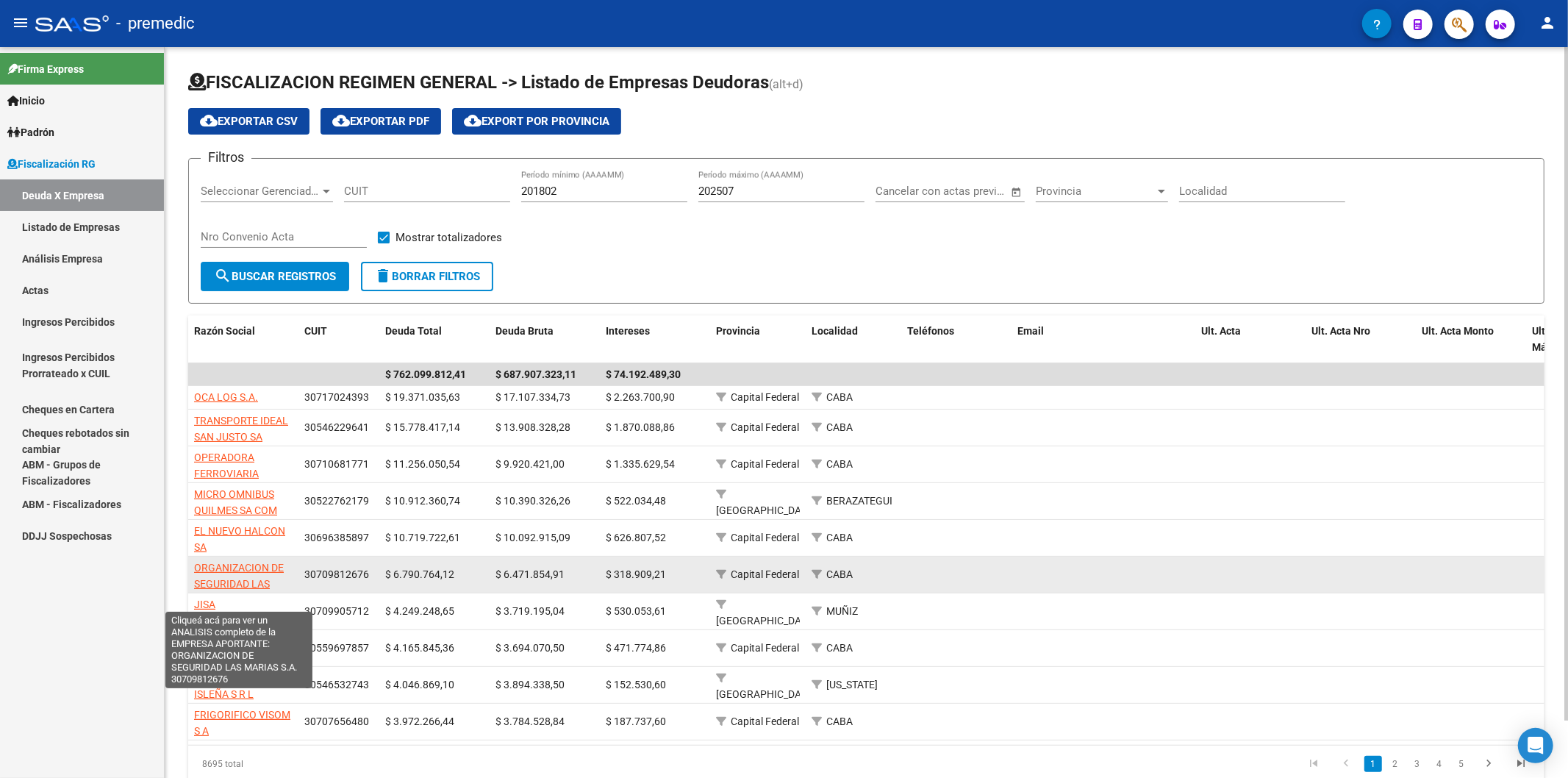
click at [251, 463] on span "ORGANIZACION DE SEGURIDAD LAS MARIAS S.A." at bounding box center [239, 584] width 89 height 46
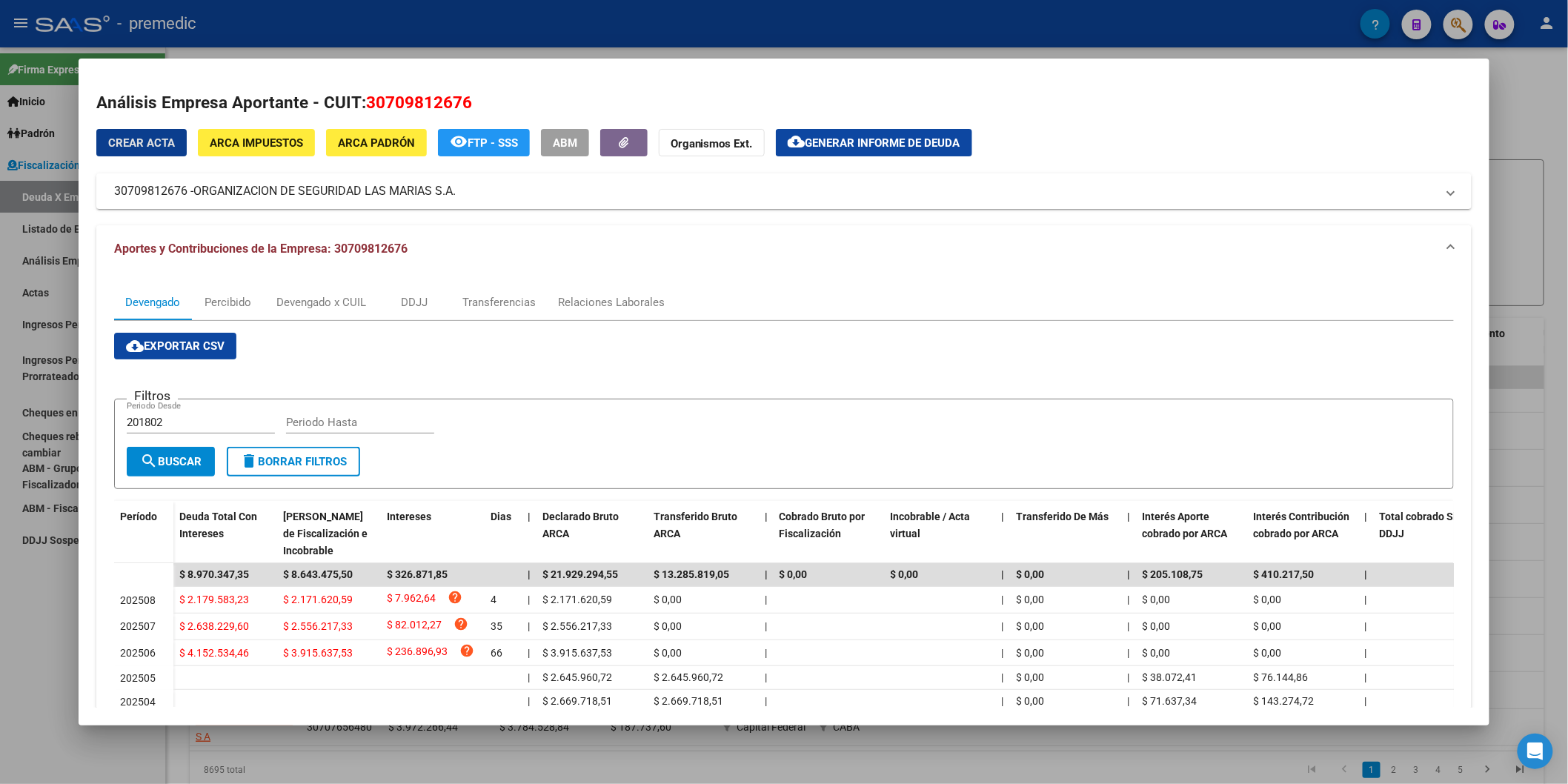
scroll to position [83, 0]
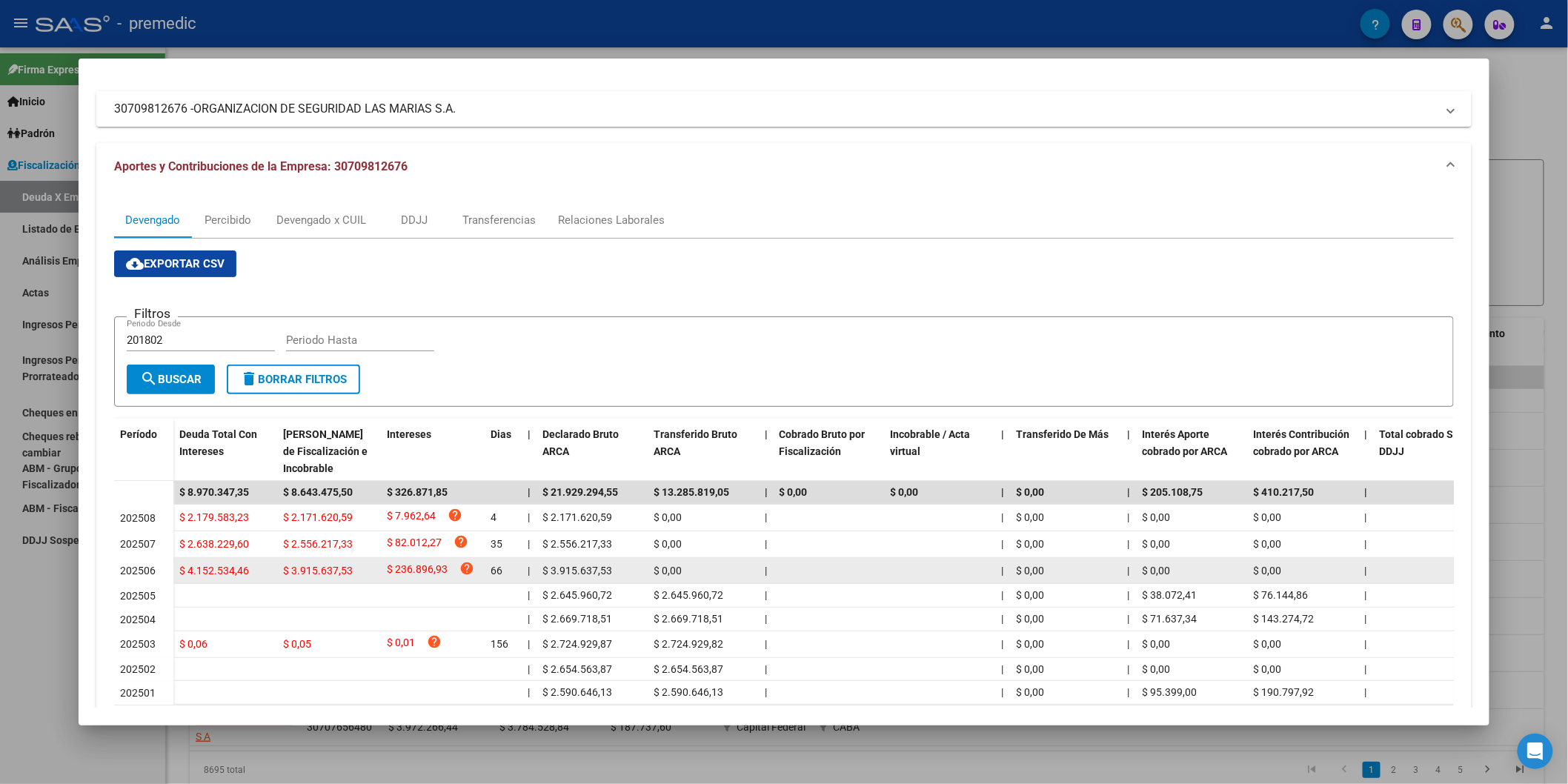
click at [583, 466] on span "$ 3.915.637,53" at bounding box center [578, 570] width 70 height 12
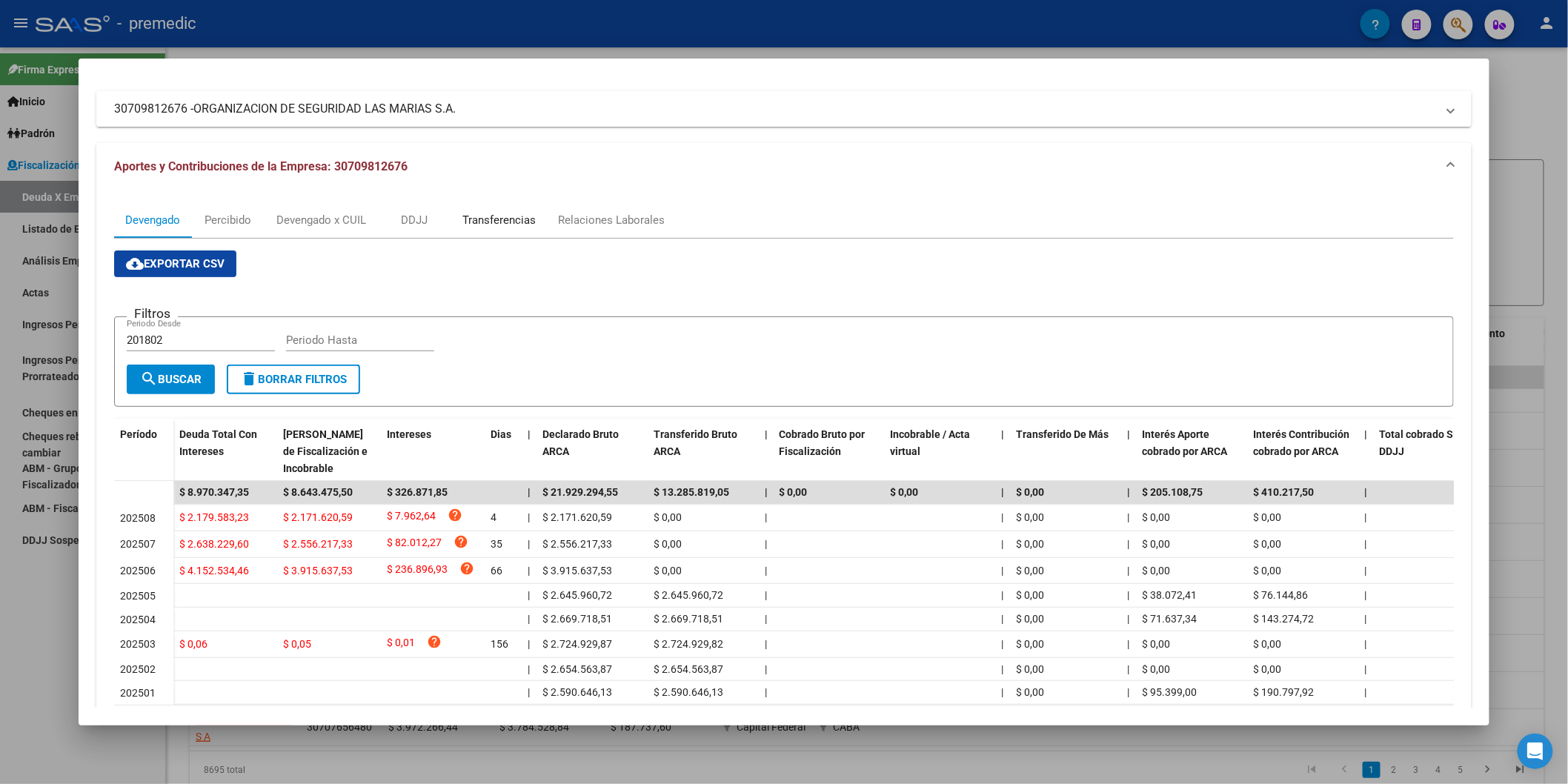
click at [488, 213] on div "Transferencias" at bounding box center [499, 220] width 73 height 17
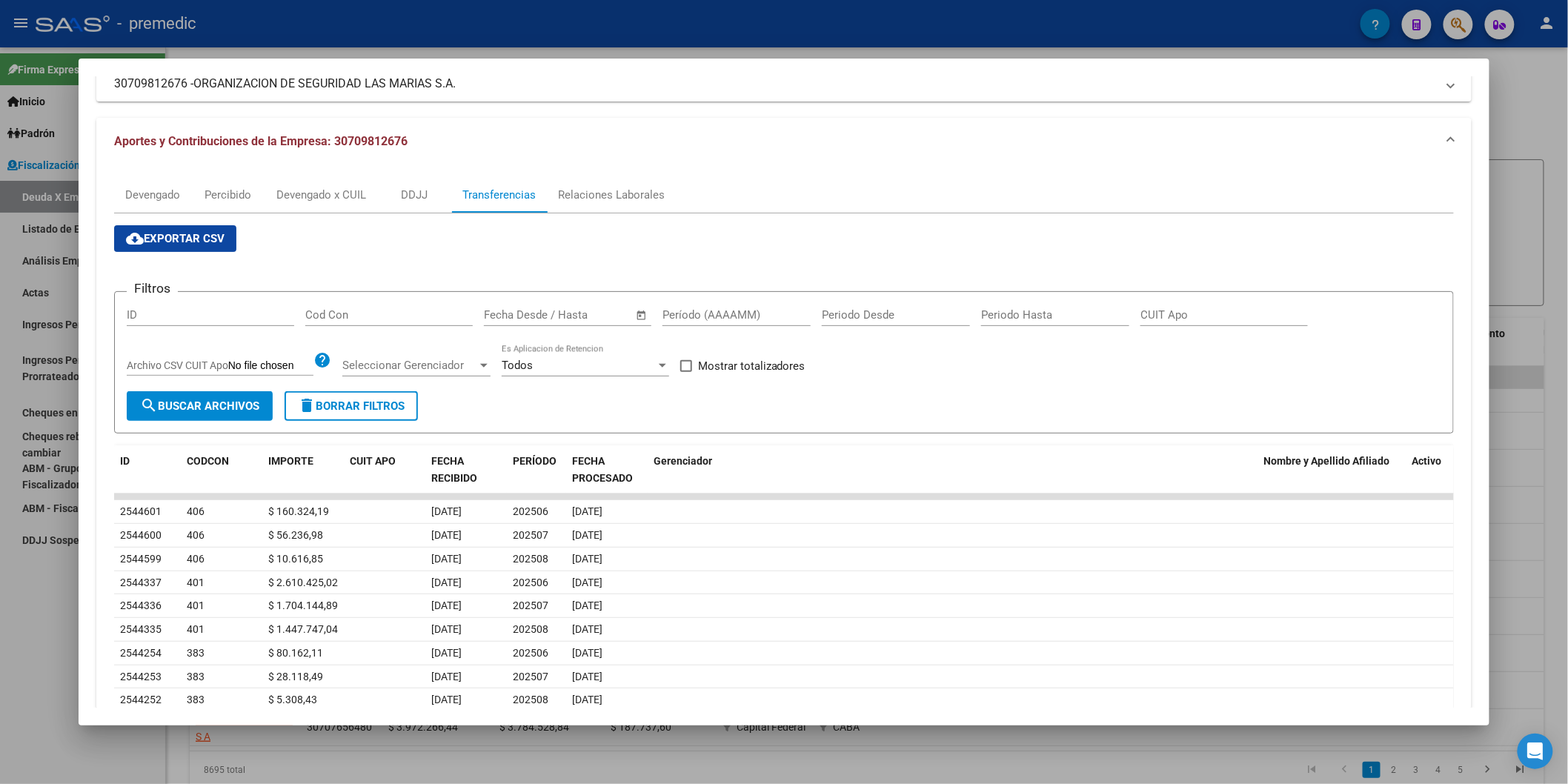
scroll to position [231, 0]
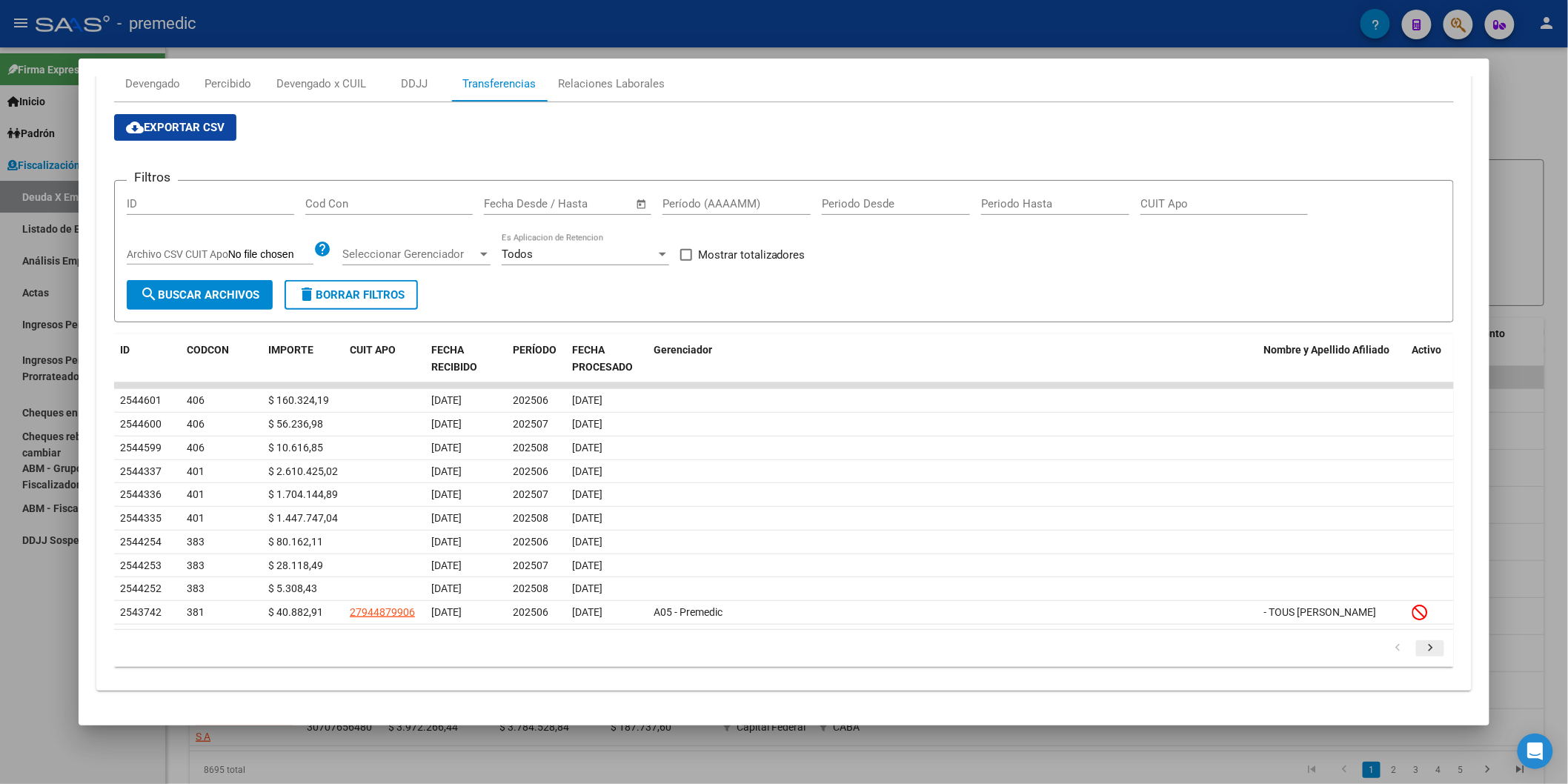
click at [1111, 466] on icon "go to next page" at bounding box center [1430, 649] width 19 height 17
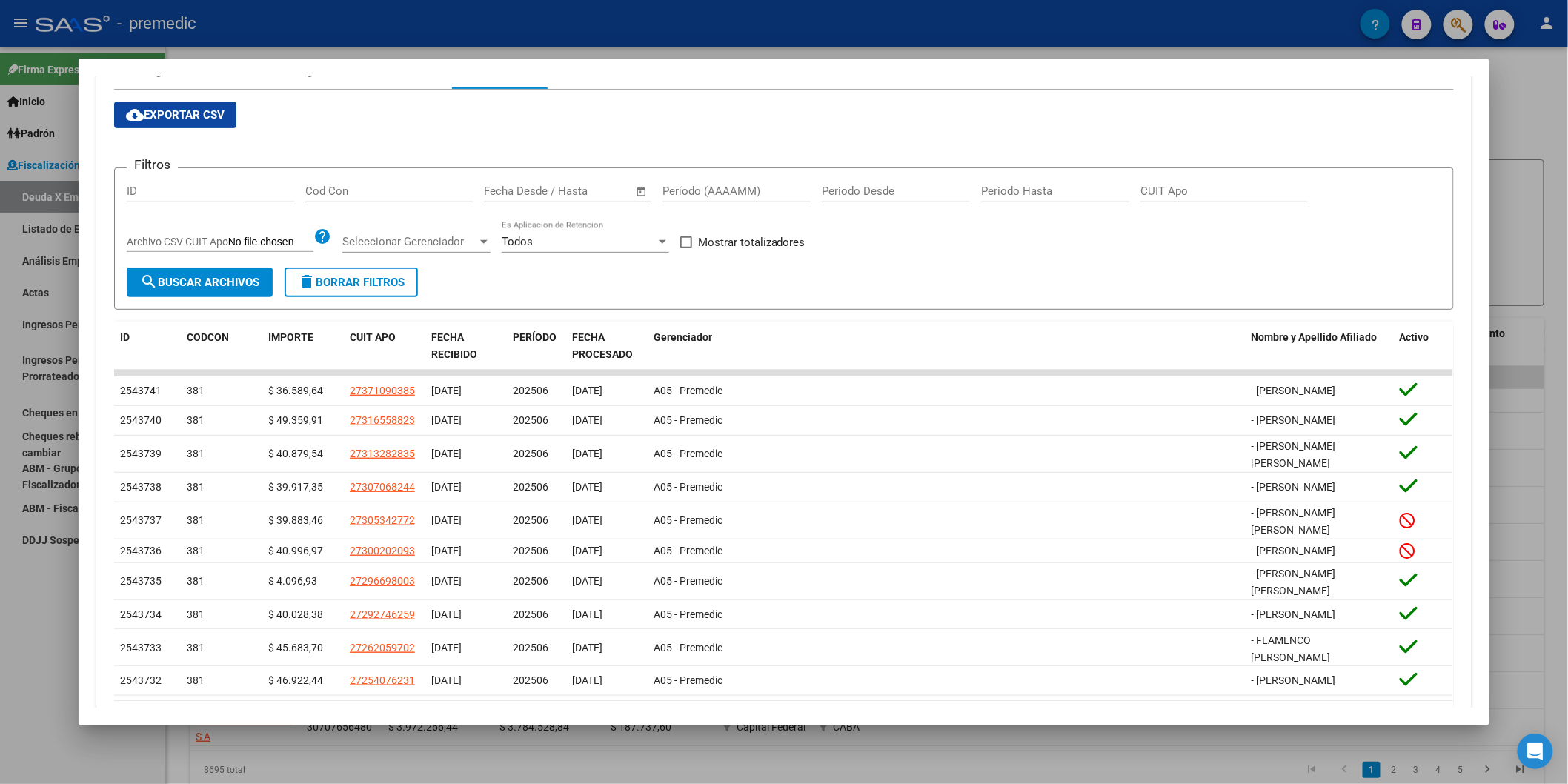
drag, startPoint x: 1428, startPoint y: 644, endPoint x: 900, endPoint y: 308, distance: 625.8
click at [900, 308] on form "Filtros ID Cod Con Fecha inicio – Fecha fin Fecha Desde / Hasta Período (AAAAMM…" at bounding box center [784, 239] width 1340 height 143
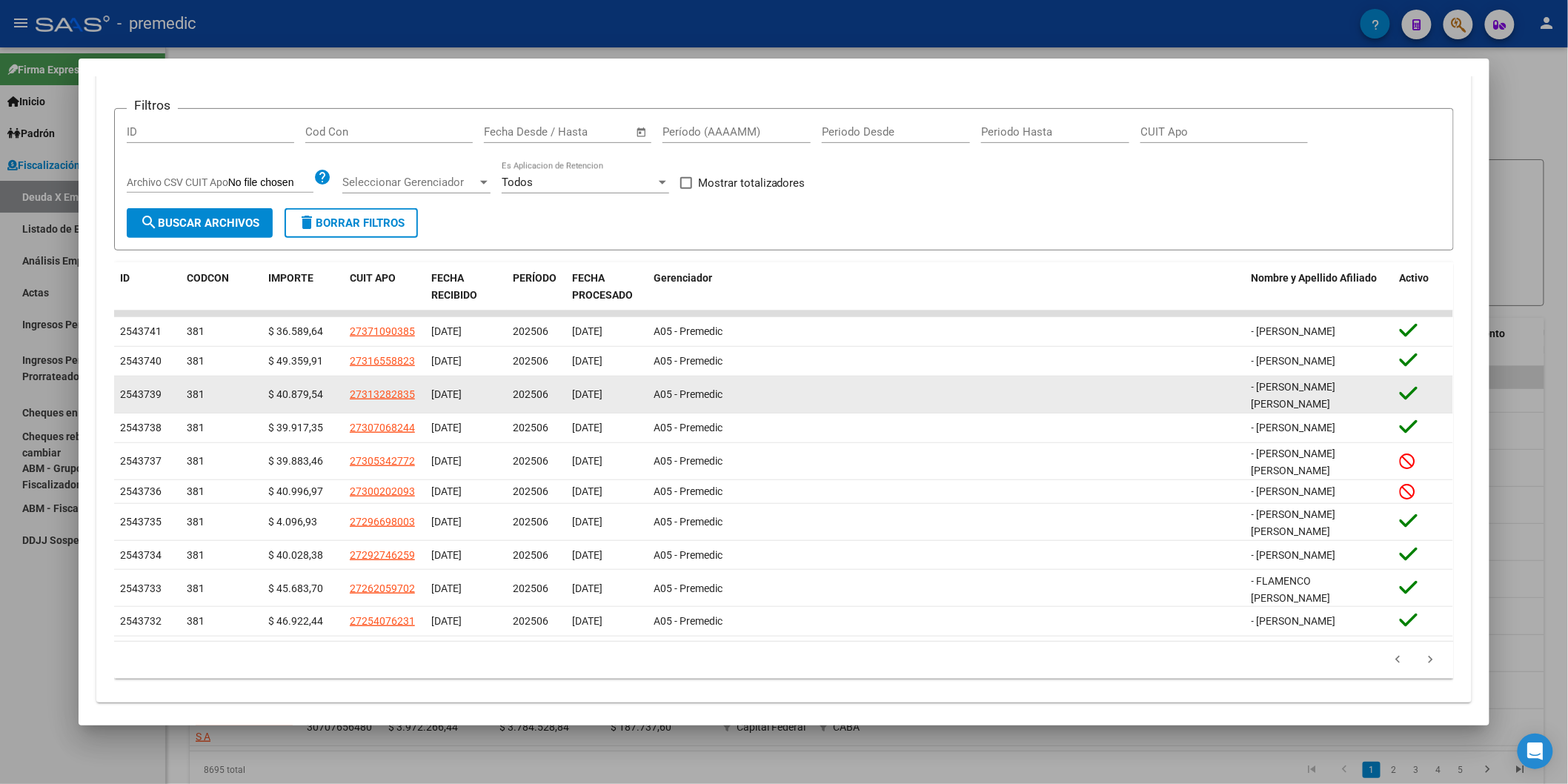
scroll to position [305, 0]
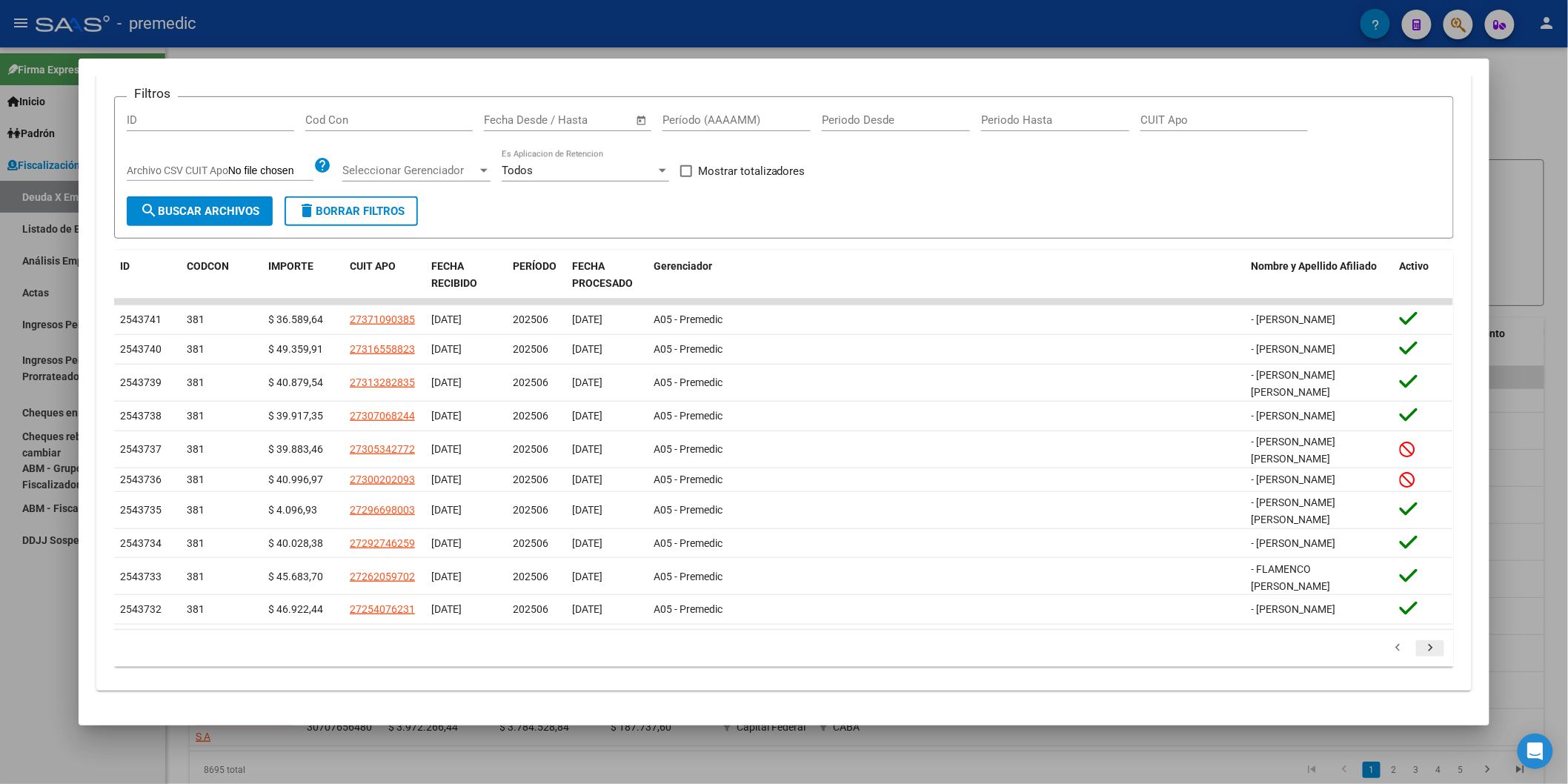
click at [1111, 466] on icon "go to next page" at bounding box center [1430, 649] width 19 height 17
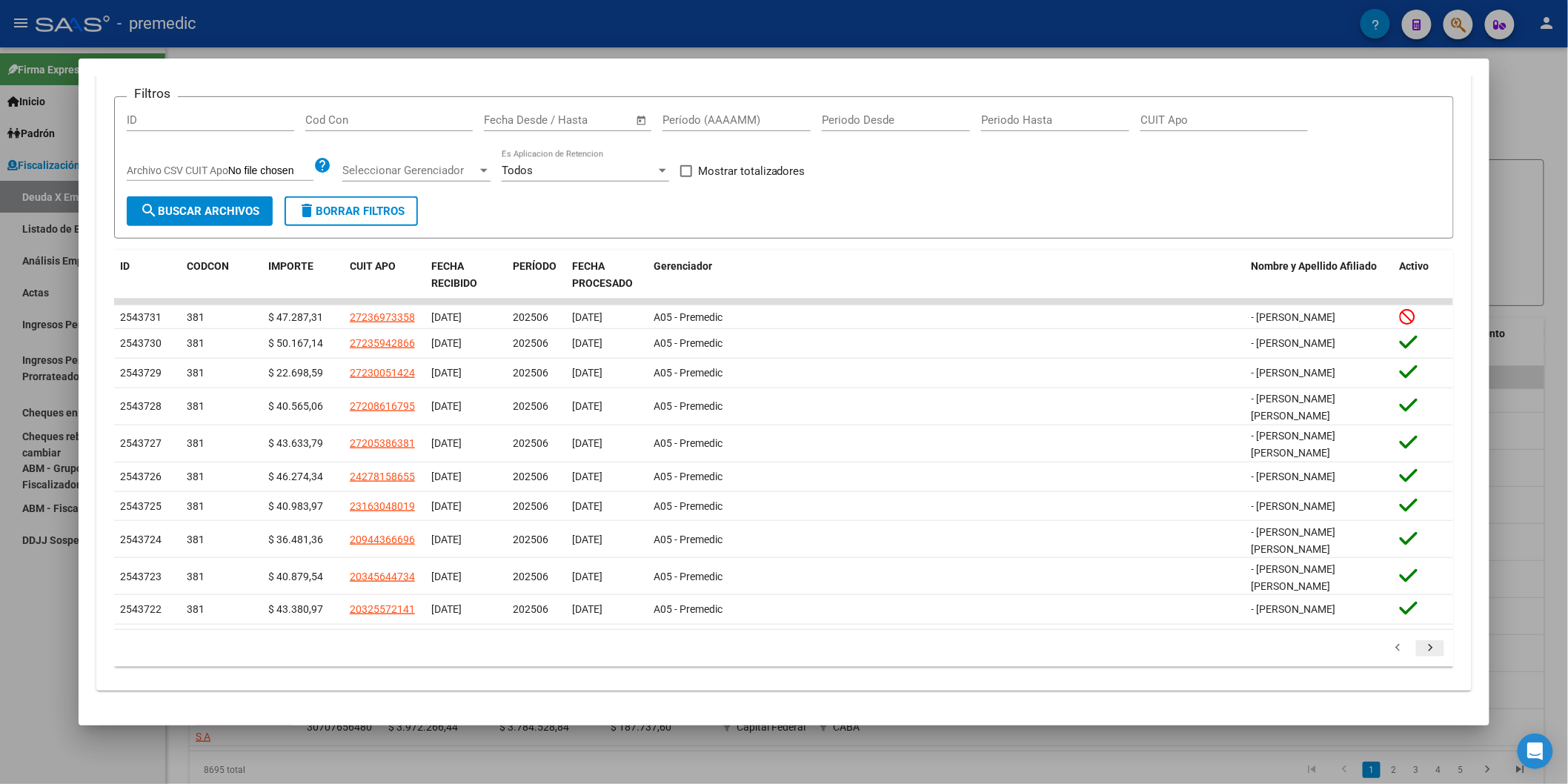
click at [1111, 466] on icon "go to next page" at bounding box center [1430, 649] width 19 height 17
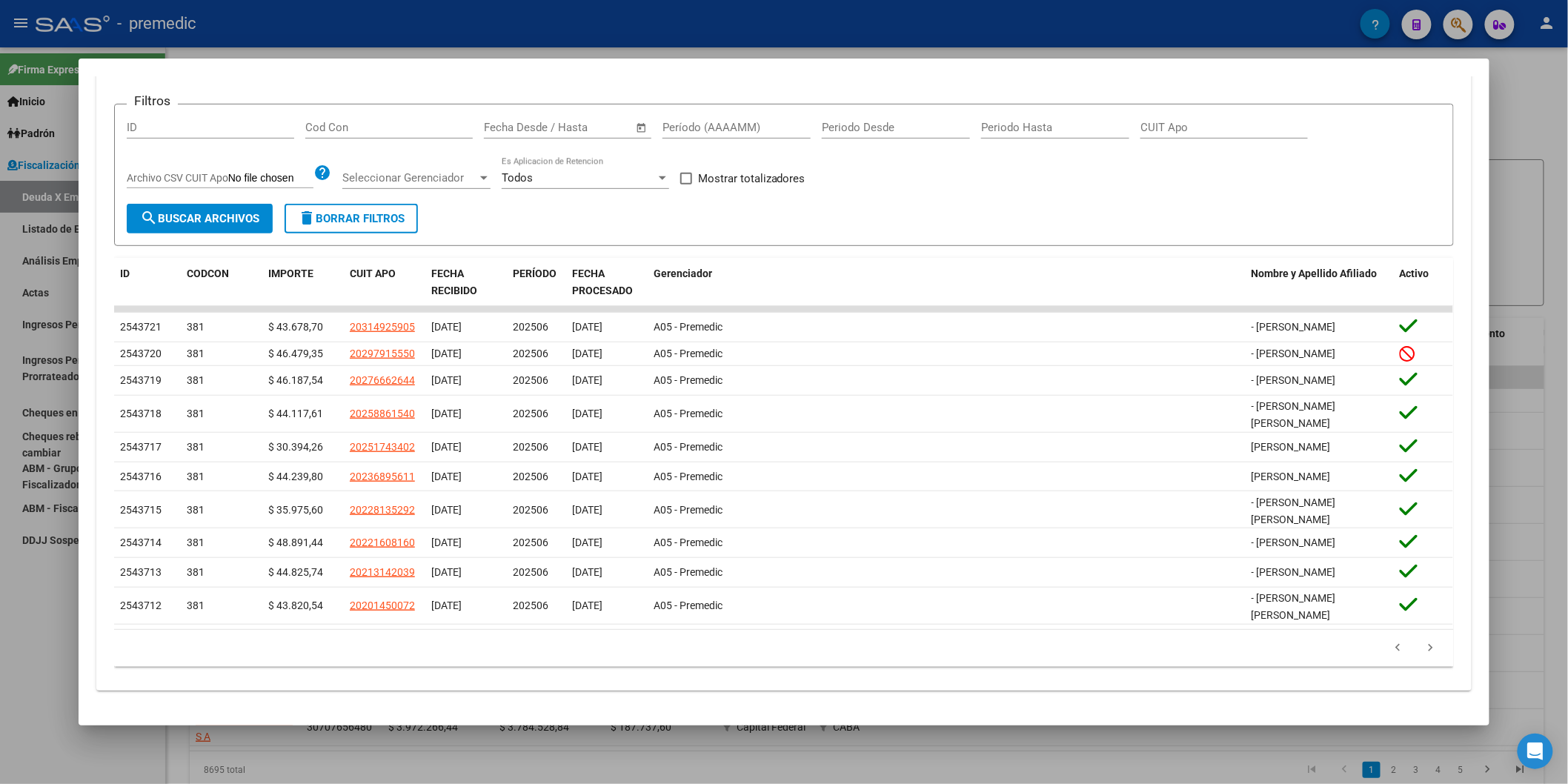
click at [1111, 466] on icon "go to next page" at bounding box center [1430, 649] width 19 height 17
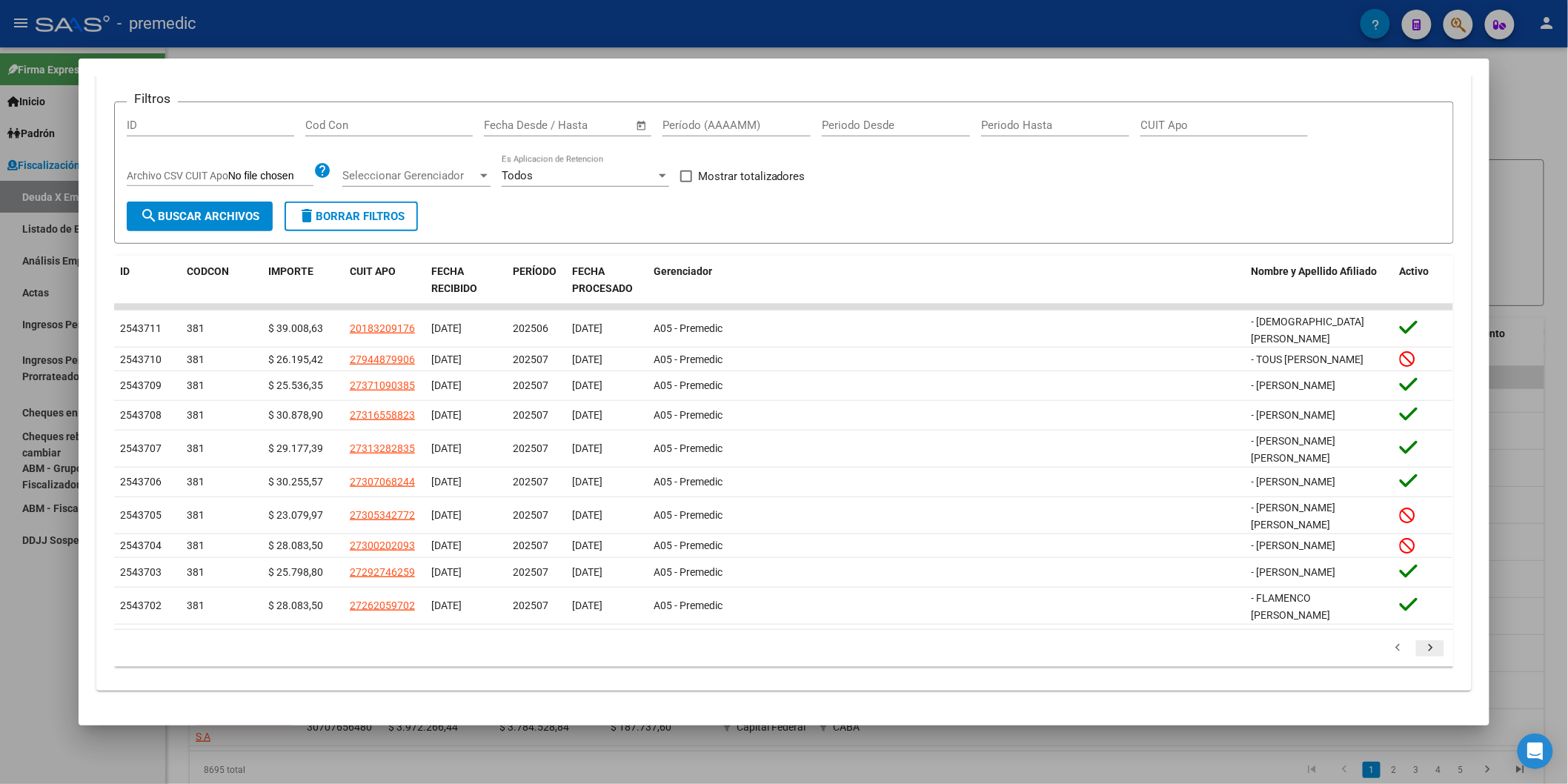
click at [1111, 466] on icon "go to next page" at bounding box center [1430, 649] width 19 height 17
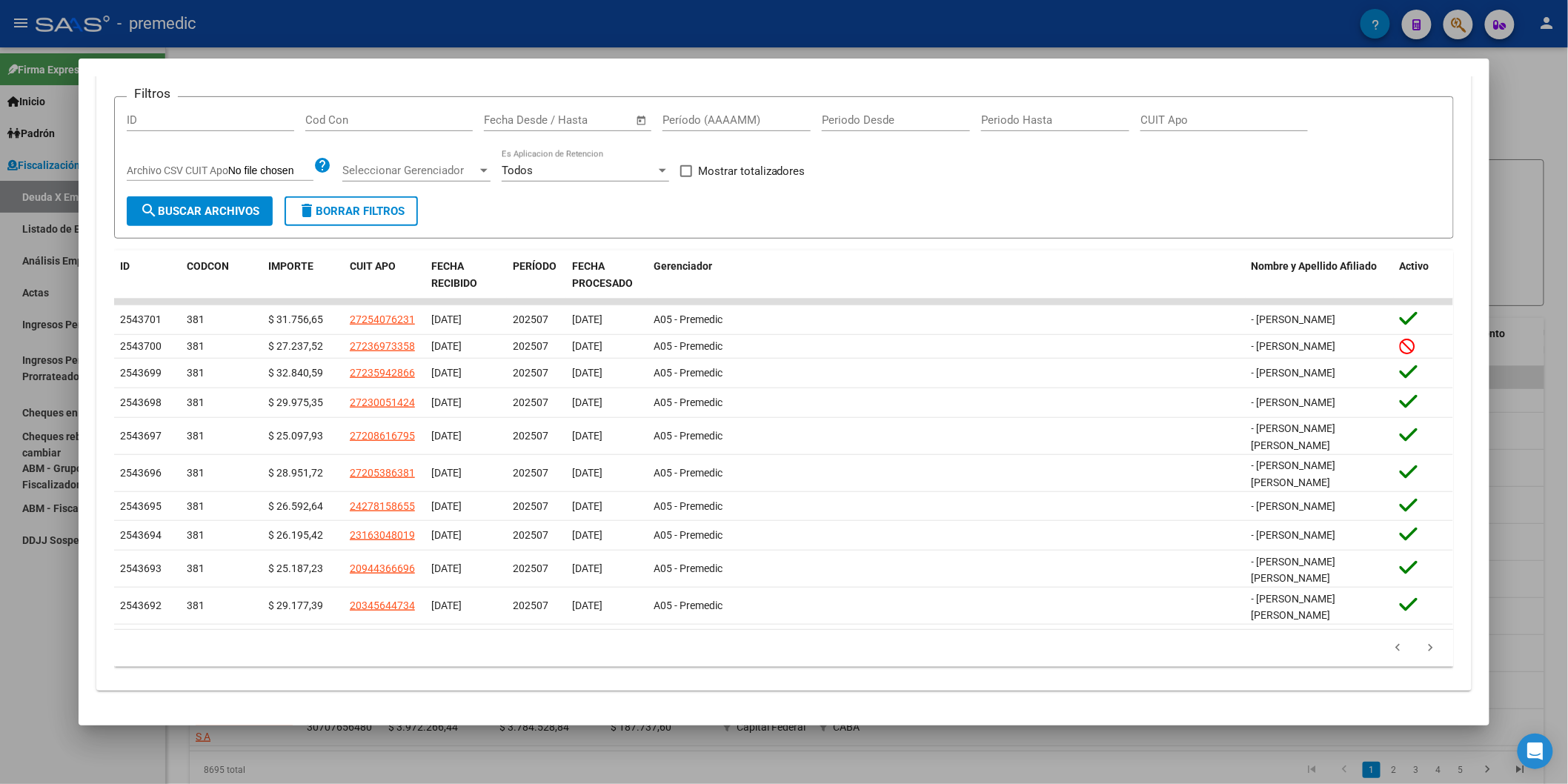
click at [1020, 203] on form "Filtros ID Cod Con Fecha inicio – Fecha fin Fecha Desde / Hasta Período (AAAAMM…" at bounding box center [784, 168] width 1340 height 143
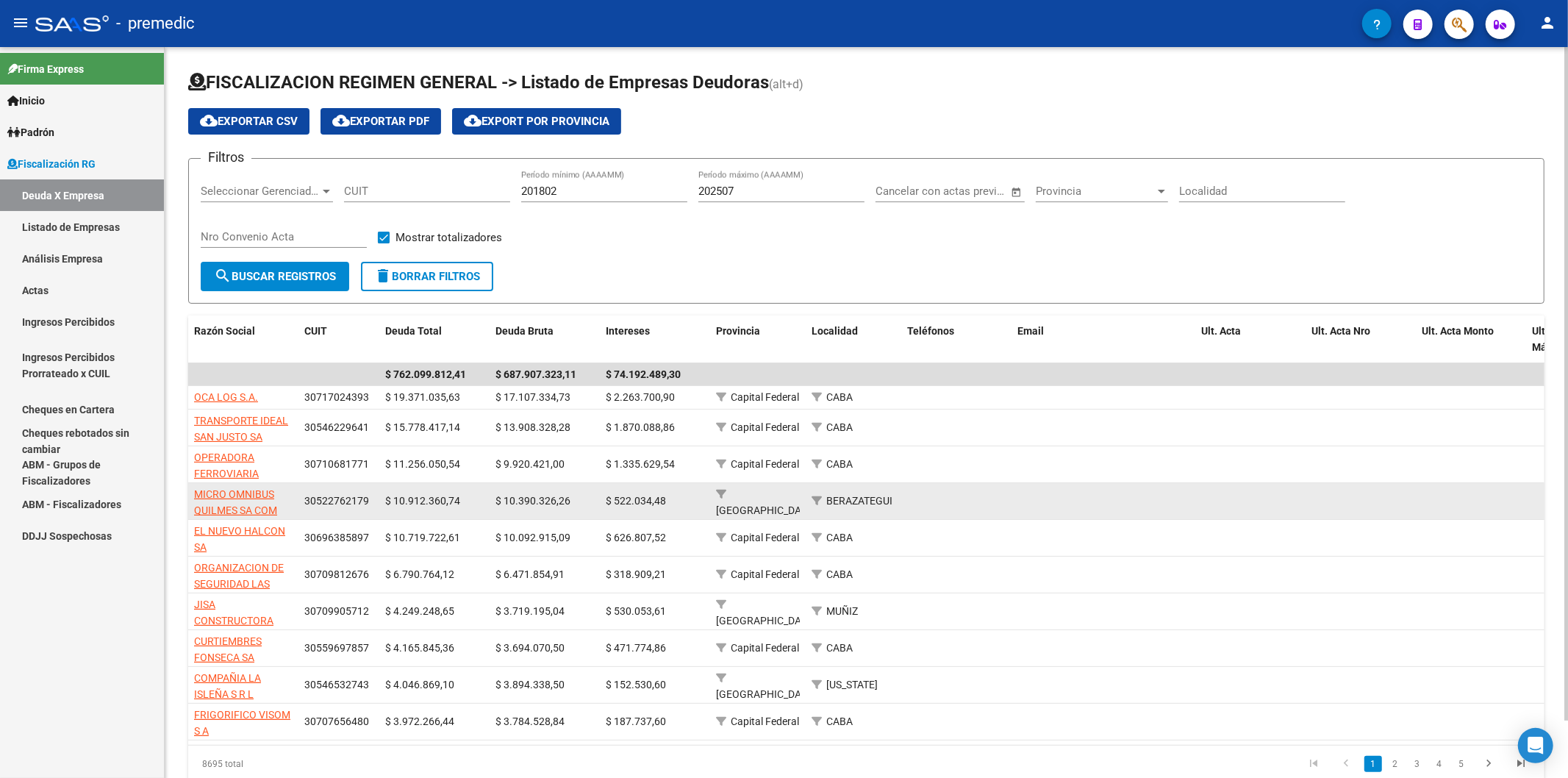
drag, startPoint x: 752, startPoint y: 272, endPoint x: 484, endPoint y: 495, distance: 348.6
click at [750, 271] on form "Filtros Seleccionar Gerenciador Seleccionar Gerenciador CUIT 201802 Período mín…" at bounding box center [866, 230] width 1357 height 146
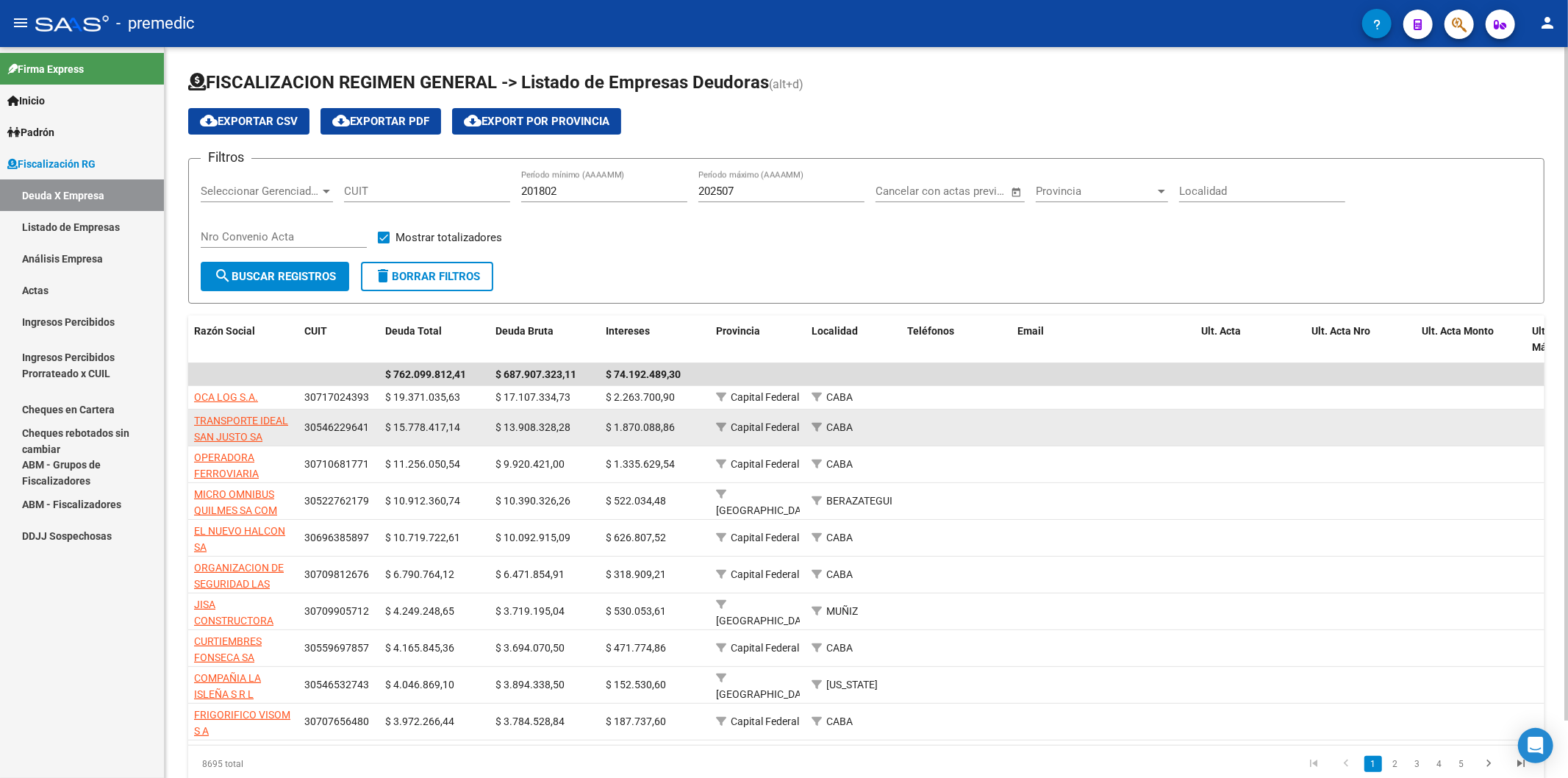
click at [553, 443] on datatable-body-cell "$ 13.908.328,28" at bounding box center [544, 427] width 110 height 36
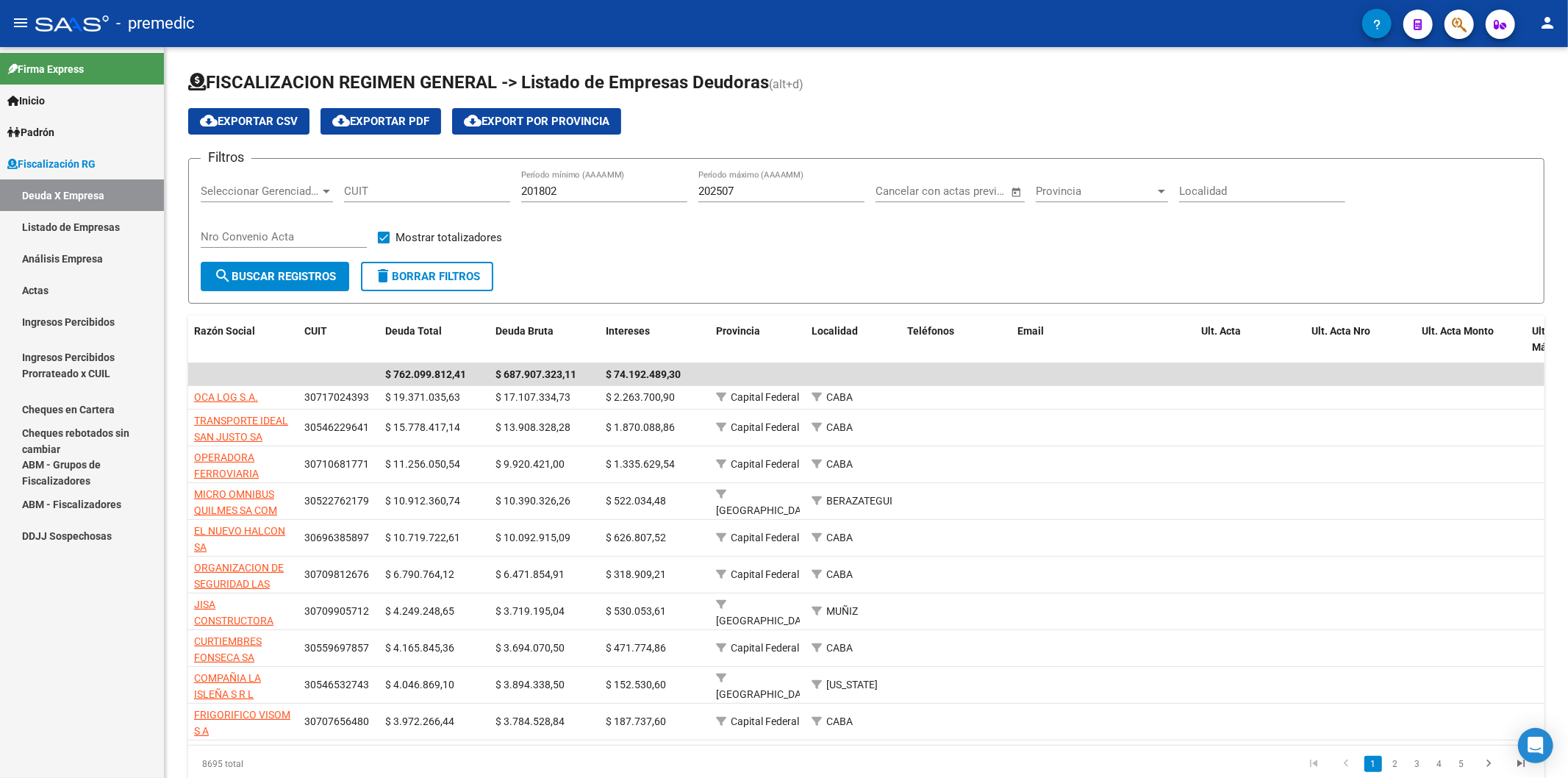
click at [54, 259] on link "Análisis Empresa" at bounding box center [82, 258] width 164 height 32
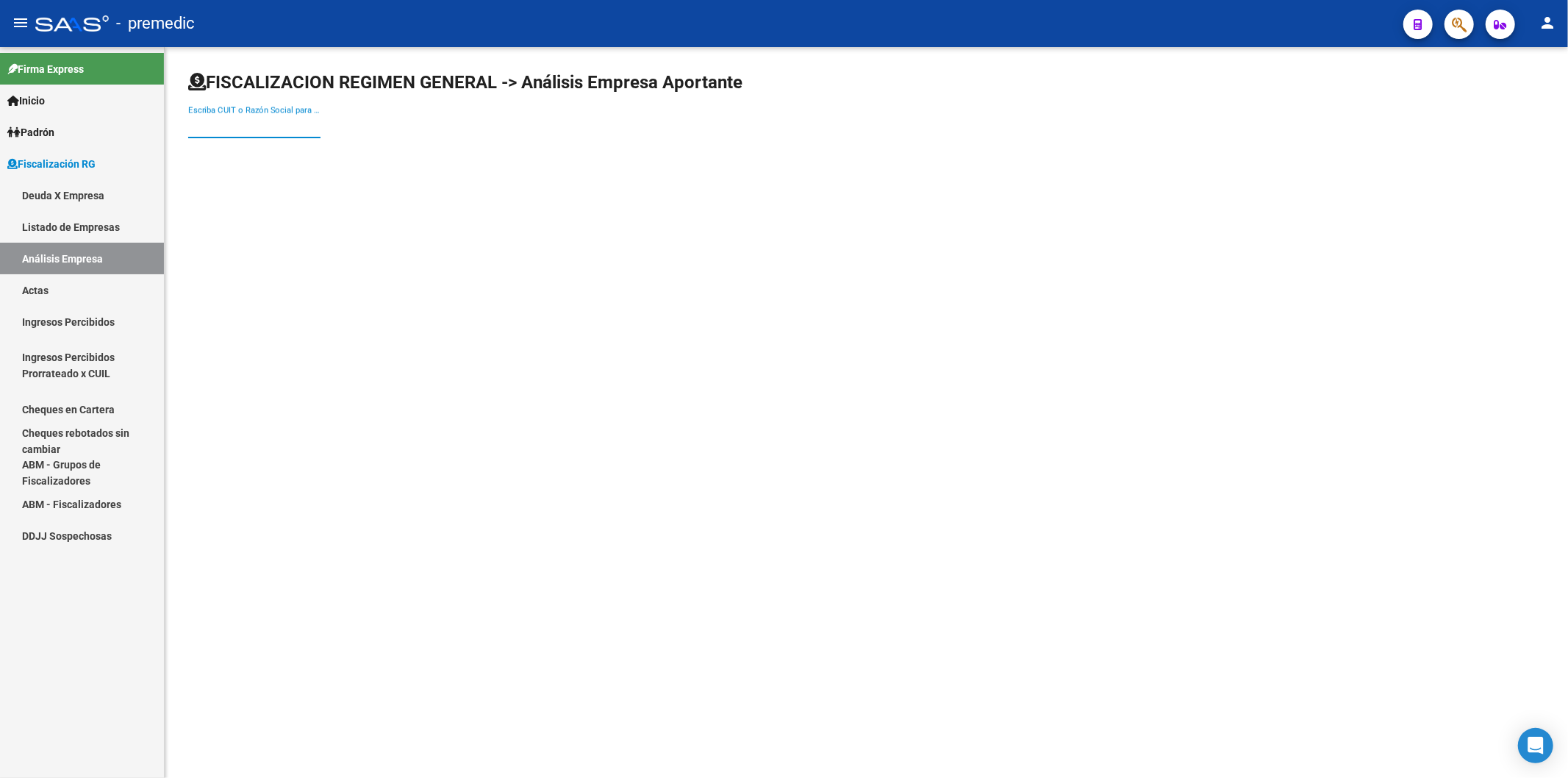
click at [280, 124] on input "Escriba CUIT o Razón Social para buscar" at bounding box center [254, 127] width 132 height 14
type input "ecocar"
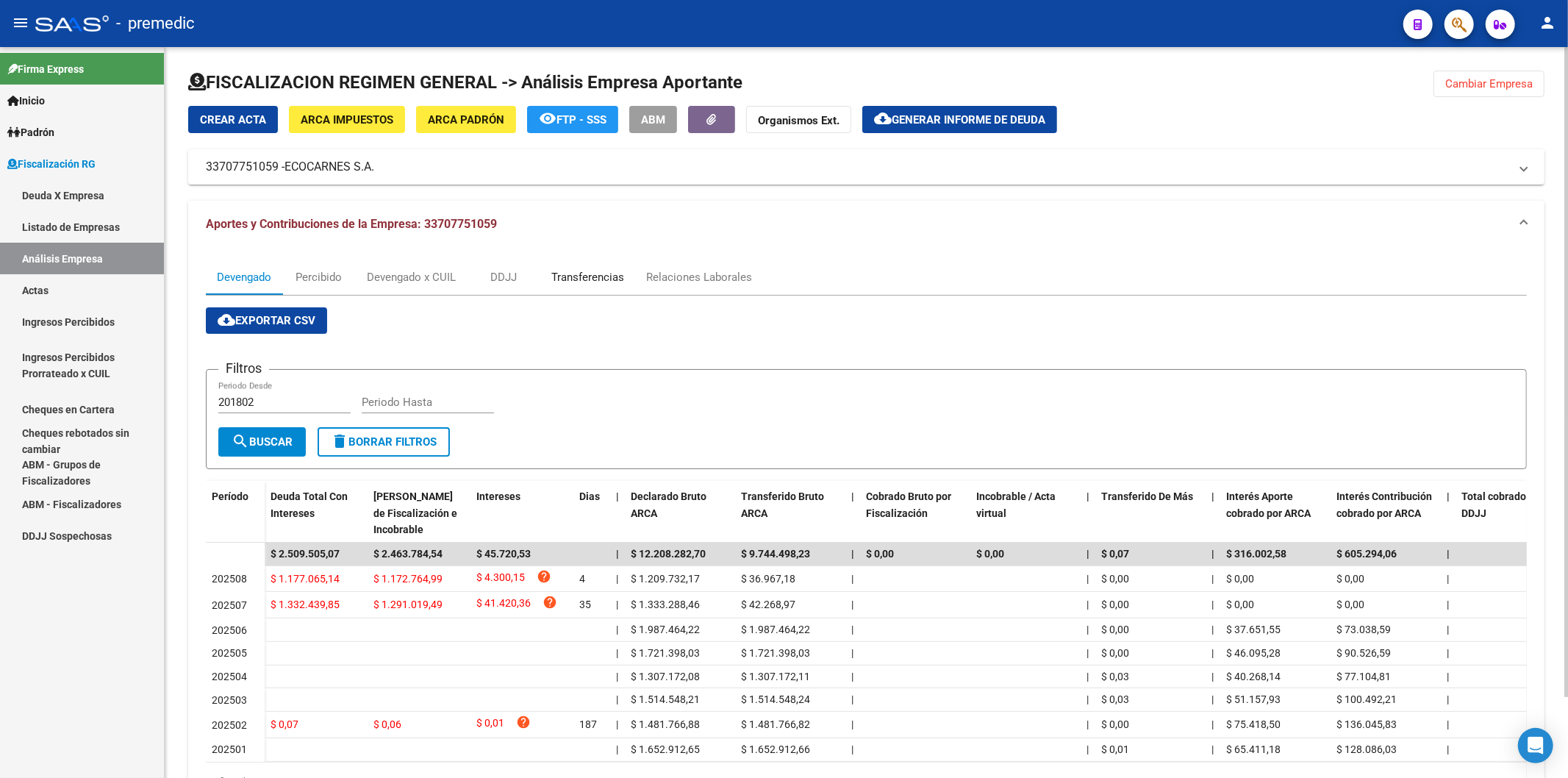
click at [578, 280] on div "Transferencias" at bounding box center [588, 277] width 73 height 16
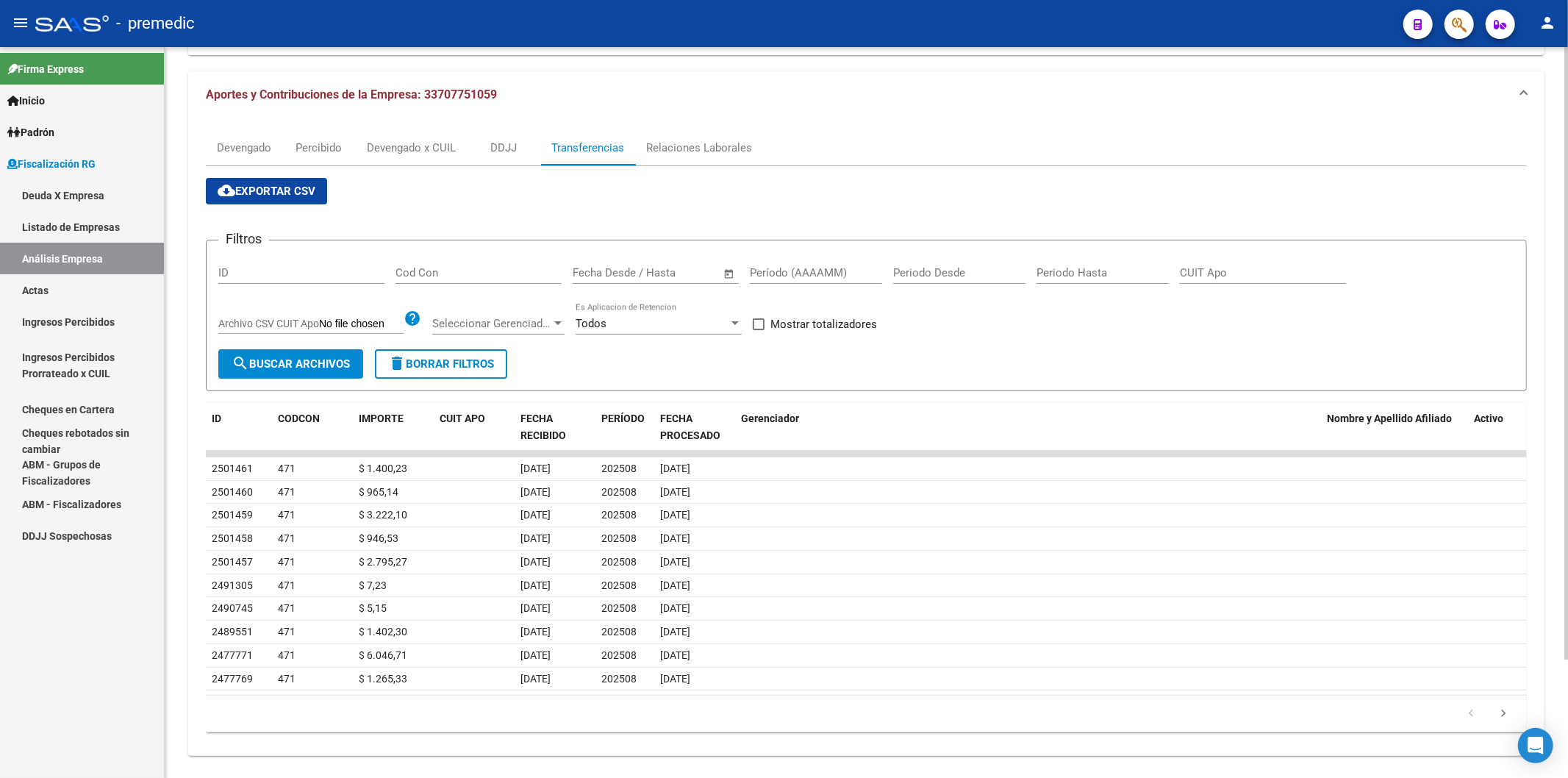
scroll to position [143, 0]
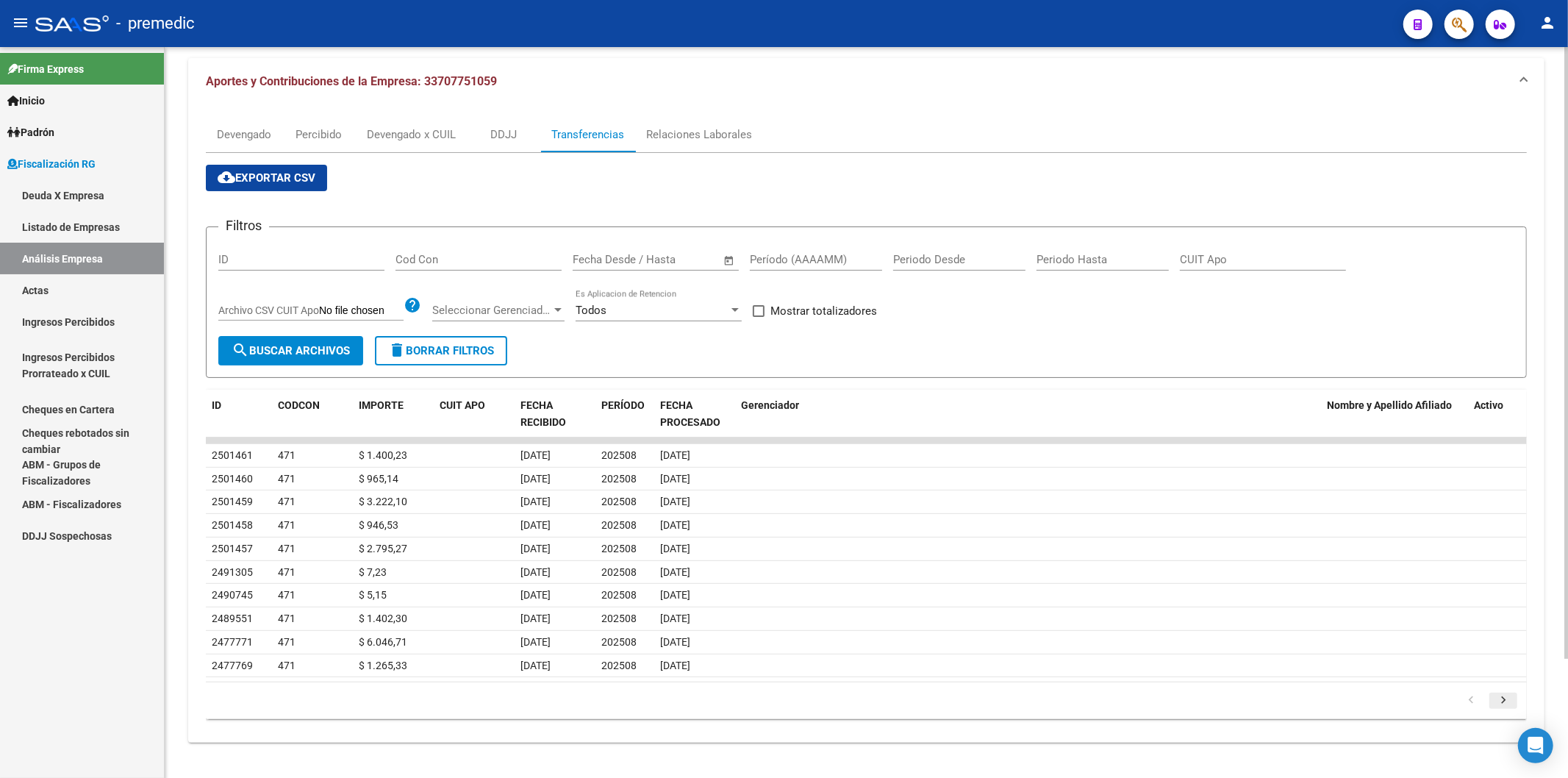
click at [1102, 463] on icon "go to next page" at bounding box center [1503, 701] width 19 height 17
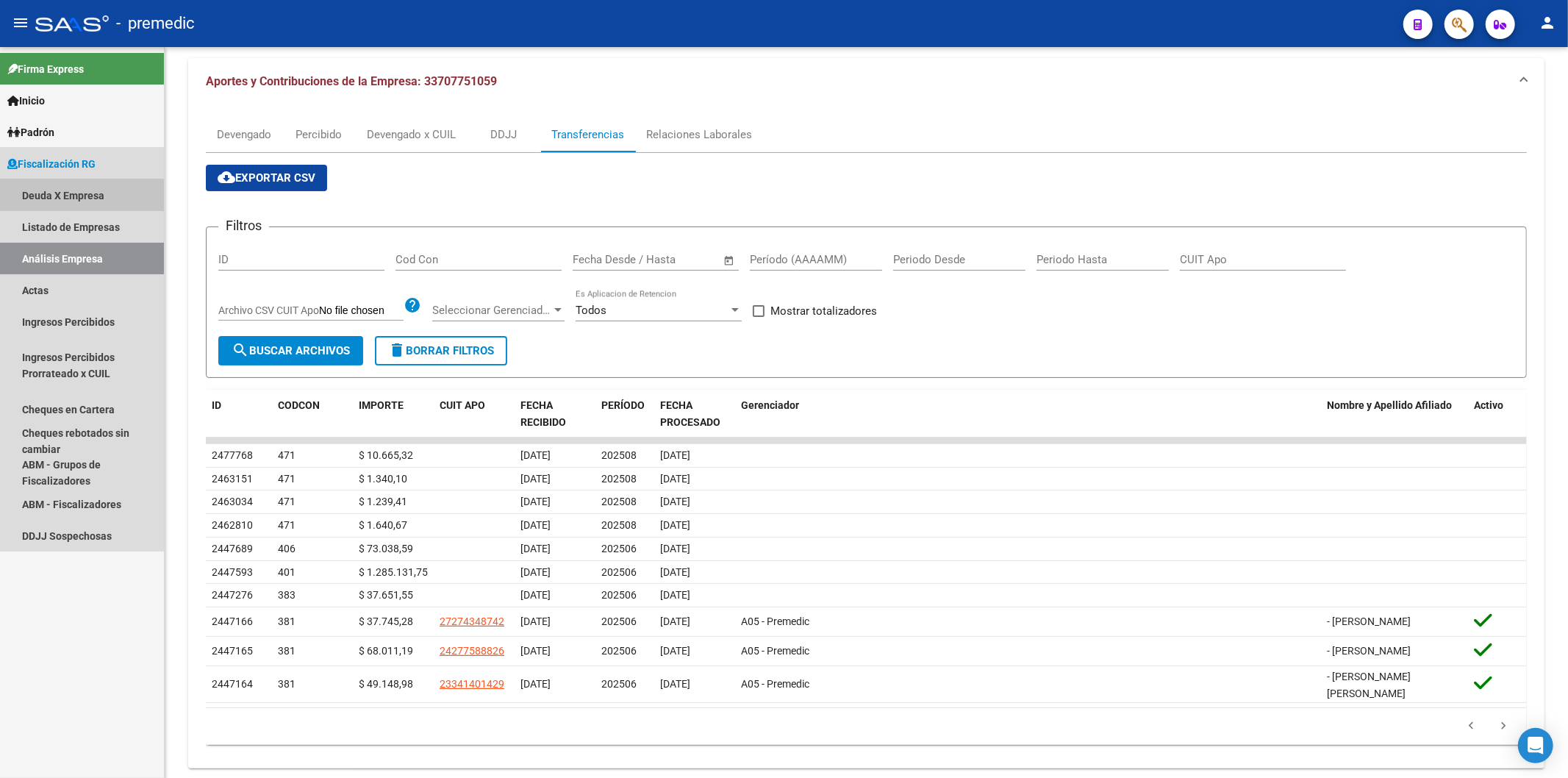
click at [69, 194] on link "Deuda X Empresa" at bounding box center [82, 195] width 164 height 32
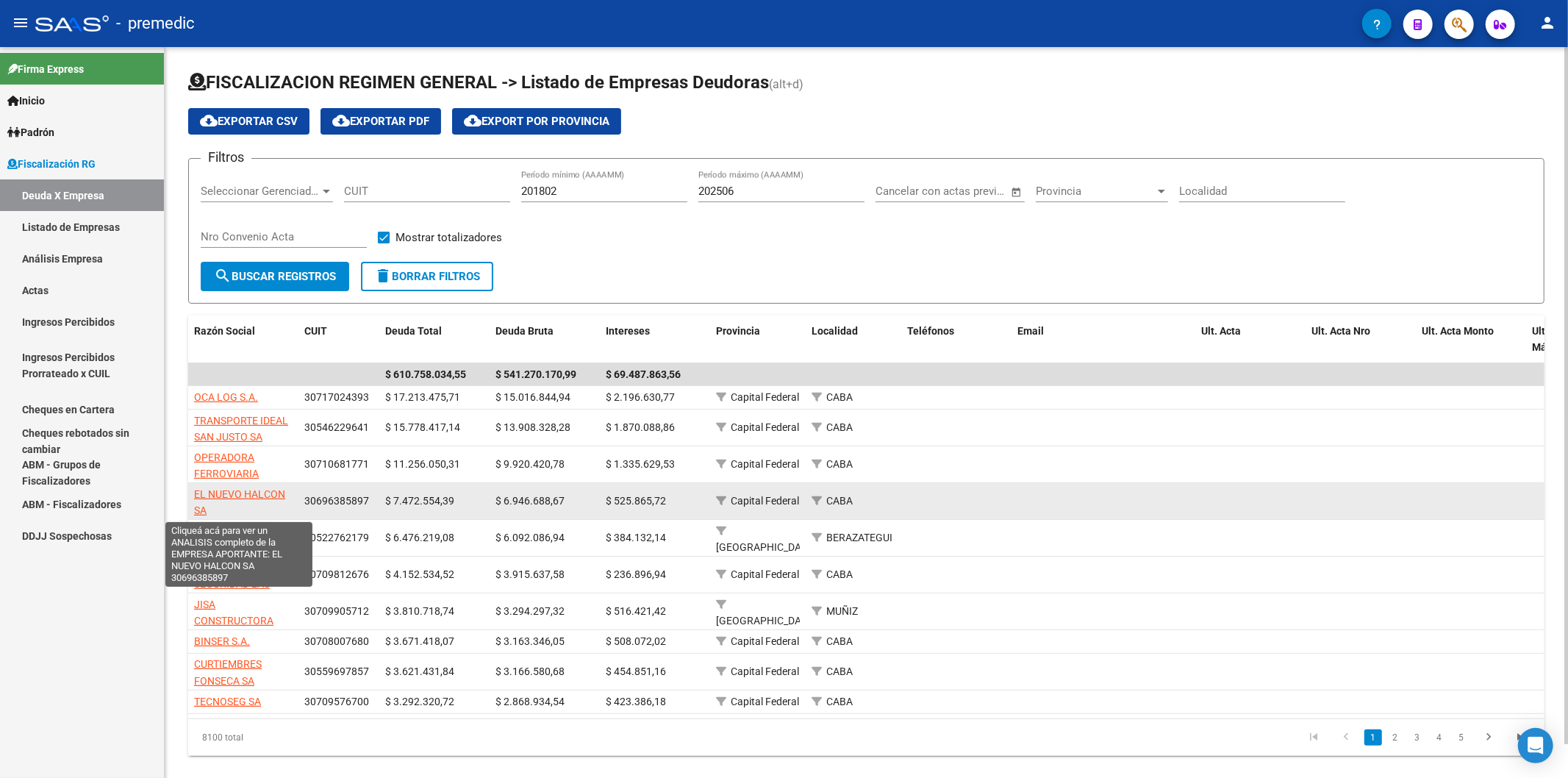
click at [253, 463] on span "EL NUEVO HALCON SA" at bounding box center [240, 502] width 91 height 28
type textarea "30696385897"
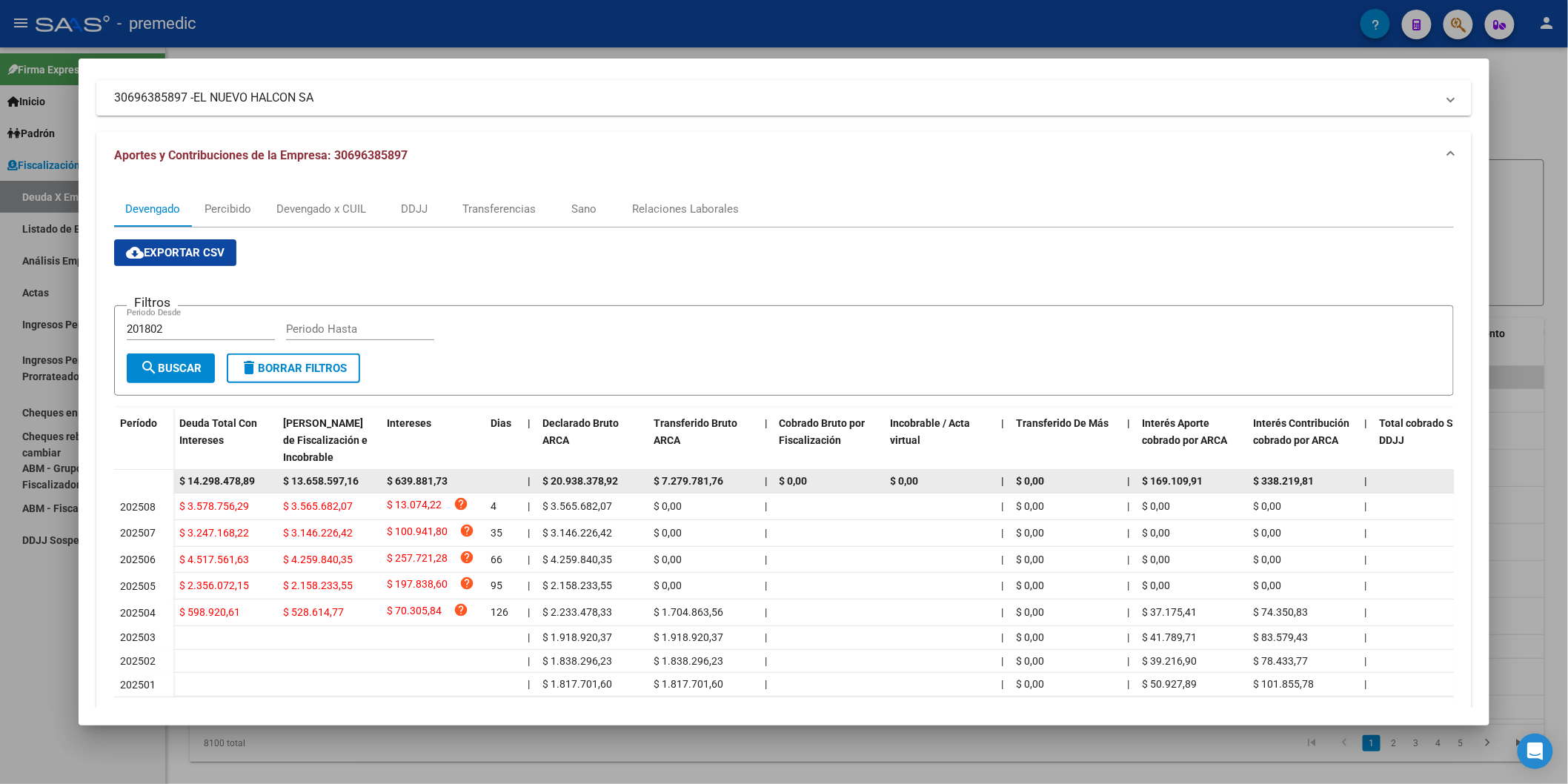
scroll to position [91, 0]
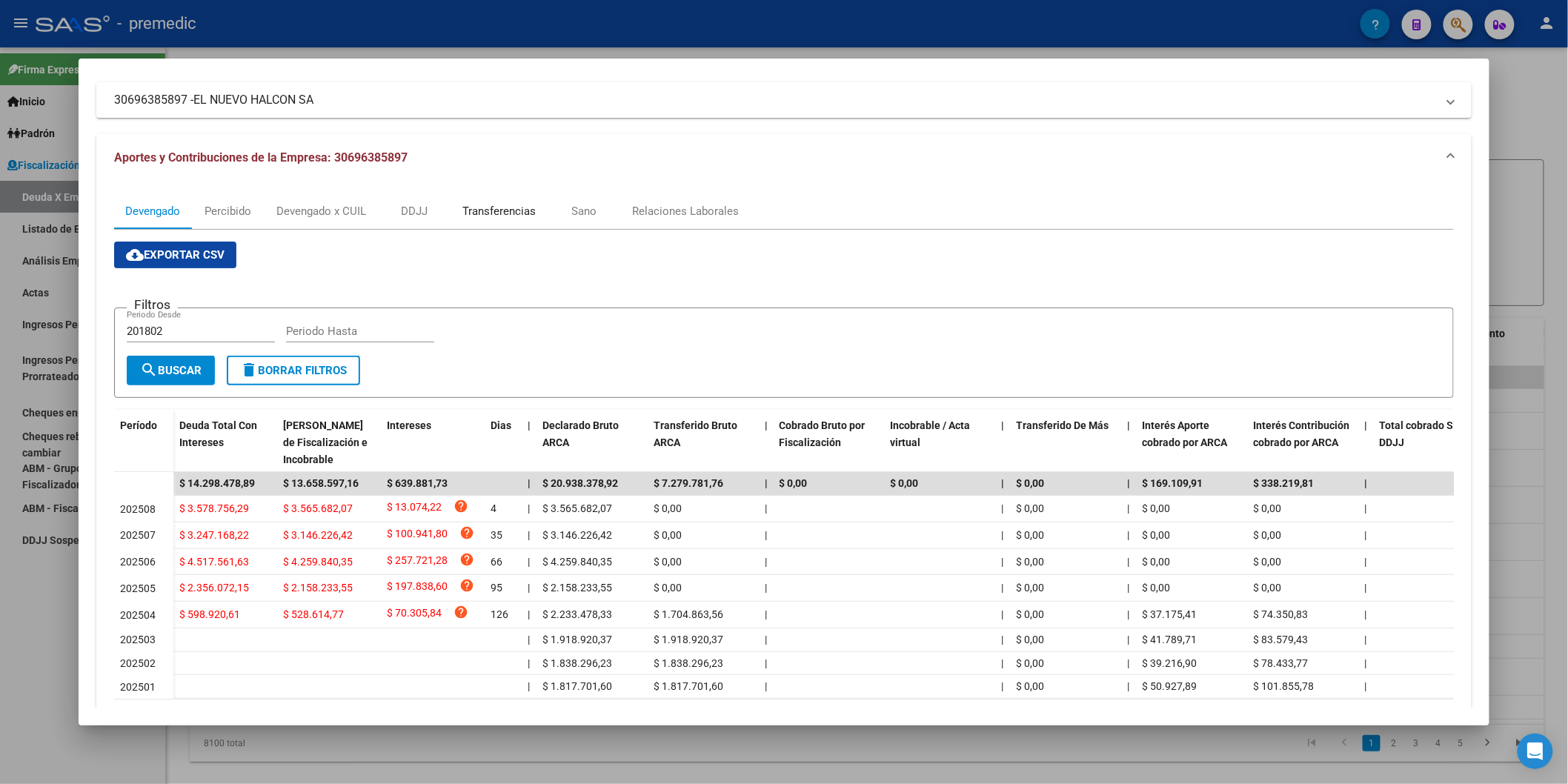
click at [479, 217] on div "Transferencias" at bounding box center [499, 211] width 73 height 17
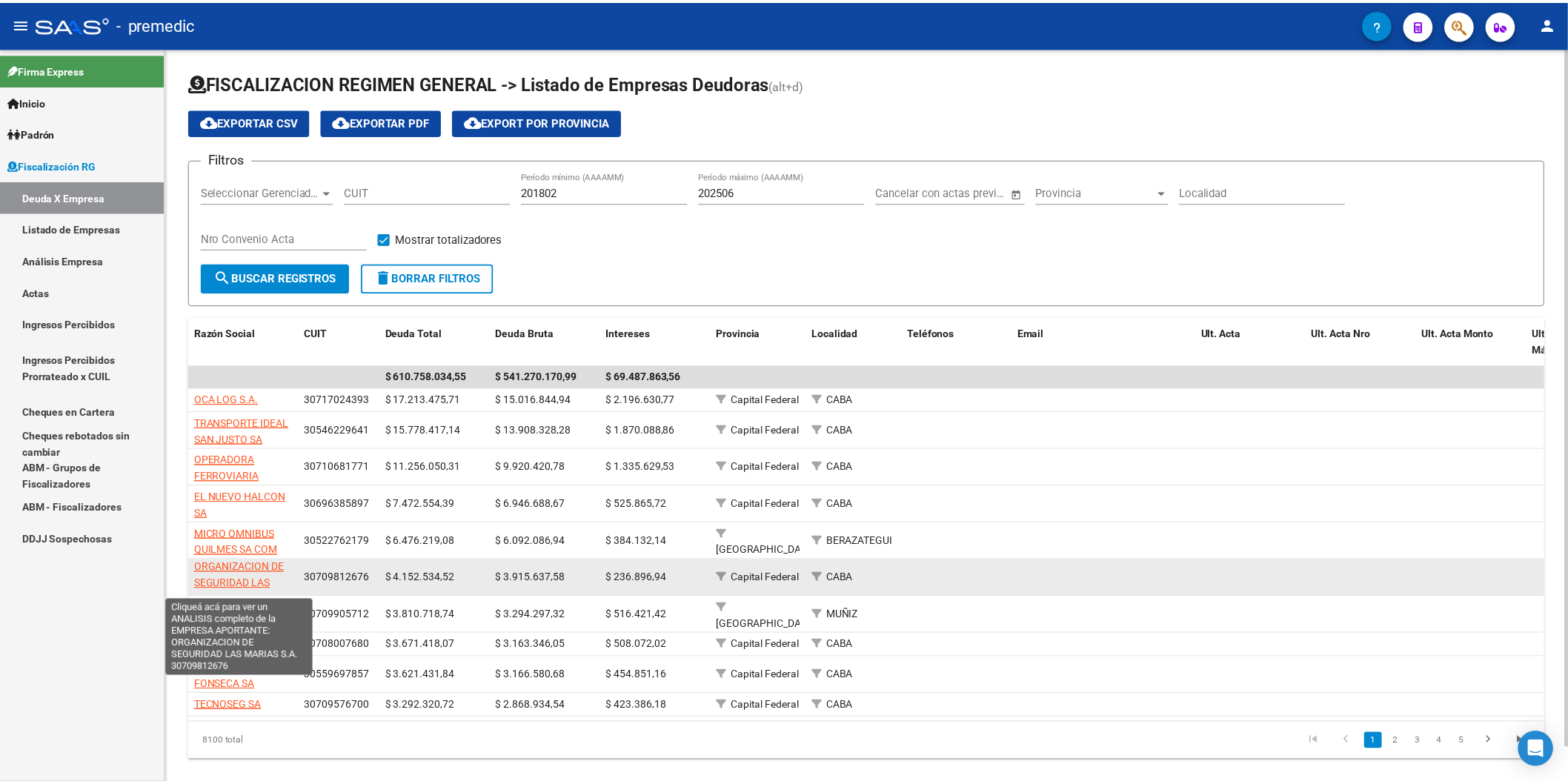
scroll to position [0, 0]
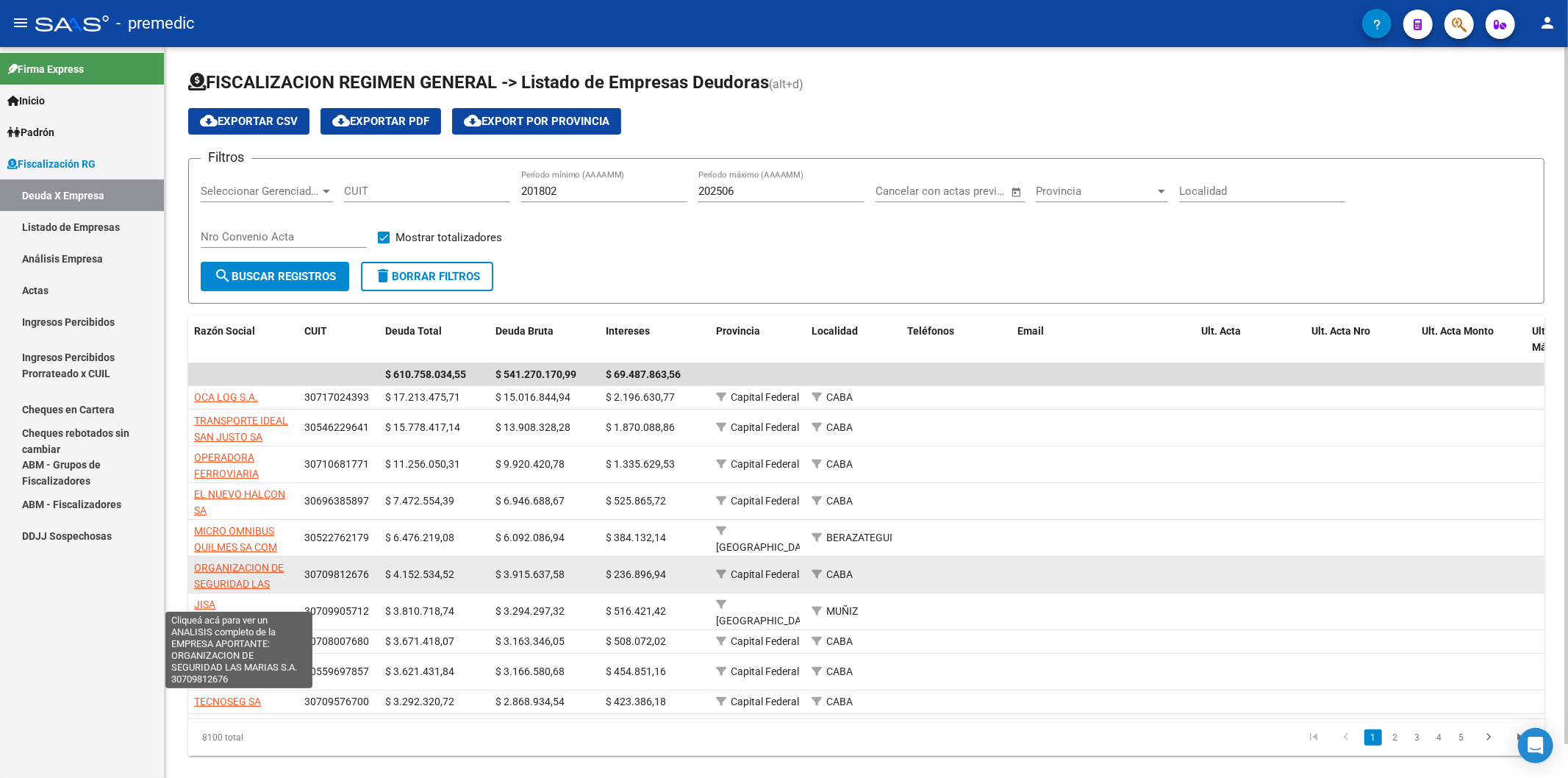
drag, startPoint x: 236, startPoint y: 583, endPoint x: 195, endPoint y: 570, distance: 43.0
click at [195, 463] on app-link-go-to "ORGANIZACION DE SEGURIDAD LAS MARIAS S.A." at bounding box center [243, 584] width 98 height 50
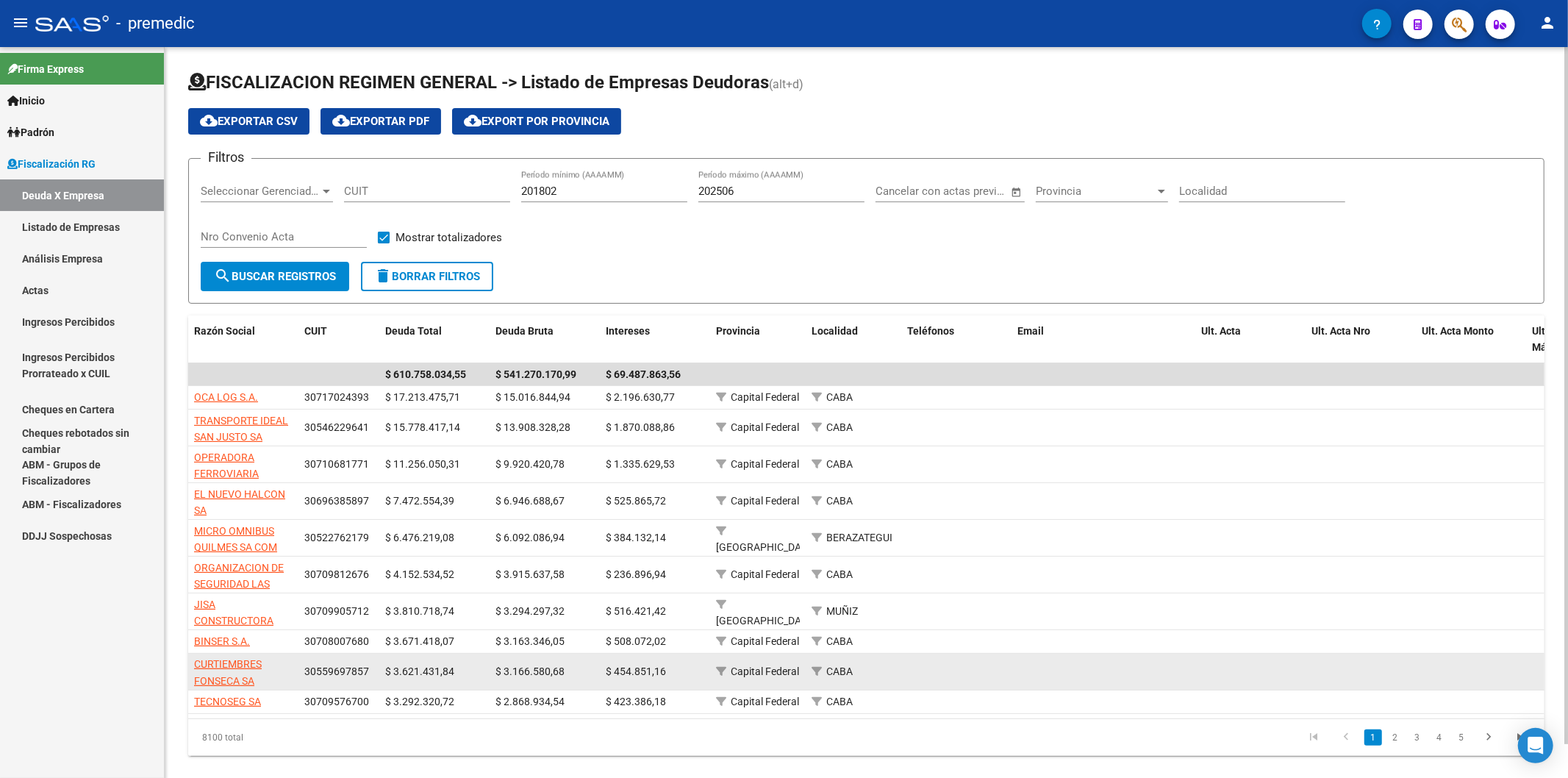
copy span "ORGANIZACION DE SEGURIDAD LAS"
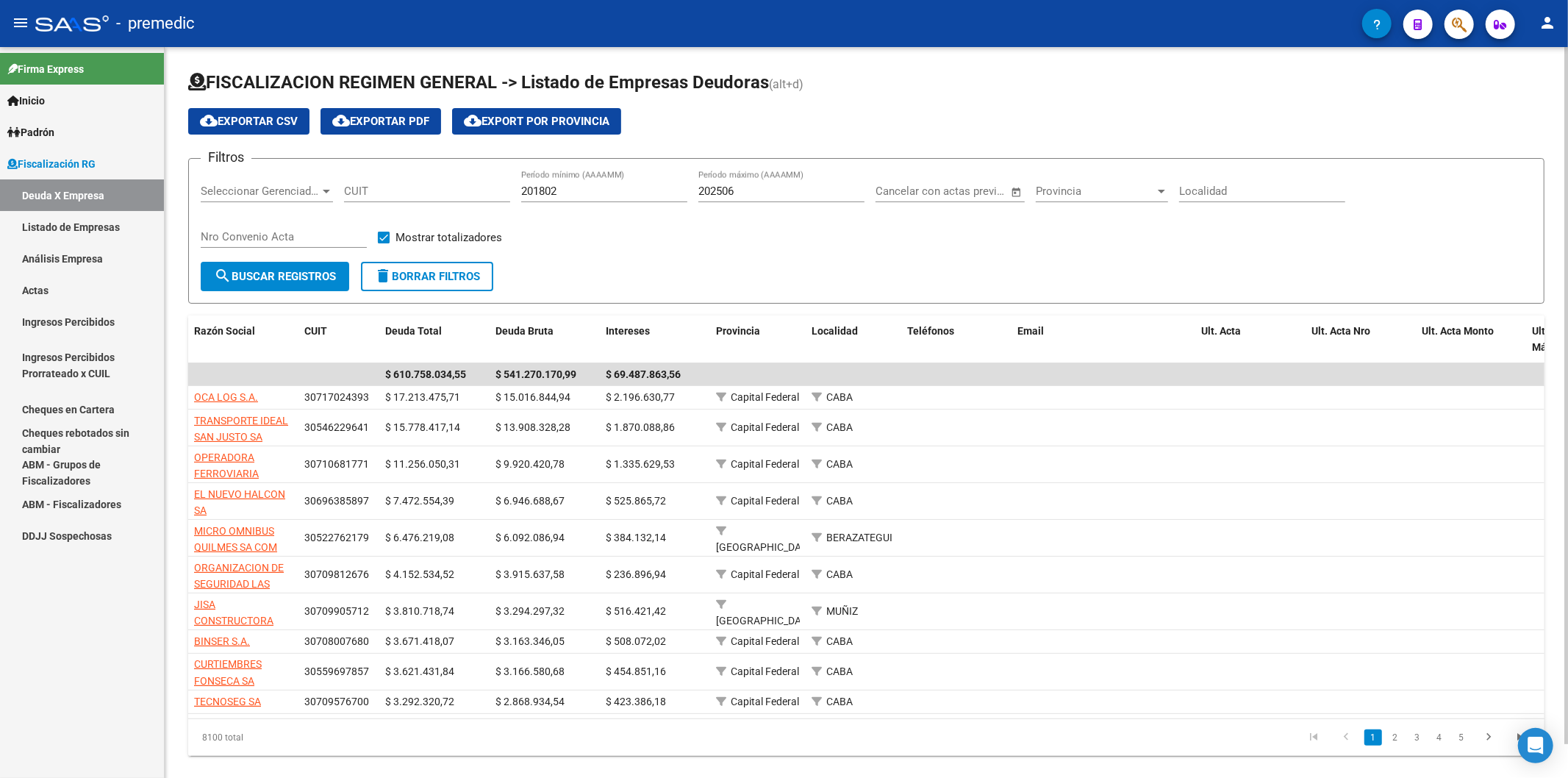
click at [650, 259] on div "Filtros Seleccionar Gerenciador Seleccionar Gerenciador CUIT 201802 Período mín…" at bounding box center [866, 216] width 1331 height 91
click at [560, 248] on div "Filtros Seleccionar Gerenciador Seleccionar Gerenciador CUIT 201802 Período mín…" at bounding box center [866, 216] width 1331 height 91
click at [740, 195] on input "202506" at bounding box center [782, 191] width 166 height 14
type input "202508"
drag, startPoint x: 215, startPoint y: 283, endPoint x: 228, endPoint y: 304, distance: 24.7
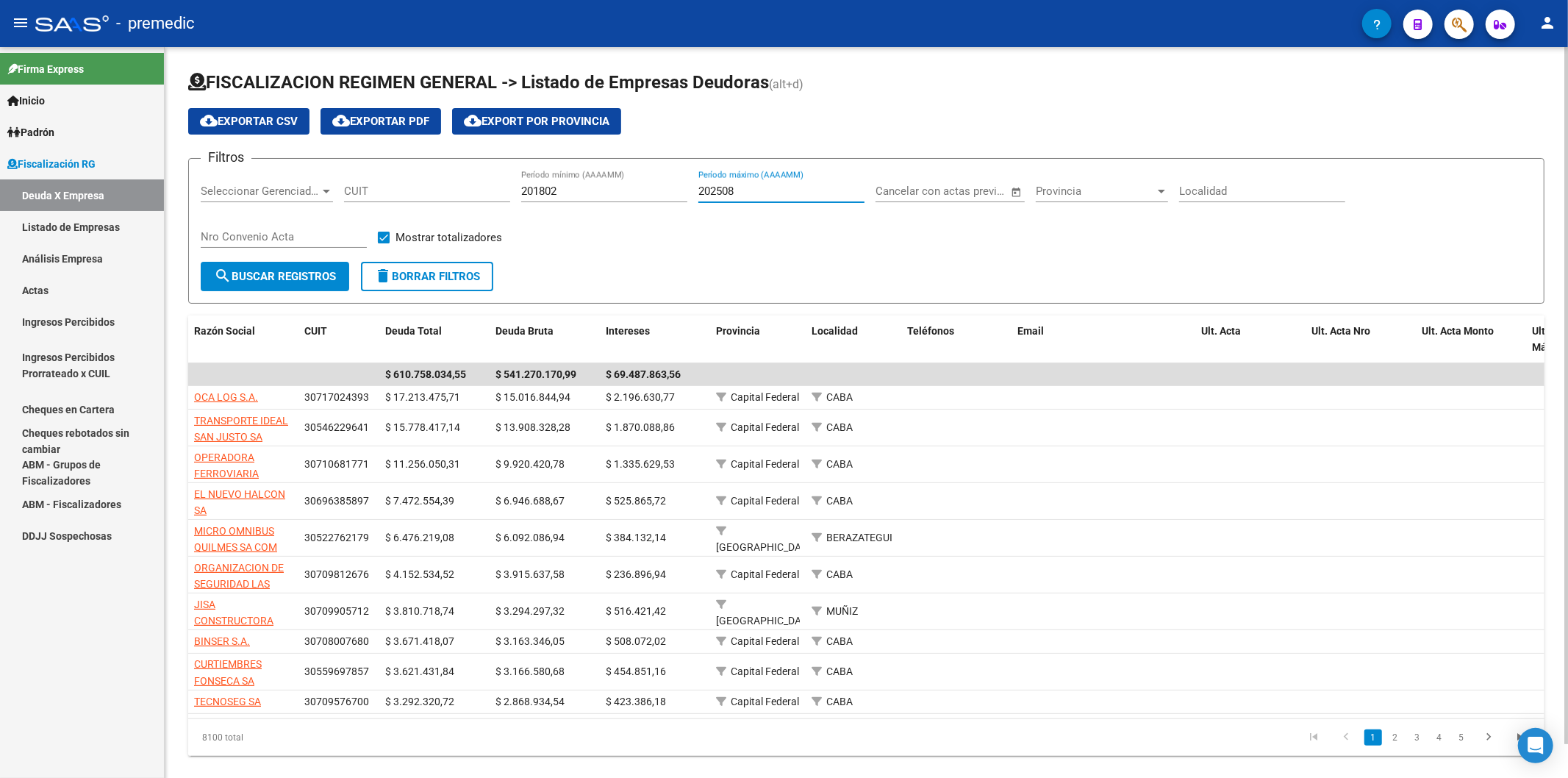
click at [215, 281] on mat-icon "search" at bounding box center [222, 275] width 17 height 17
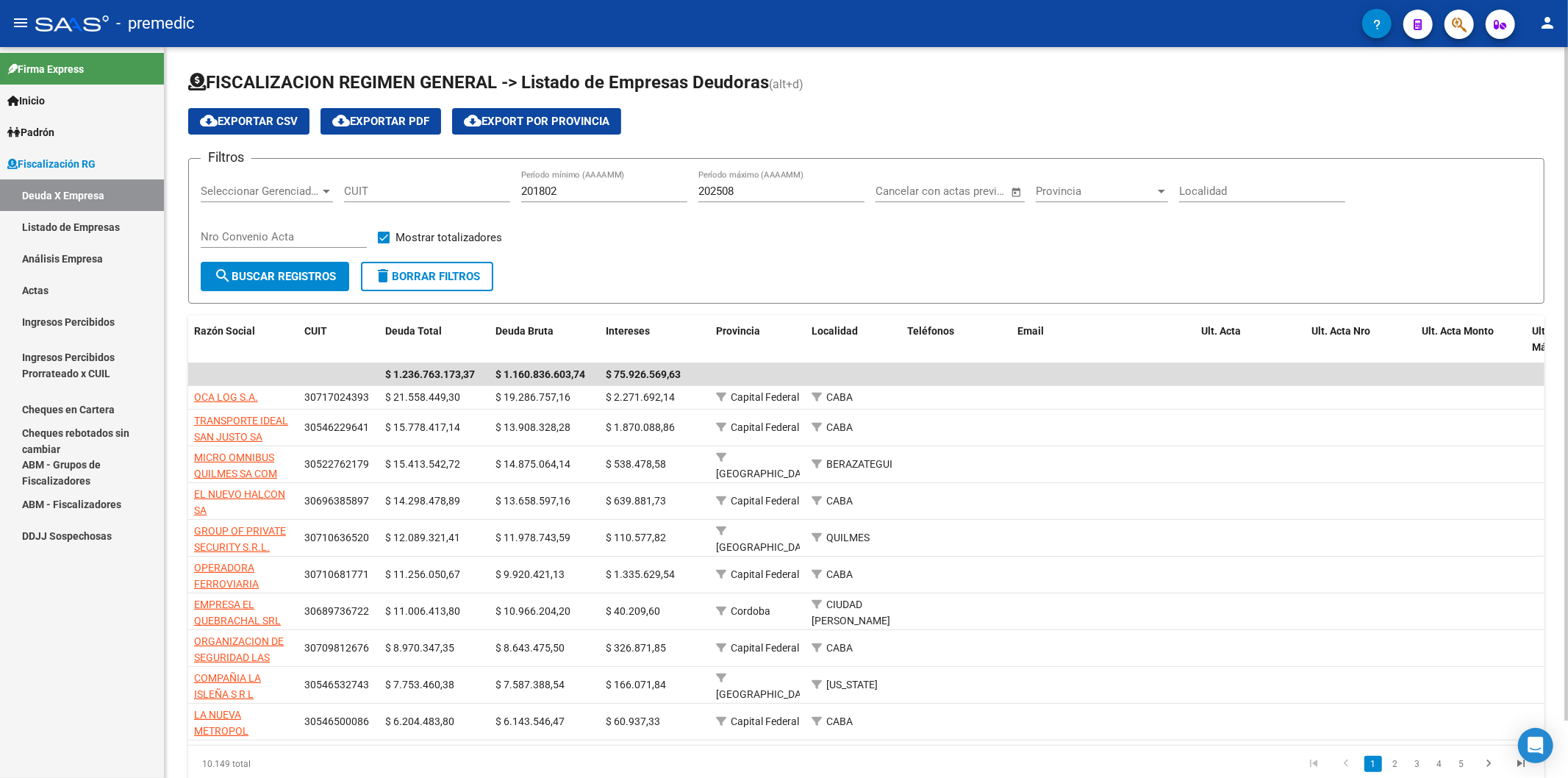
drag, startPoint x: 743, startPoint y: 289, endPoint x: 687, endPoint y: 222, distance: 87.3
click at [679, 200] on form "Filtros Seleccionar Gerenciador Seleccionar Gerenciador CUIT 201802 Período mín…" at bounding box center [866, 230] width 1357 height 146
click at [693, 230] on div "Filtros Seleccionar Gerenciador Seleccionar Gerenciador CUIT 201802 Período mín…" at bounding box center [866, 216] width 1331 height 91
drag, startPoint x: 813, startPoint y: 128, endPoint x: 881, endPoint y: 122, distance: 68.3
click at [881, 122] on div "cloud_download Exportar CSV cloud_download Exportar PDF cloud_download Export p…" at bounding box center [866, 121] width 1357 height 26
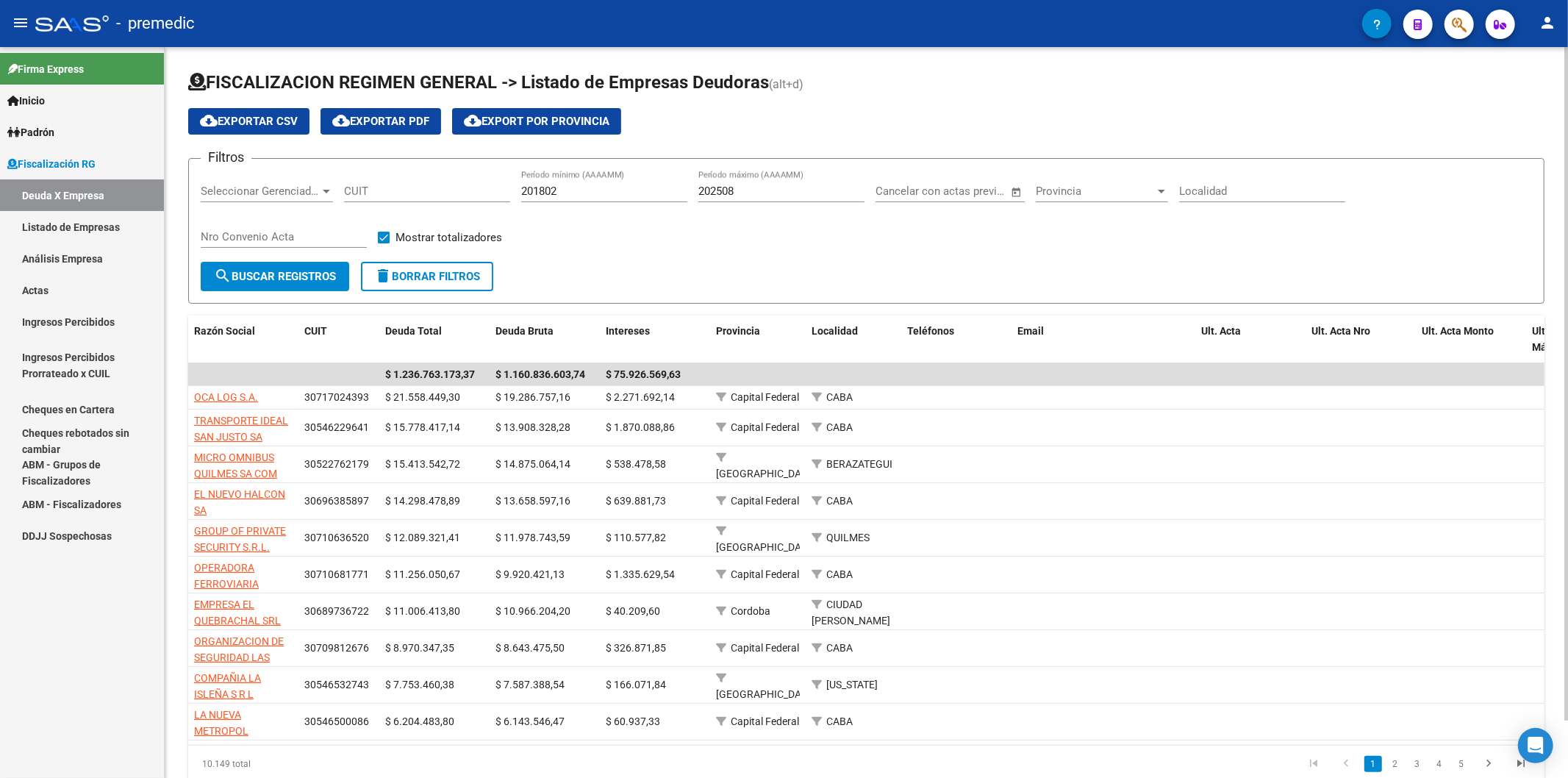
click at [881, 122] on div "cloud_download Exportar CSV cloud_download Exportar PDF cloud_download Export p…" at bounding box center [866, 121] width 1357 height 26
drag, startPoint x: 653, startPoint y: 287, endPoint x: 609, endPoint y: 265, distance: 49.2
click at [609, 265] on form "Filtros Seleccionar Gerenciador Seleccionar Gerenciador CUIT 201802 Período mín…" at bounding box center [866, 230] width 1357 height 146
drag, startPoint x: 647, startPoint y: 295, endPoint x: 645, endPoint y: 287, distance: 8.2
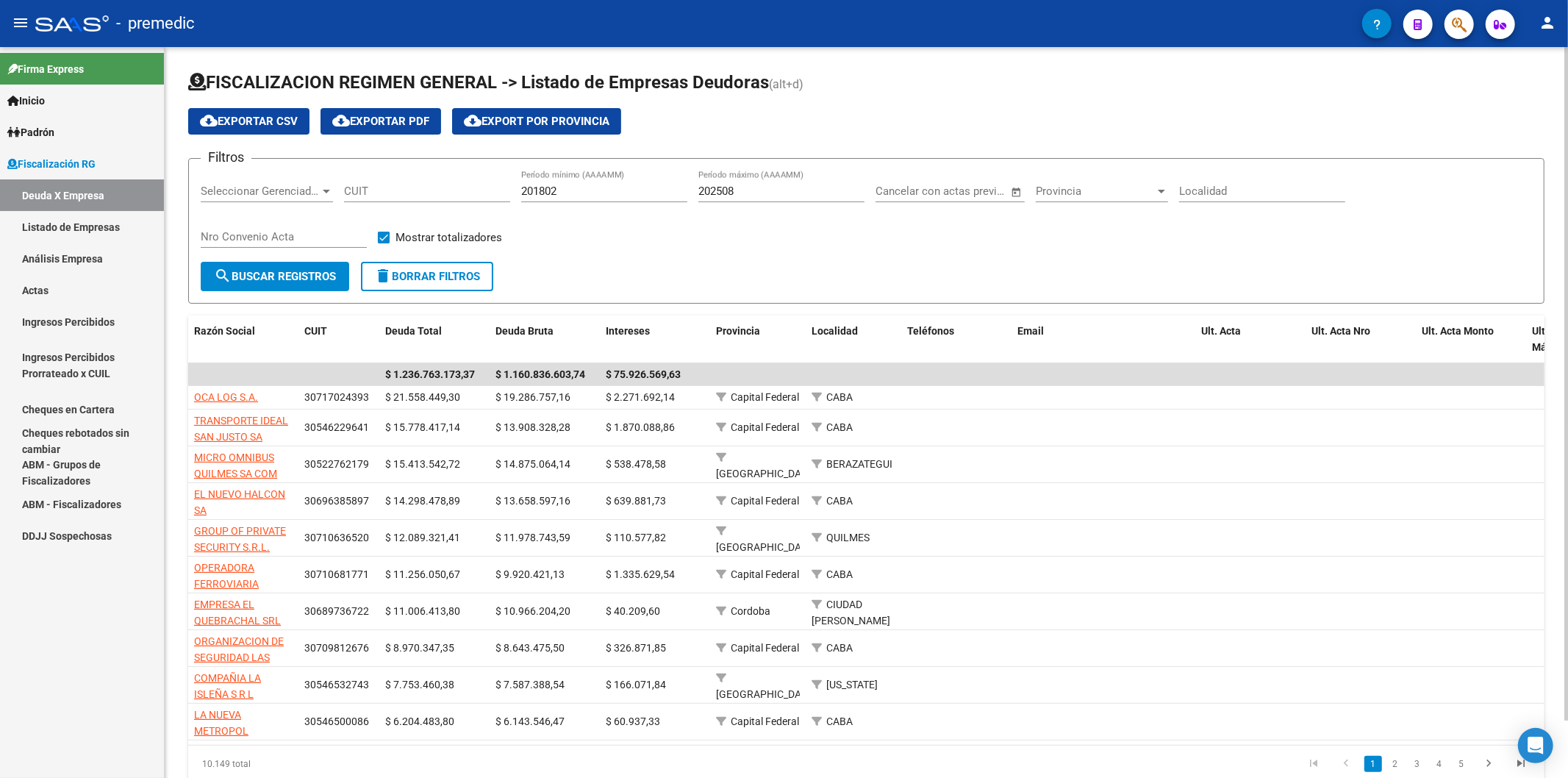
click at [647, 291] on form "Filtros Seleccionar Gerenciador Seleccionar Gerenciador CUIT 201802 Período mín…" at bounding box center [866, 230] width 1357 height 146
drag, startPoint x: 630, startPoint y: 283, endPoint x: 663, endPoint y: 253, distance: 44.6
click at [663, 253] on form "Filtros Seleccionar Gerenciador Seleccionar Gerenciador CUIT 201802 Período mín…" at bounding box center [866, 230] width 1357 height 146
drag, startPoint x: 523, startPoint y: 149, endPoint x: 692, endPoint y: 248, distance: 195.9
click at [699, 224] on app-list-header "FISCALIZACION REGIMEN GENERAL -> Listado de Empresas Deudoras (alt+d) cloud_dow…" at bounding box center [866, 187] width 1357 height 233
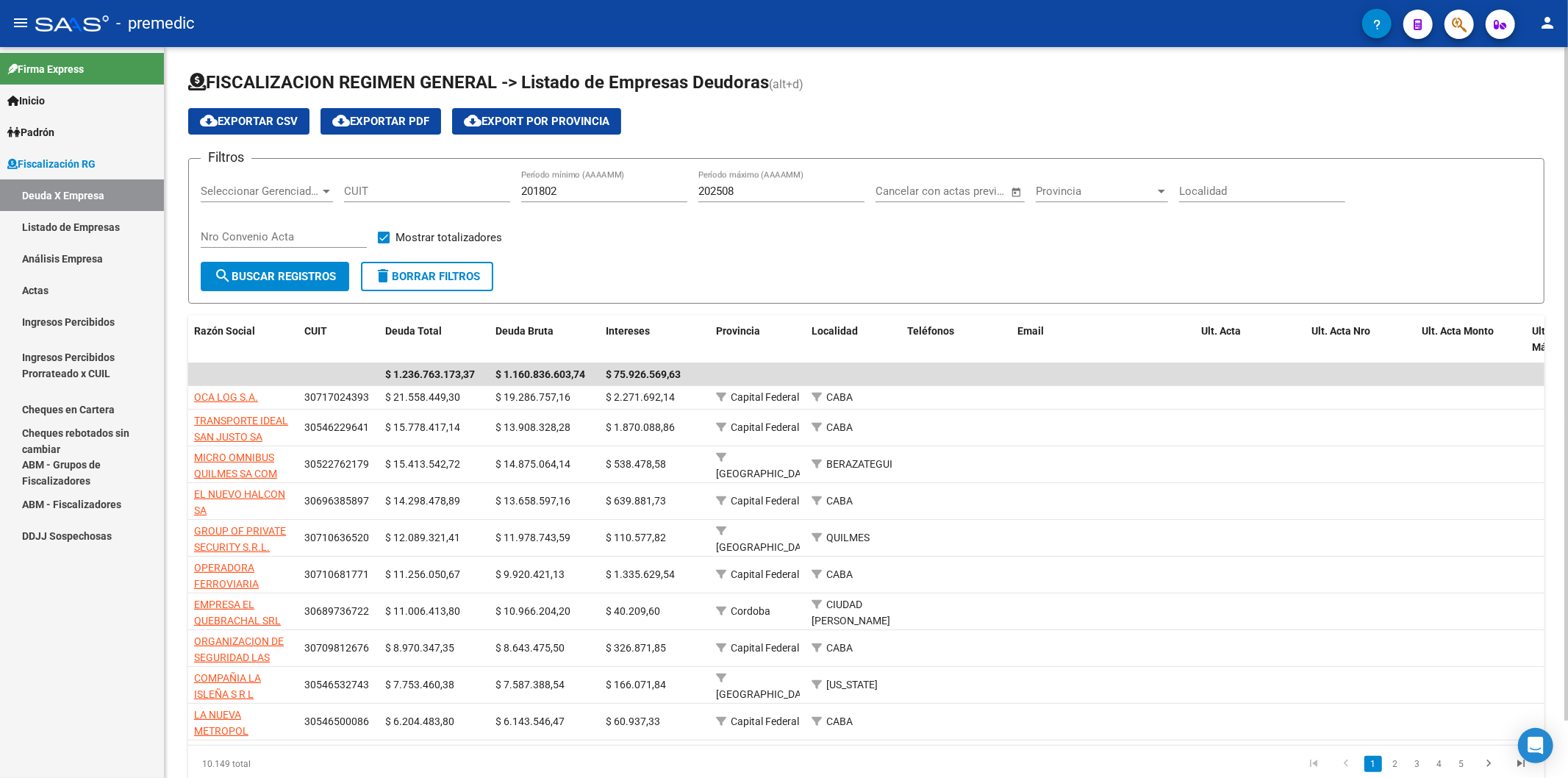
click at [673, 274] on form "Filtros Seleccionar Gerenciador Seleccionar Gerenciador CUIT 201802 Período mín…" at bounding box center [866, 230] width 1357 height 146
drag, startPoint x: 627, startPoint y: 291, endPoint x: 562, endPoint y: 211, distance: 103.1
click at [562, 211] on form "Filtros Seleccionar Gerenciador Seleccionar Gerenciador CUIT 201802 Período mín…" at bounding box center [866, 230] width 1357 height 146
click at [563, 253] on div "Filtros Seleccionar Gerenciador Seleccionar Gerenciador CUIT 201802 Período mín…" at bounding box center [866, 216] width 1331 height 91
click at [522, 142] on app-list-header "FISCALIZACION REGIMEN GENERAL -> Listado de Empresas Deudoras (alt+d) cloud_dow…" at bounding box center [866, 187] width 1357 height 233
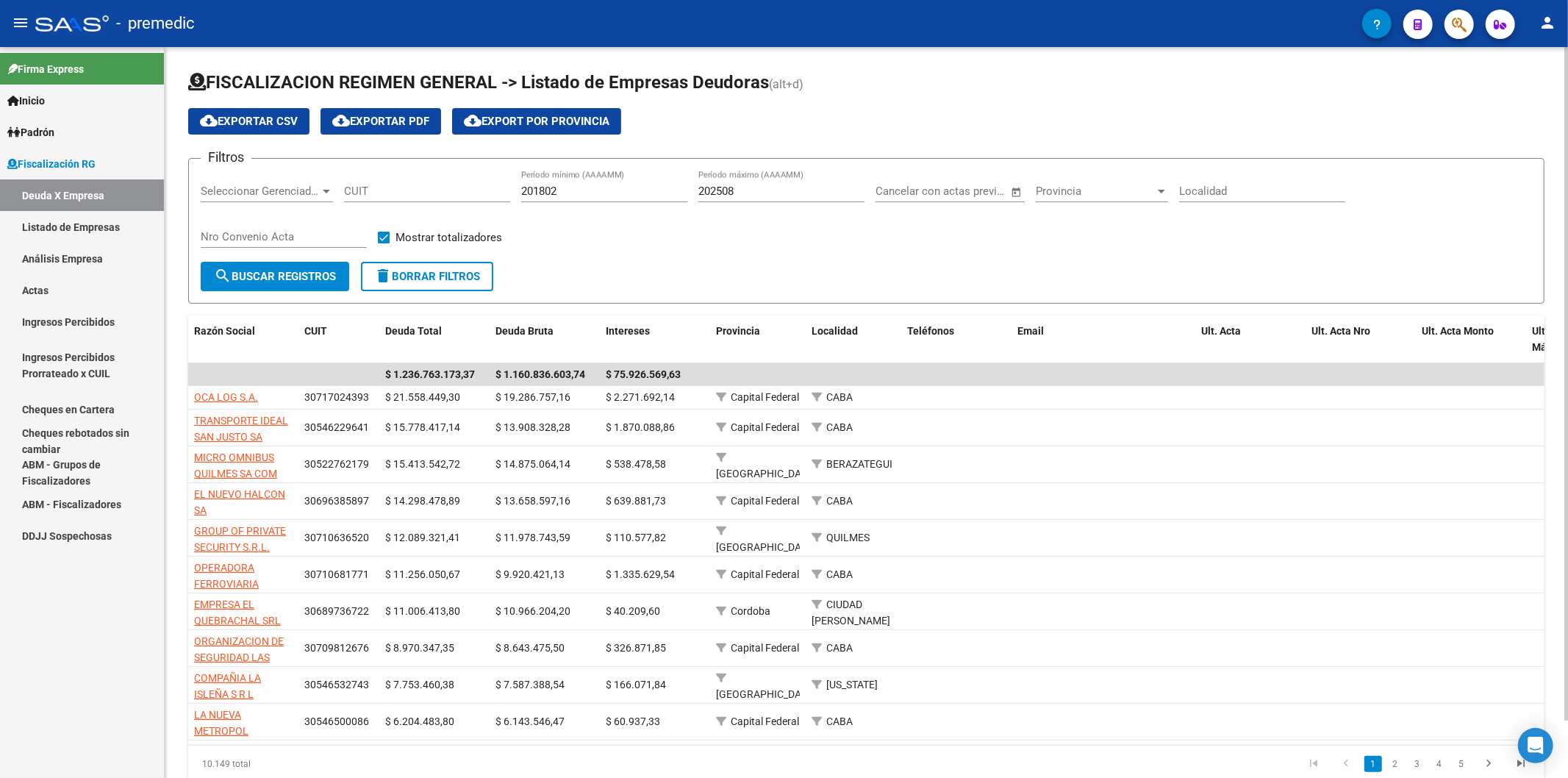
drag, startPoint x: 518, startPoint y: 156, endPoint x: 729, endPoint y: 228, distance: 222.9
click at [729, 228] on app-list-header "FISCALIZACION REGIMEN GENERAL -> Listado de Empresas Deudoras (alt+d) cloud_dow…" at bounding box center [866, 187] width 1357 height 233
drag, startPoint x: 733, startPoint y: 230, endPoint x: 753, endPoint y: 215, distance: 25.0
click at [753, 215] on div "Filtros Seleccionar Gerenciador Seleccionar Gerenciador CUIT 201802 Período mín…" at bounding box center [866, 216] width 1331 height 91
click at [735, 257] on div "Filtros Seleccionar Gerenciador Seleccionar Gerenciador CUIT 201802 Período mín…" at bounding box center [866, 216] width 1331 height 91
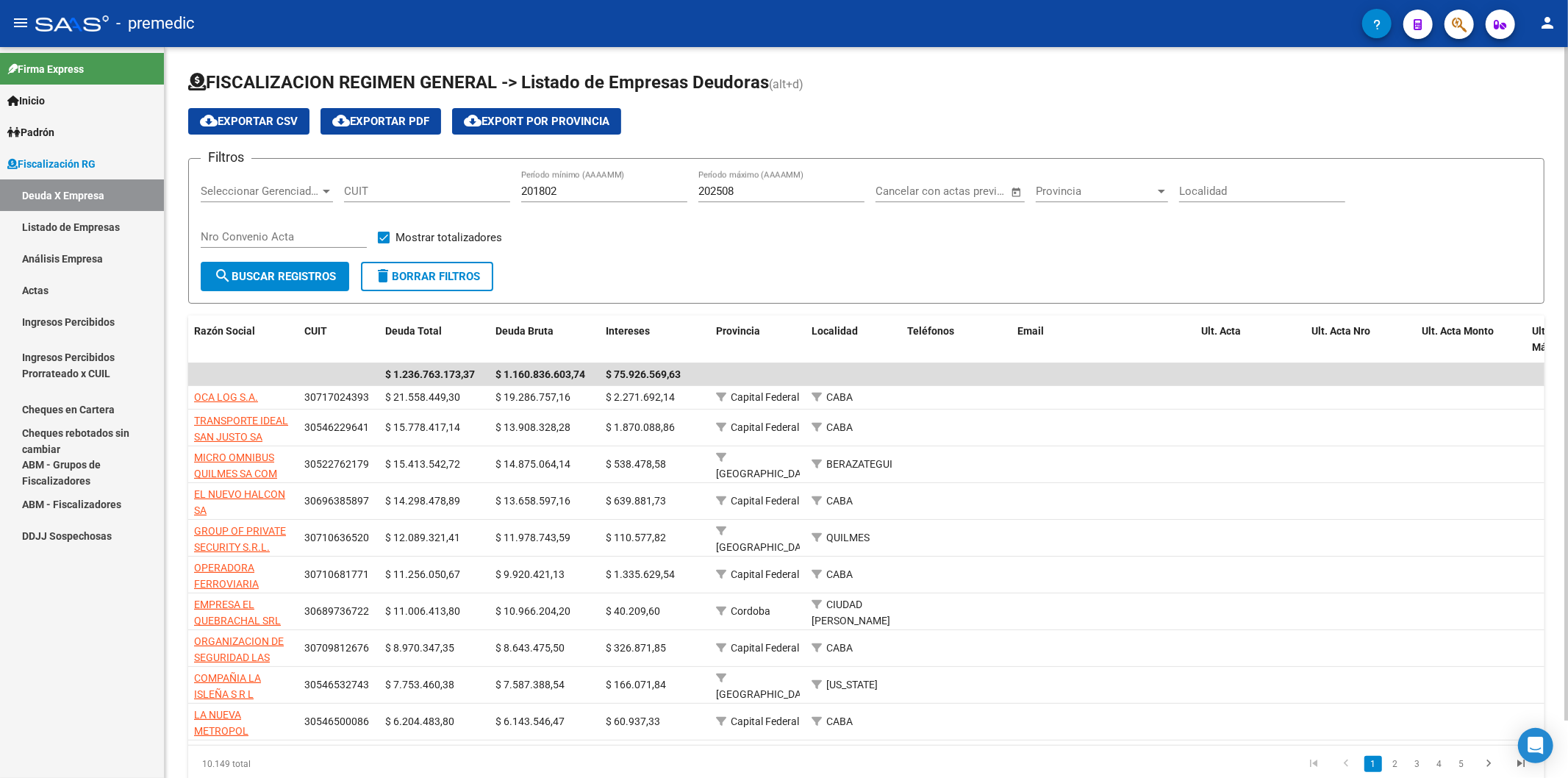
drag, startPoint x: 677, startPoint y: 276, endPoint x: 547, endPoint y: 215, distance: 143.6
click at [547, 215] on form "Filtros Seleccionar Gerenciador Seleccionar Gerenciador CUIT 201802 Período mín…" at bounding box center [866, 230] width 1357 height 146
click at [584, 288] on form "Filtros Seleccionar Gerenciador Seleccionar Gerenciador CUIT 201802 Período mín…" at bounding box center [866, 230] width 1357 height 146
drag, startPoint x: 632, startPoint y: 280, endPoint x: 609, endPoint y: 256, distance: 33.2
click at [605, 241] on form "Filtros Seleccionar Gerenciador Seleccionar Gerenciador CUIT 201802 Período mín…" at bounding box center [866, 230] width 1357 height 146
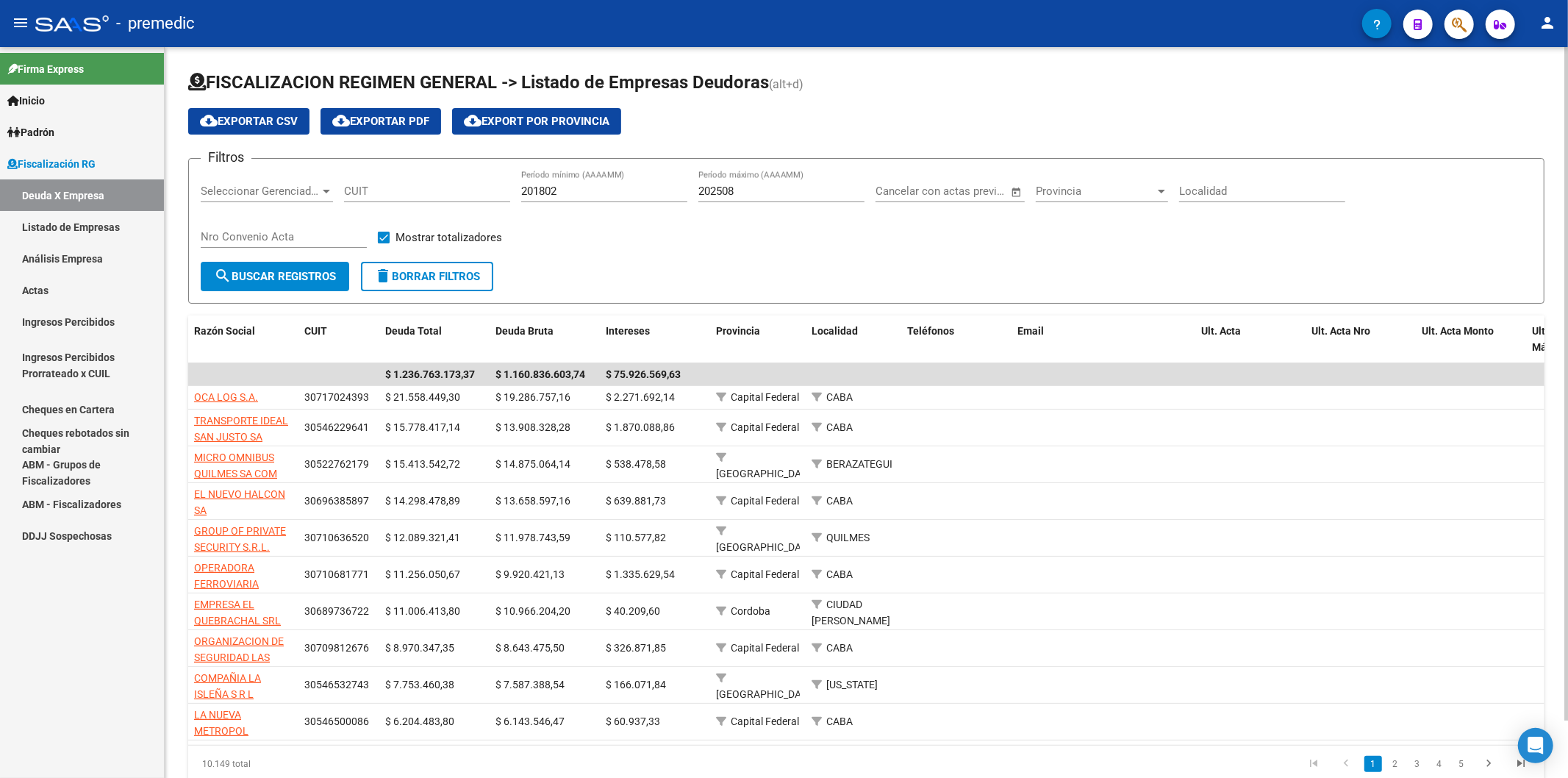
click at [609, 254] on div "Filtros Seleccionar Gerenciador Seleccionar Gerenciador CUIT 201802 Período mín…" at bounding box center [866, 216] width 1331 height 91
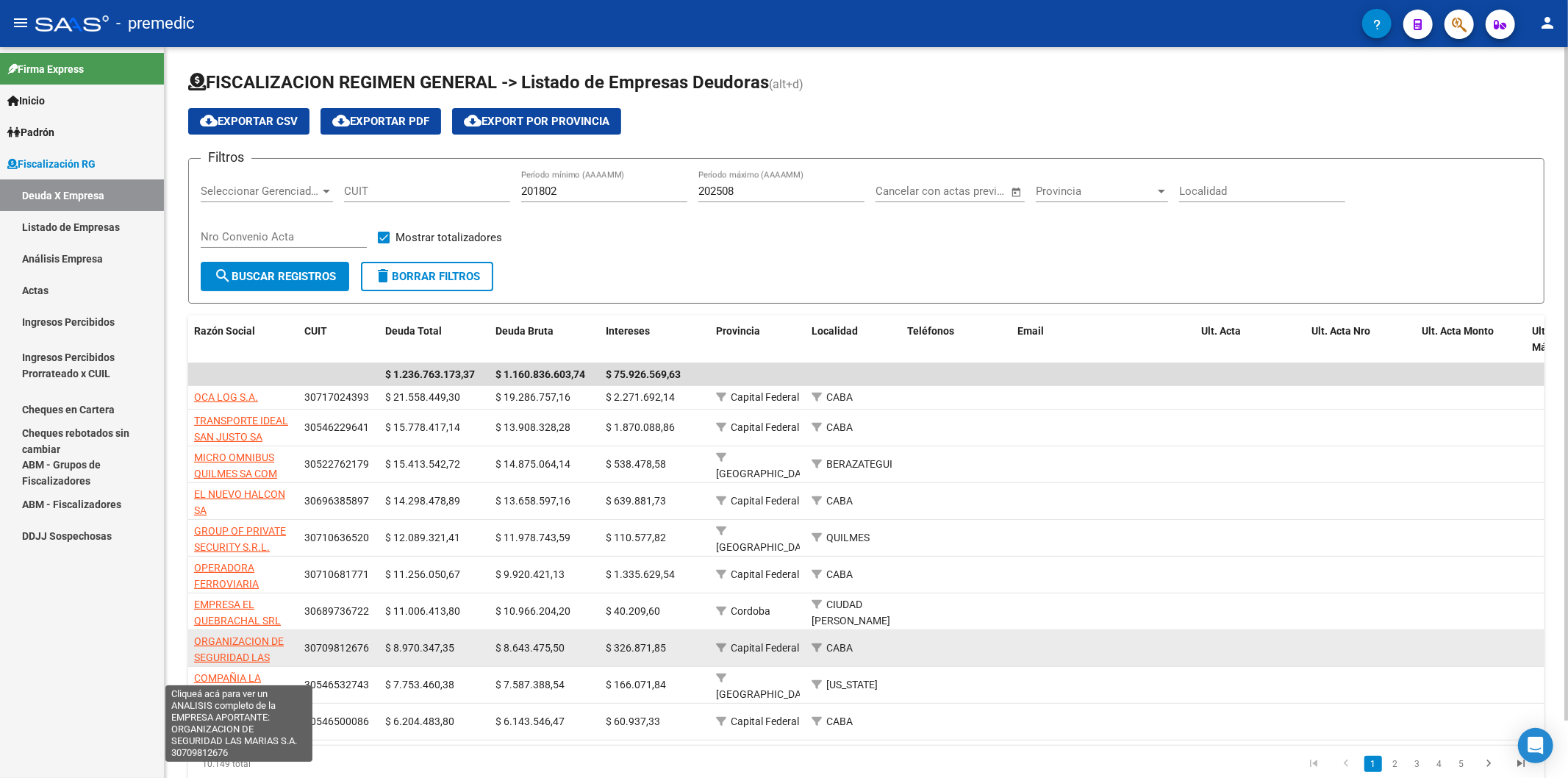
click at [204, 463] on span "ORGANIZACION DE SEGURIDAD LAS MARIAS S.A." at bounding box center [239, 658] width 89 height 46
type textarea "30709812676"
